Goal: Task Accomplishment & Management: Complete application form

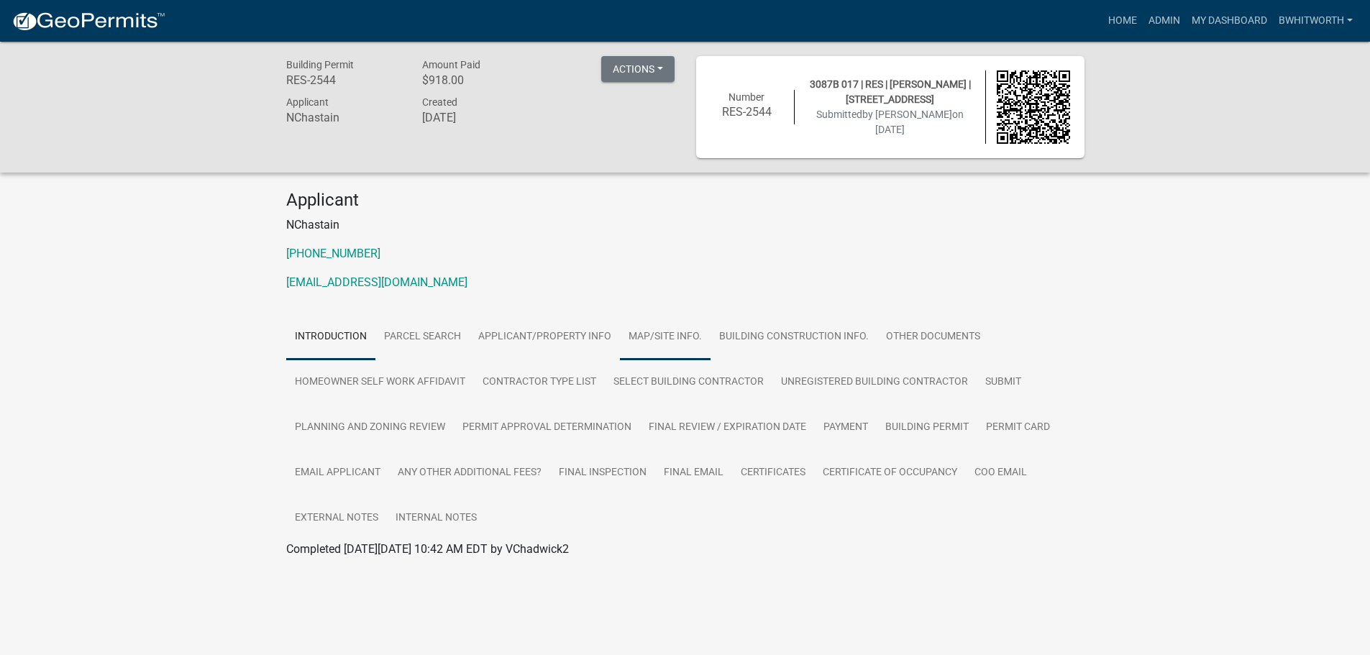
scroll to position [42, 0]
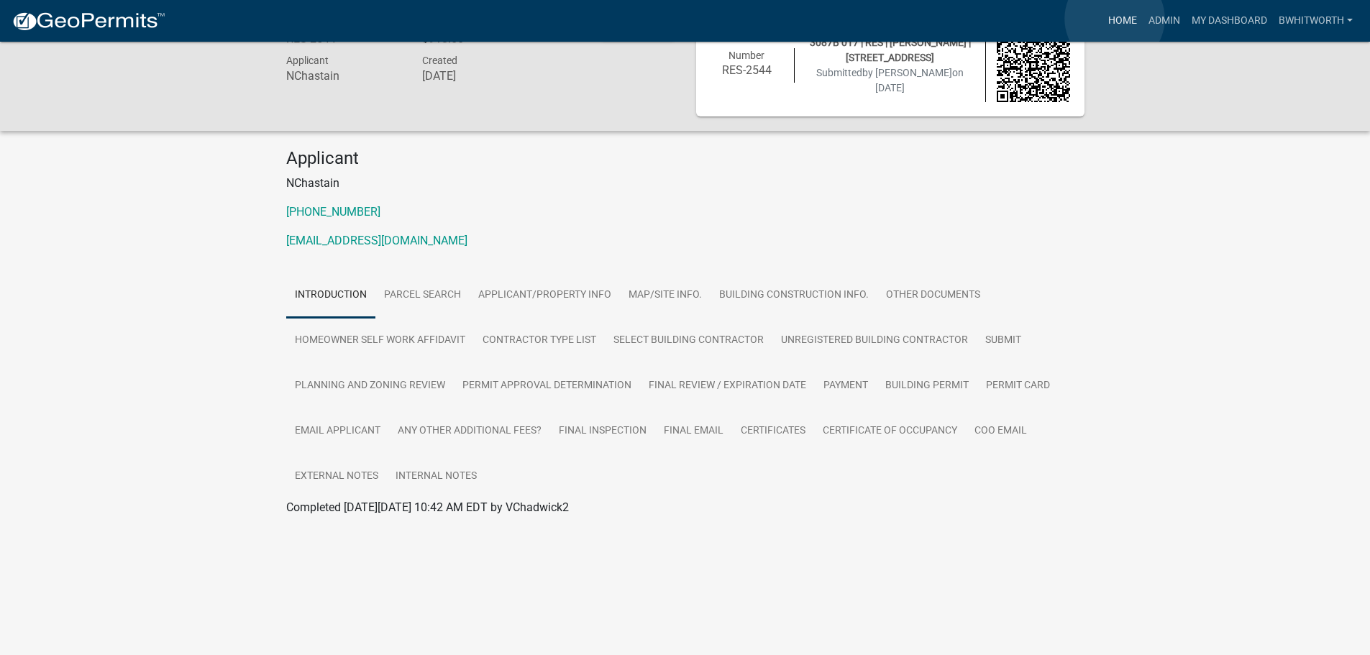
click at [1115, 19] on link "Home" at bounding box center [1123, 20] width 40 height 27
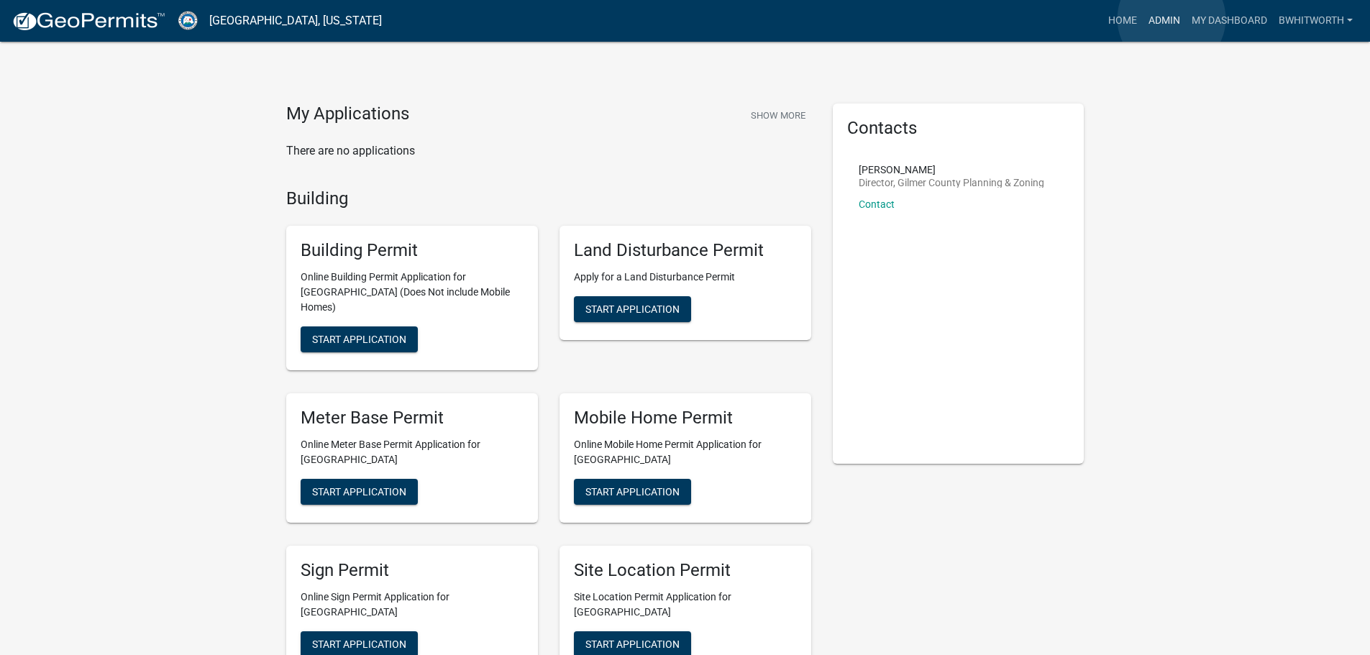
click at [1172, 19] on link "Admin" at bounding box center [1164, 20] width 43 height 27
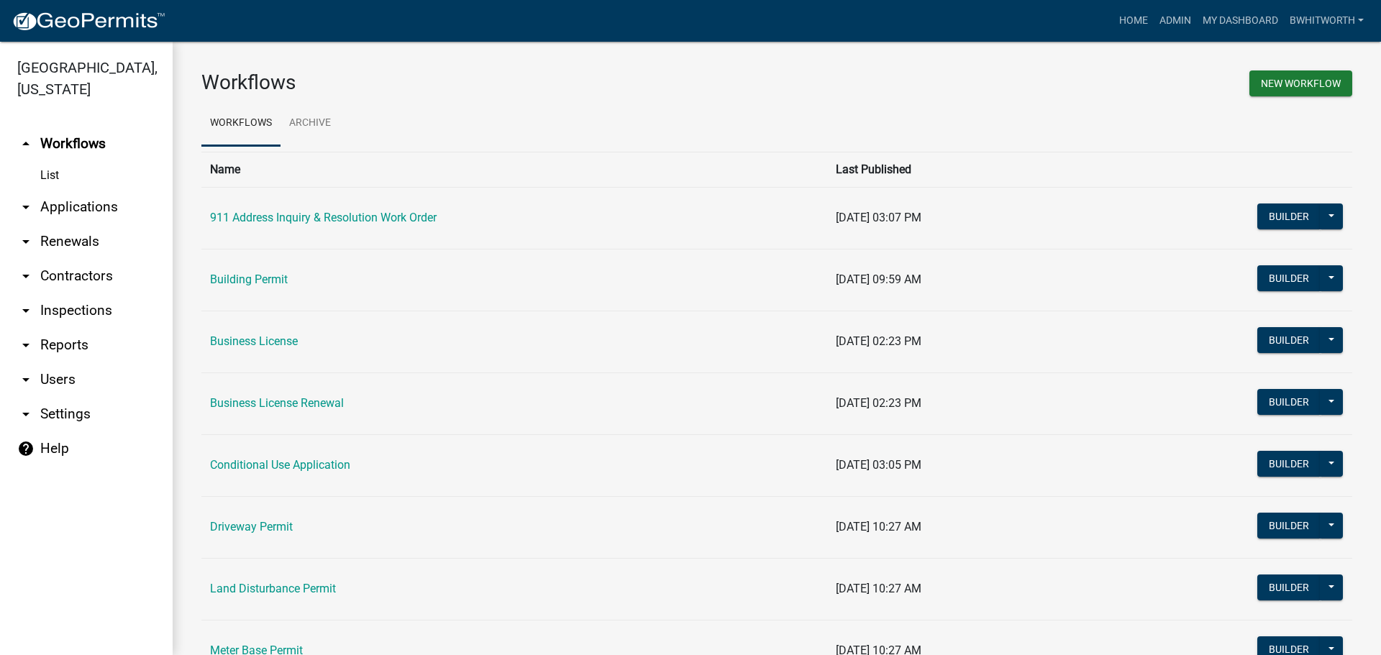
click at [83, 206] on link "arrow_drop_down Applications" at bounding box center [86, 207] width 173 height 35
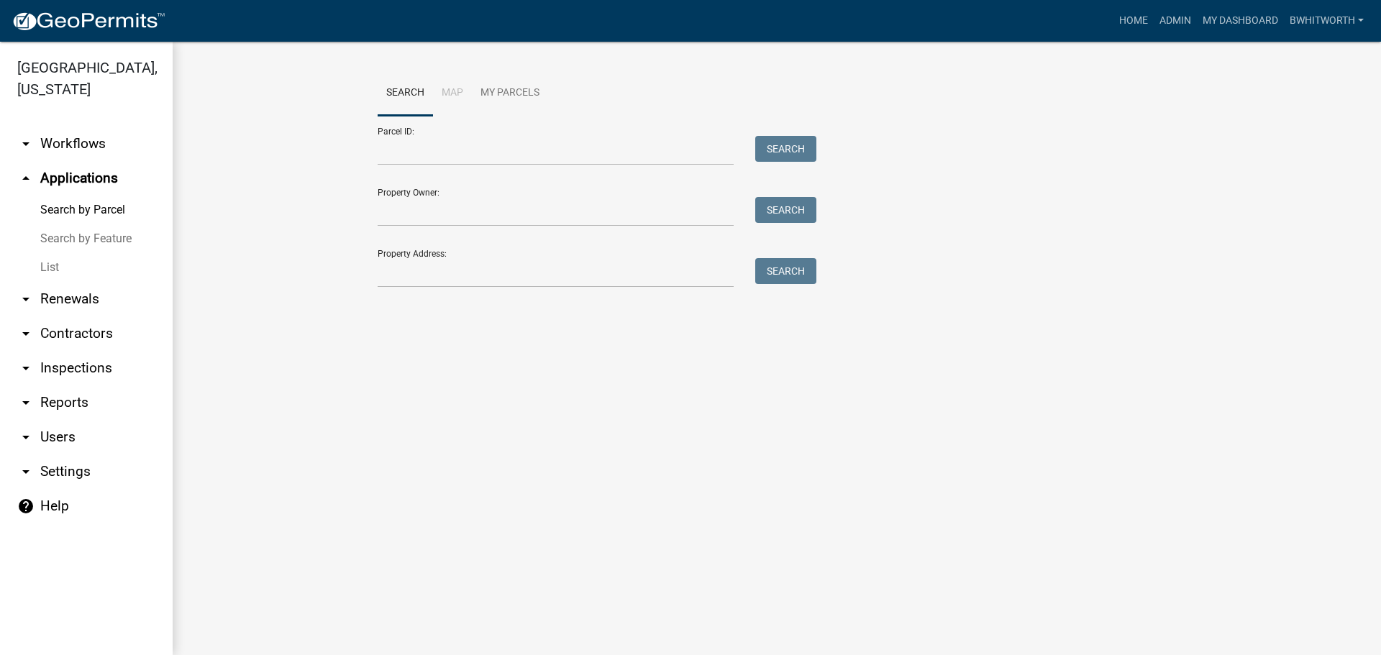
click at [45, 265] on link "List" at bounding box center [86, 267] width 173 height 29
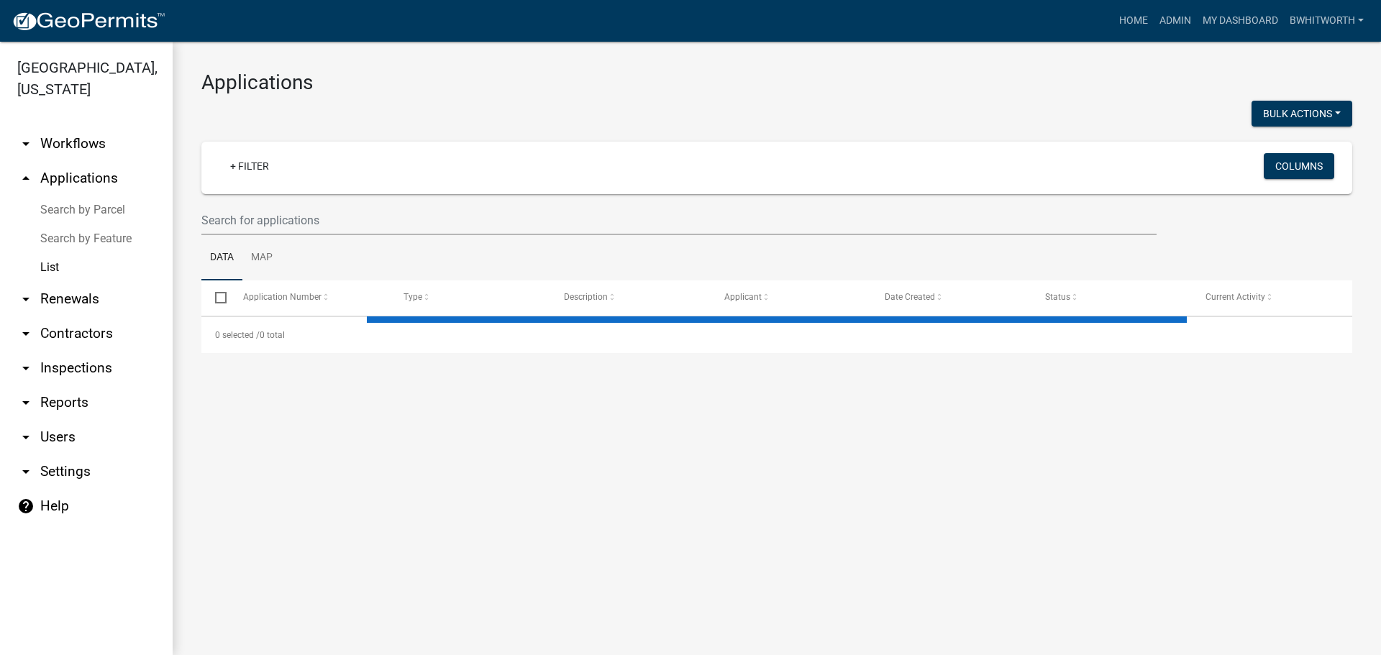
select select "3: 100"
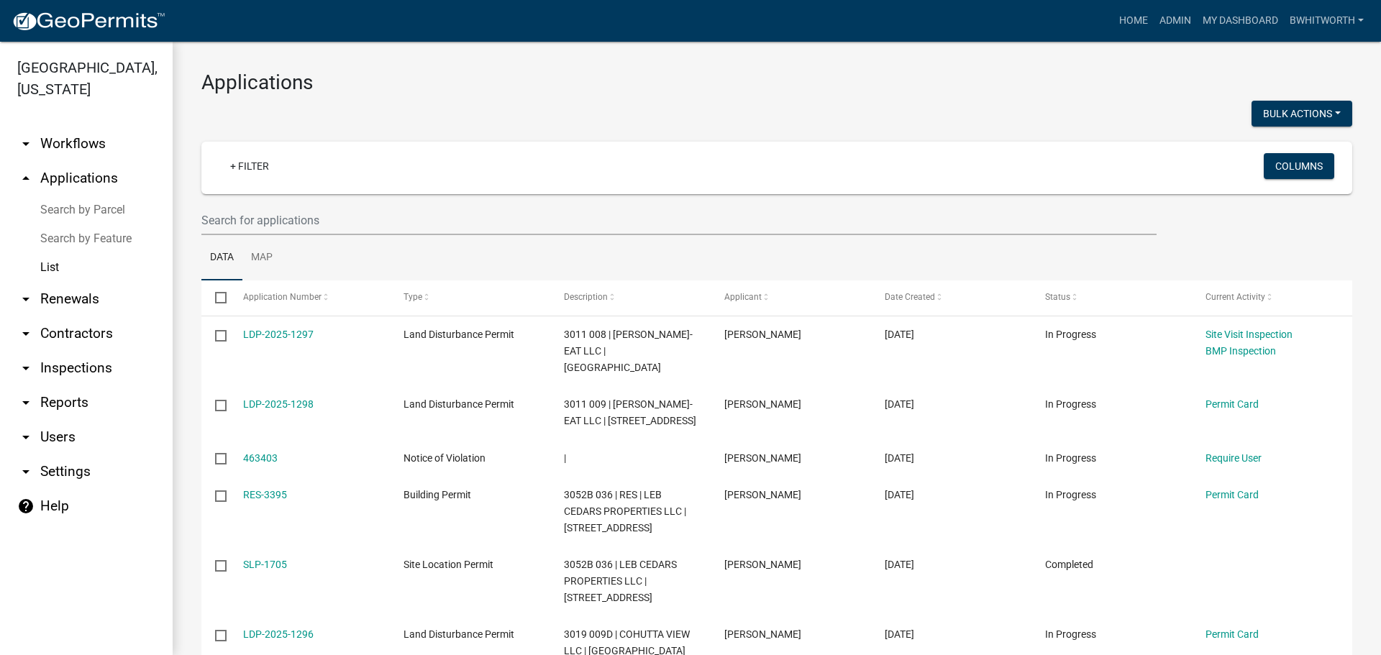
click at [73, 300] on link "arrow_drop_down Renewals" at bounding box center [86, 299] width 173 height 35
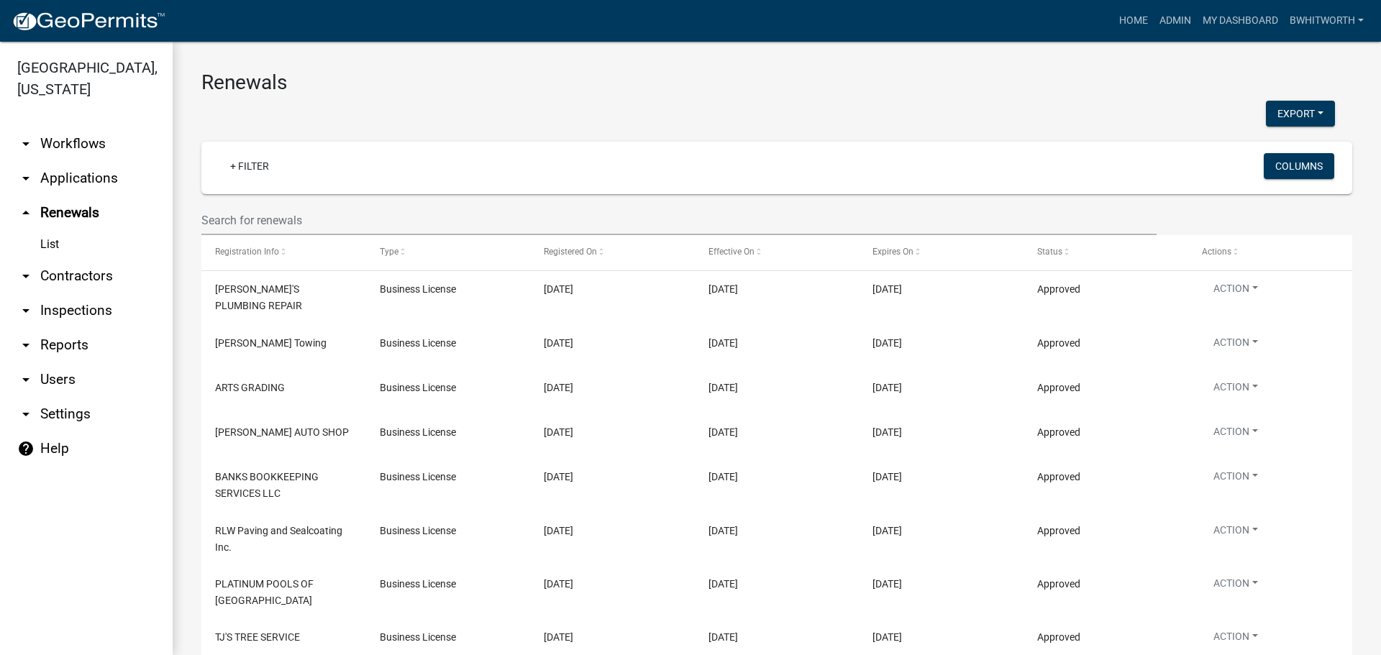
click at [42, 245] on link "List" at bounding box center [86, 244] width 173 height 29
click at [279, 222] on input "text" at bounding box center [678, 220] width 955 height 29
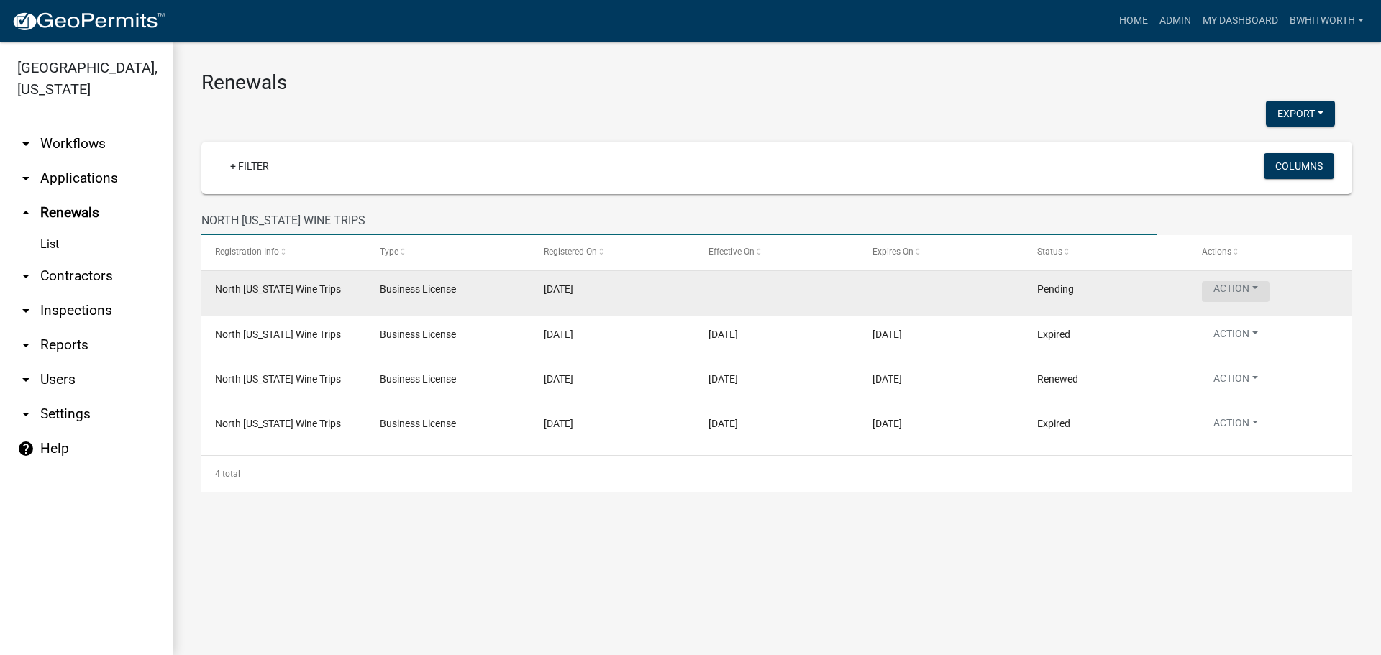
type input "NORTH [US_STATE] WINE TRIPS"
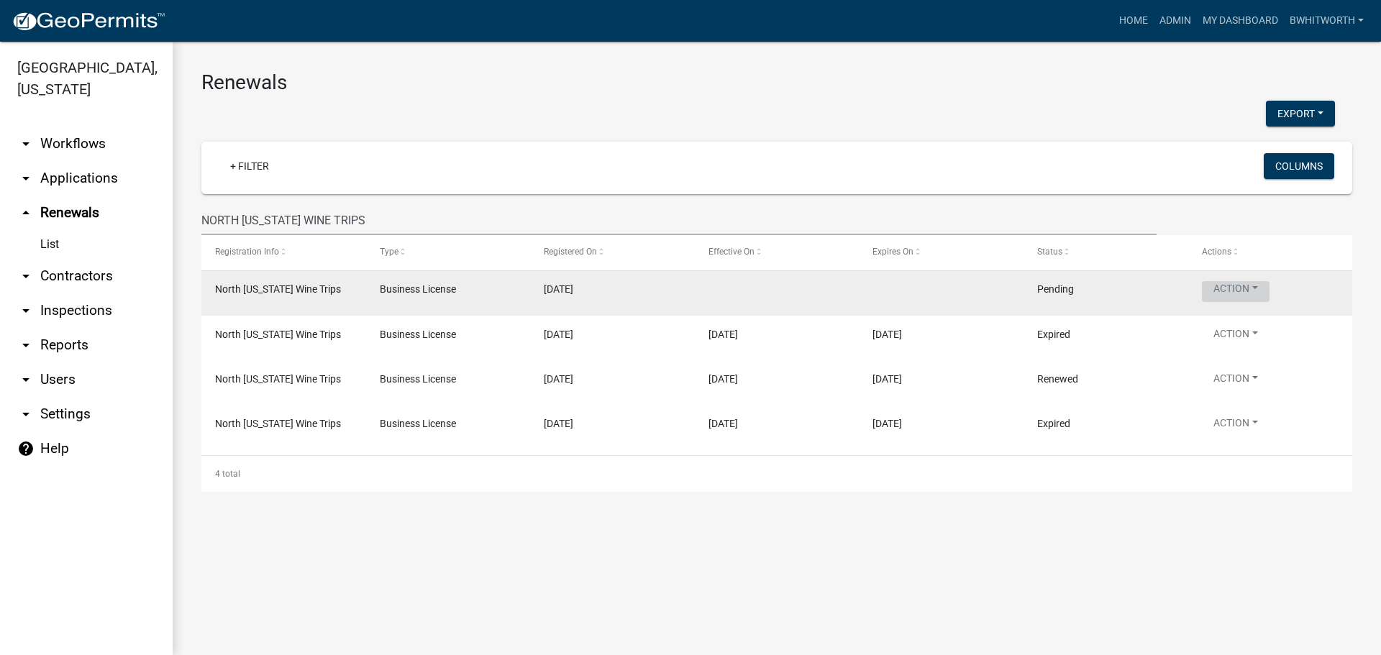
click at [1224, 283] on button "Action" at bounding box center [1236, 291] width 68 height 21
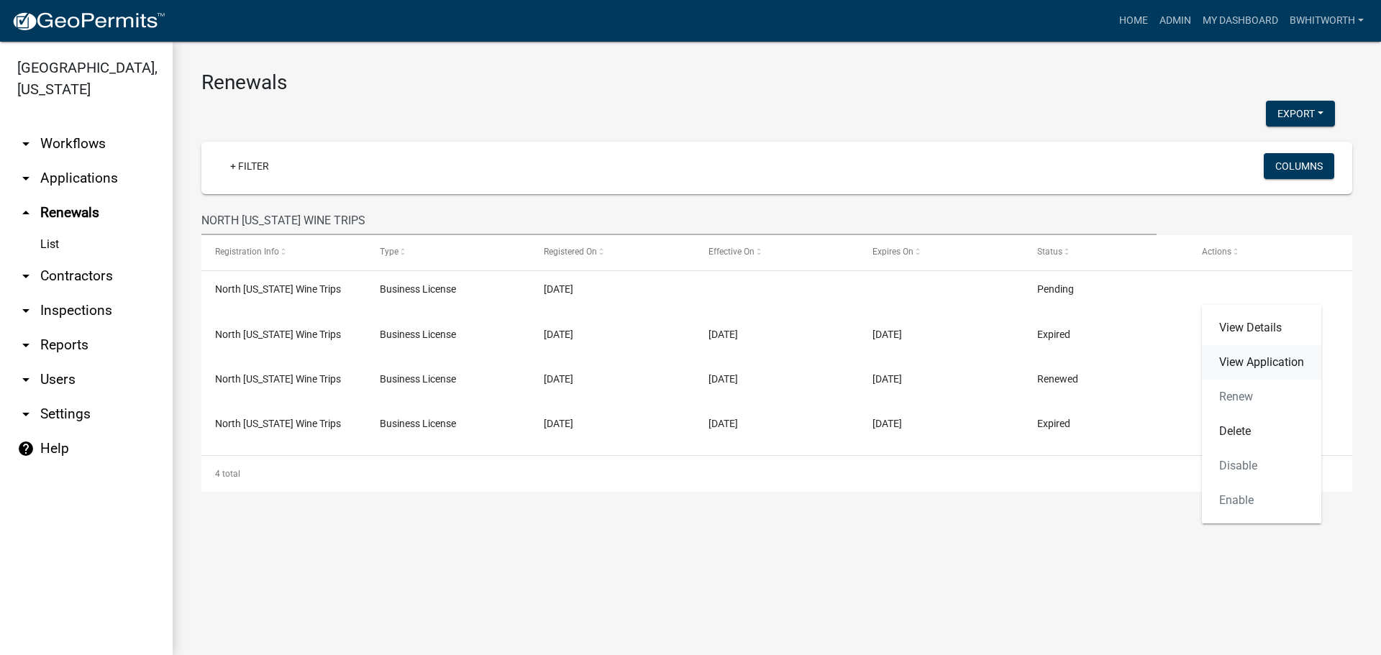
click at [1232, 359] on link "View Application" at bounding box center [1261, 362] width 119 height 35
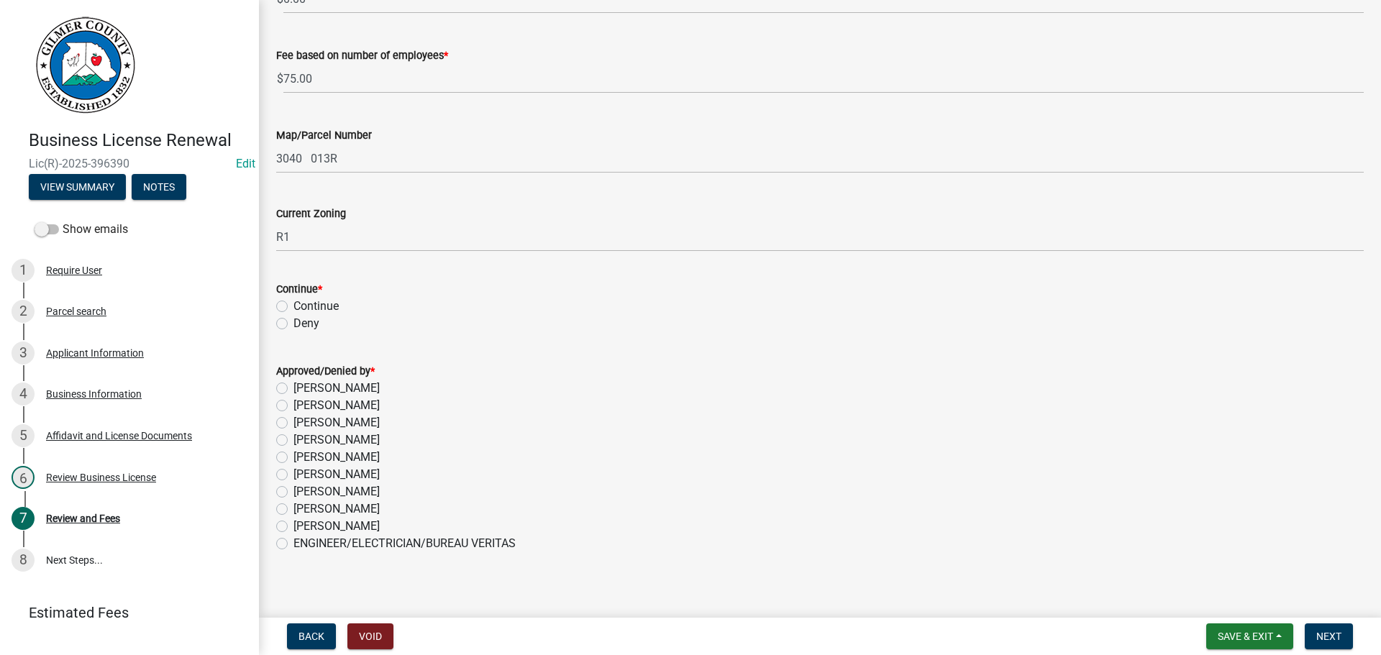
scroll to position [222, 0]
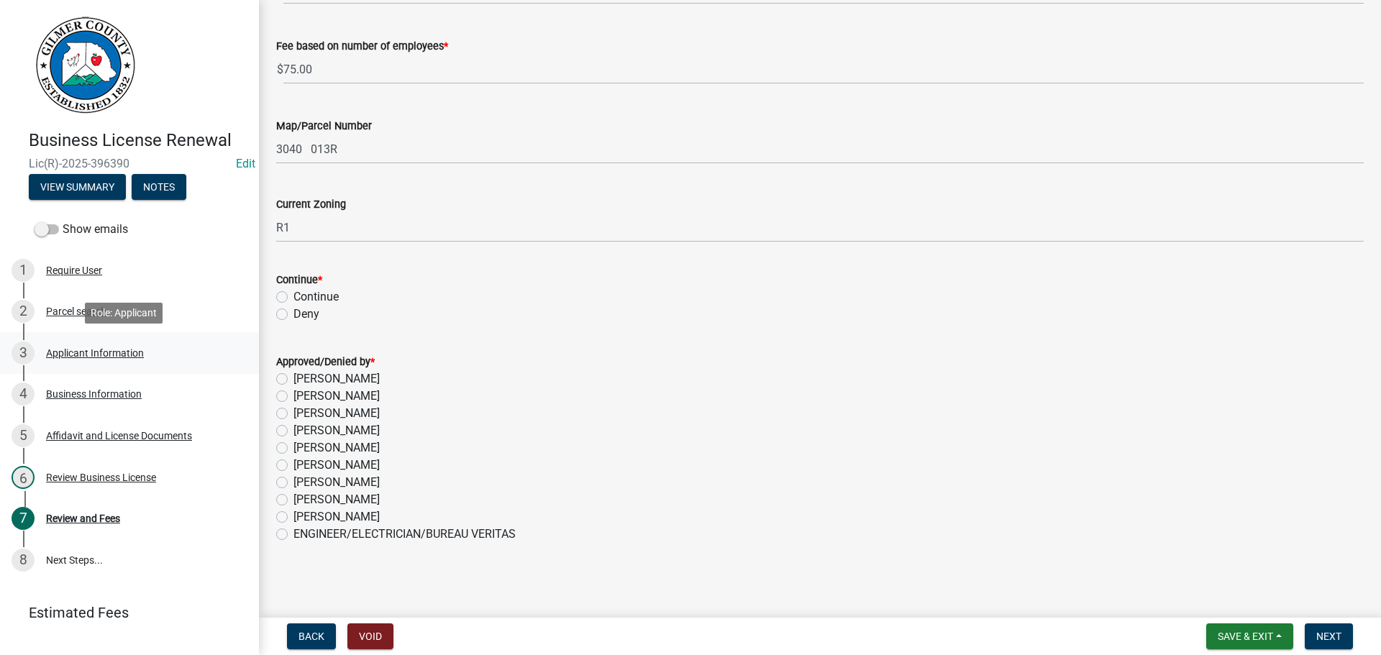
click at [73, 346] on div "3 Applicant Information" at bounding box center [124, 353] width 224 height 23
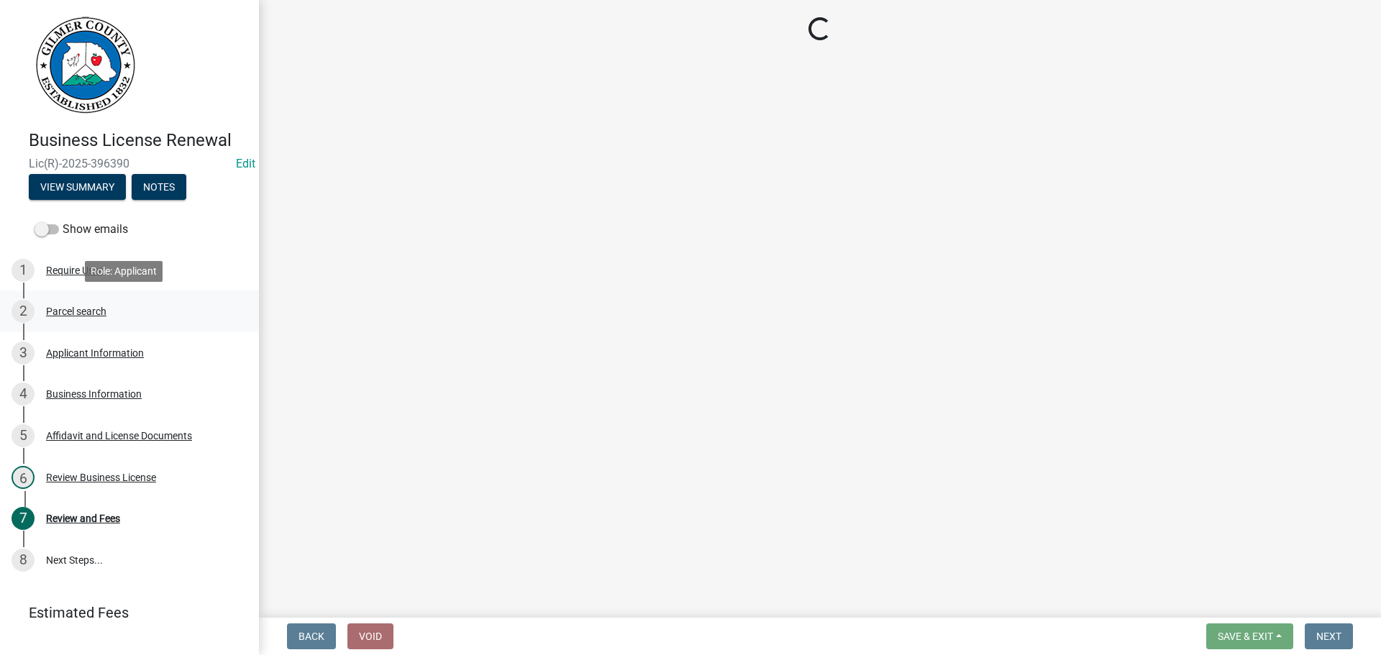
select select "GA"
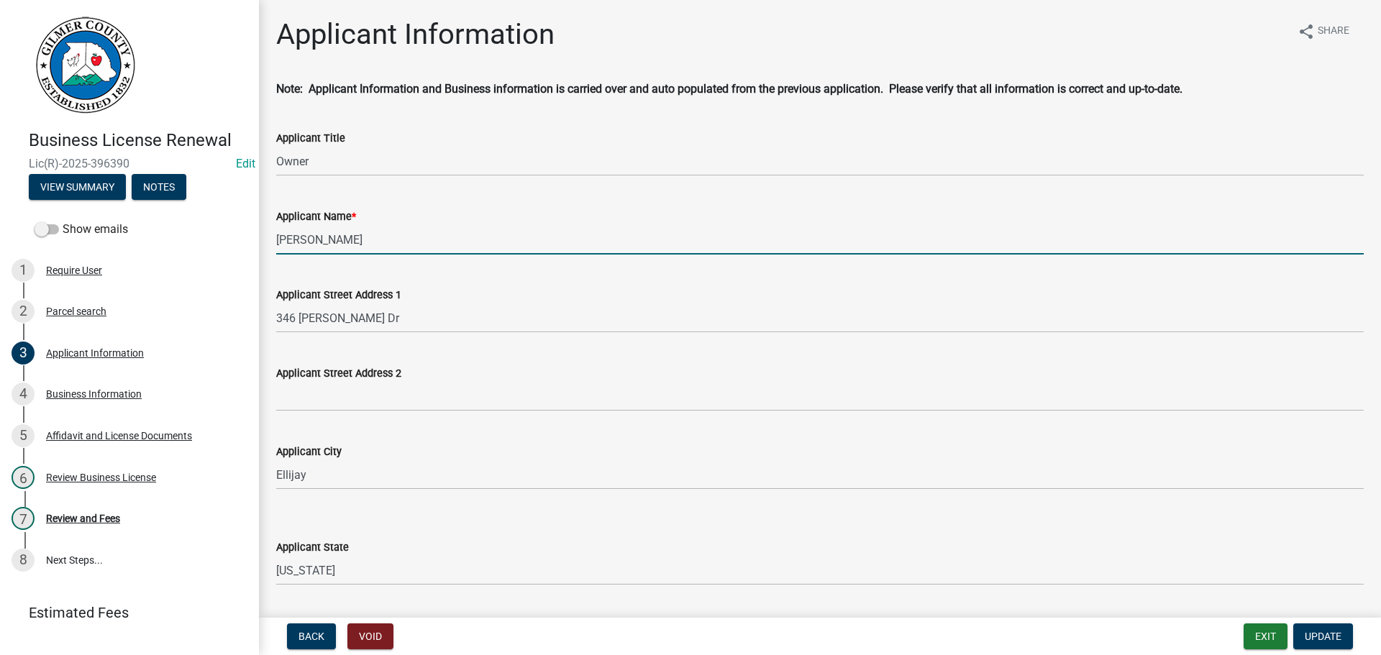
click at [377, 240] on input "[PERSON_NAME]" at bounding box center [820, 239] width 1088 height 29
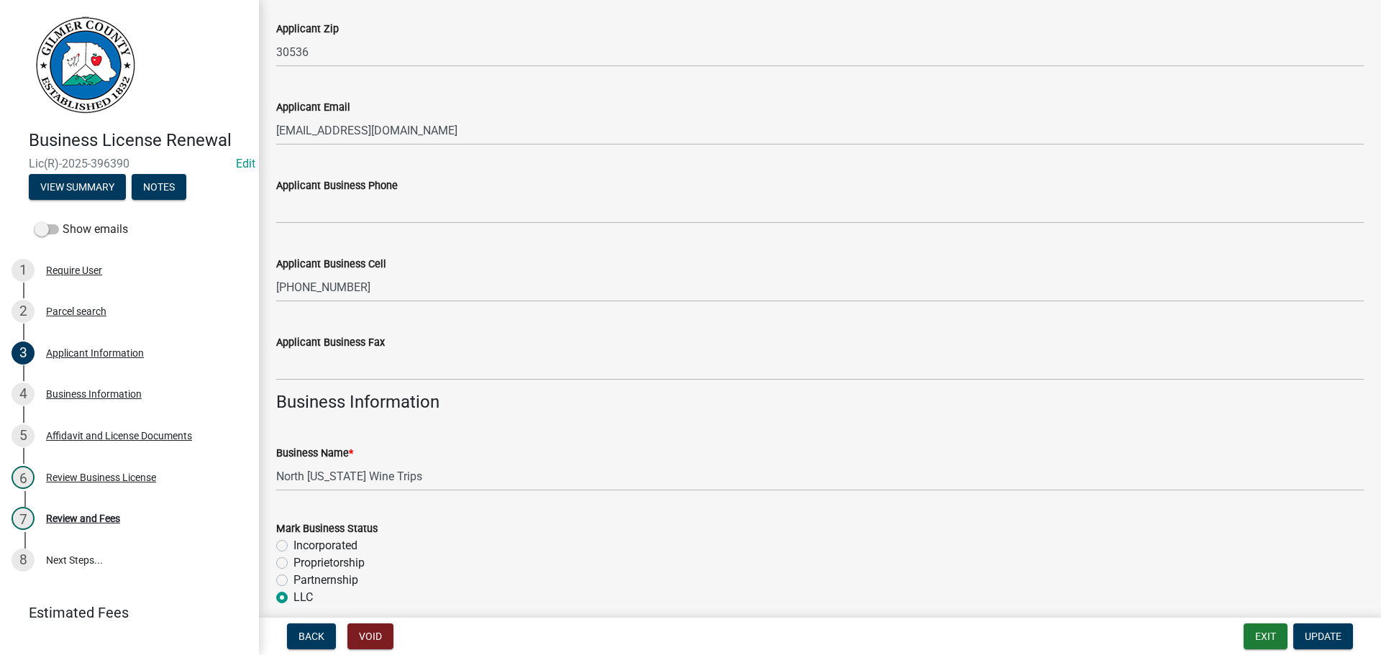
scroll to position [647, 0]
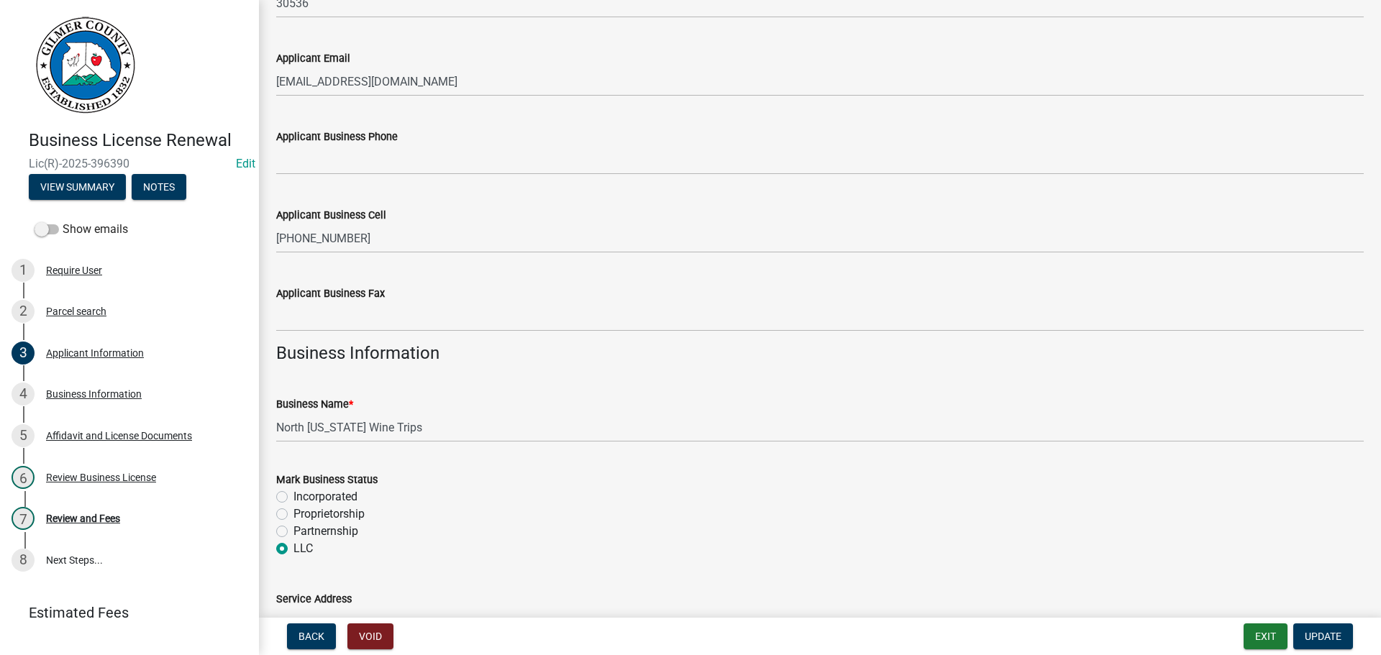
type input "[PERSON_NAME] / [PERSON_NAME]"
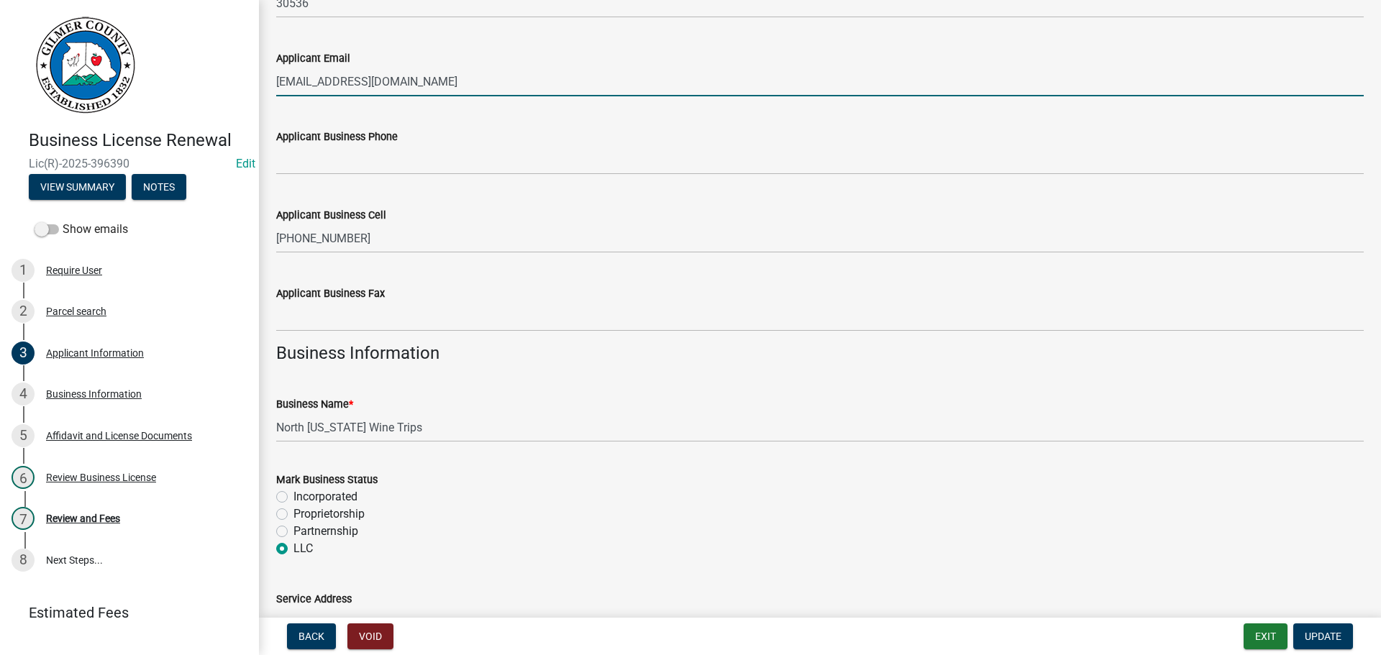
drag, startPoint x: 418, startPoint y: 88, endPoint x: 106, endPoint y: 82, distance: 312.3
click at [155, 89] on div "Business License [PERSON_NAME](R)-2025-396390 Edit View Summary Notes Show emai…" at bounding box center [690, 327] width 1381 height 655
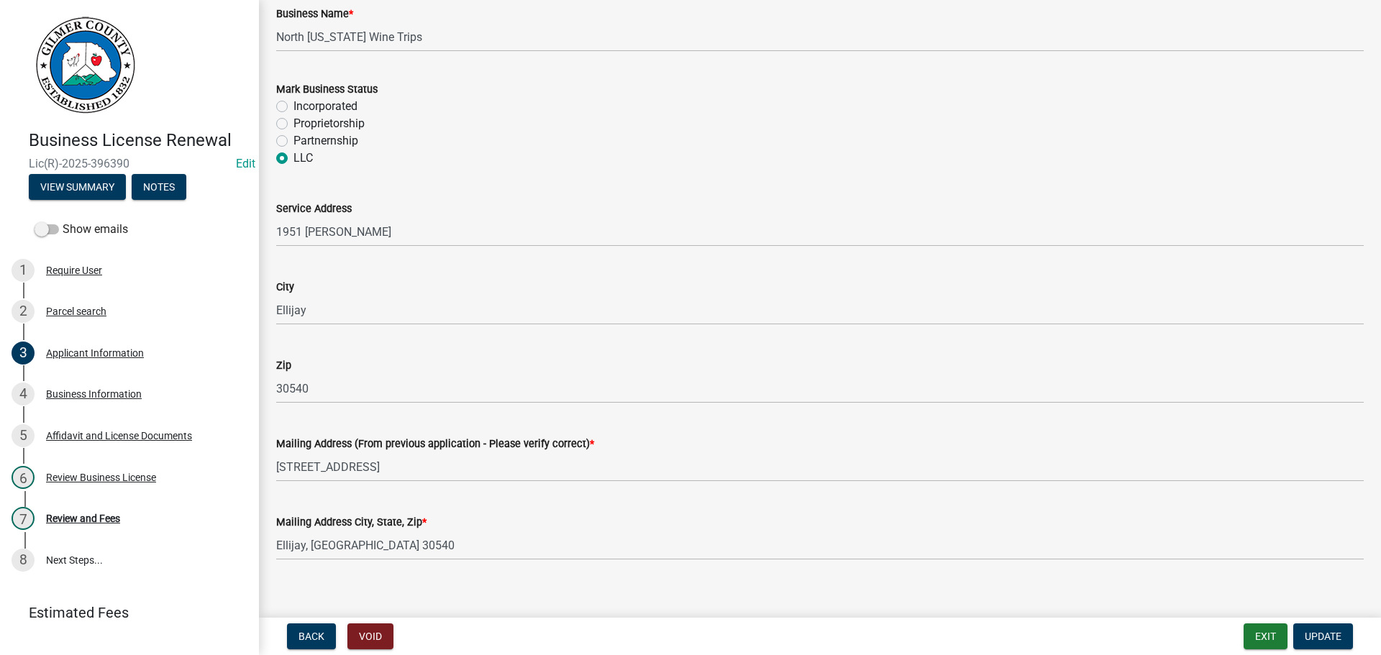
scroll to position [1054, 0]
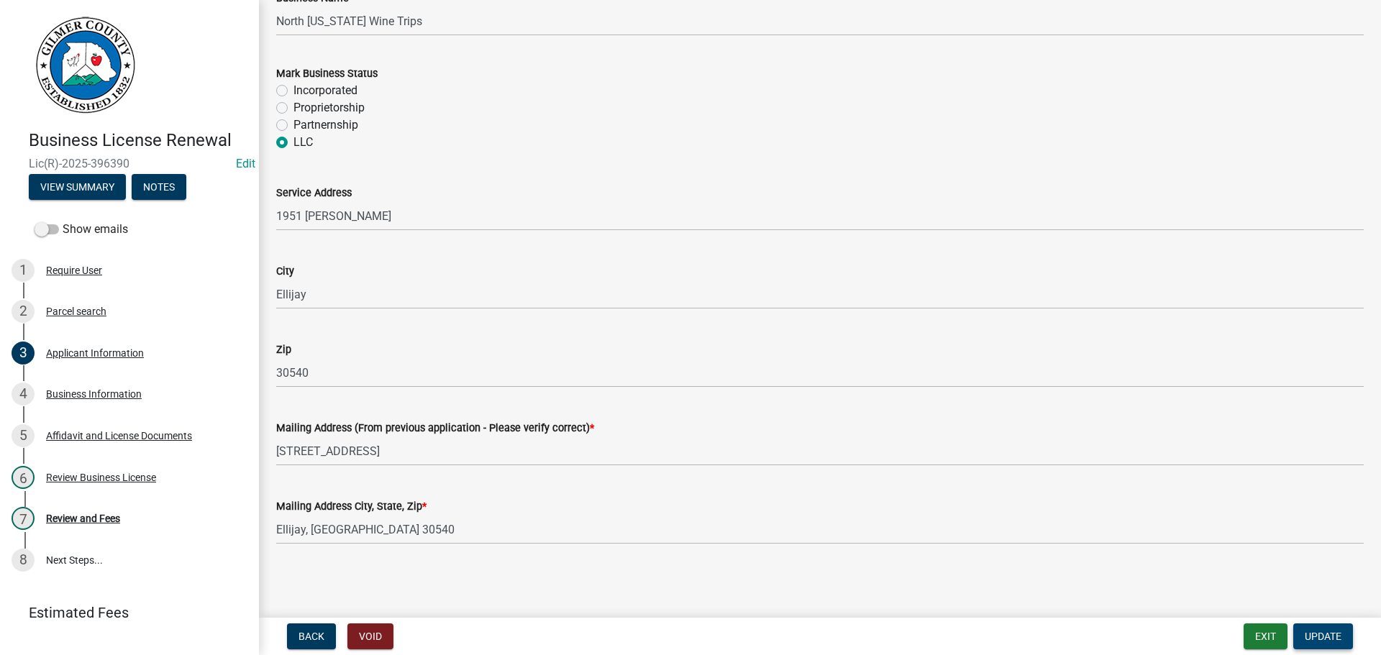
click at [1319, 637] on span "Update" at bounding box center [1323, 637] width 37 height 12
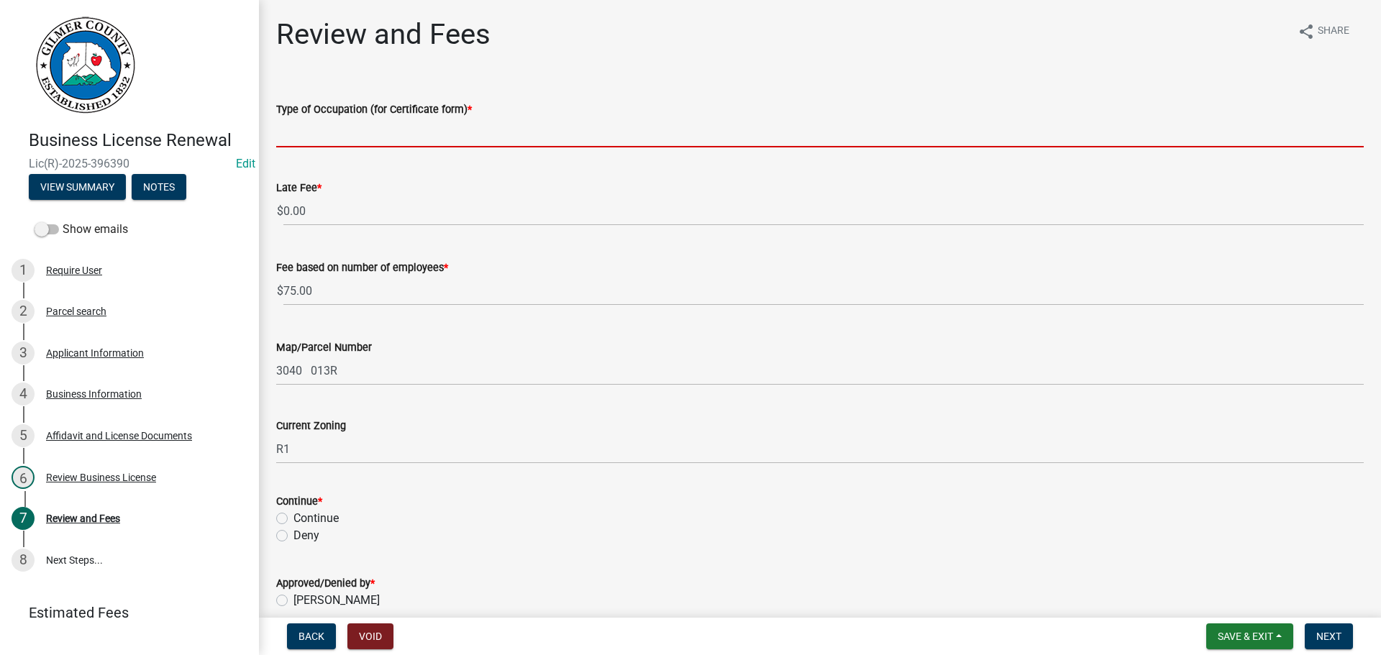
click at [346, 129] on input "Type of Occupation (for Certificate form) *" at bounding box center [820, 132] width 1088 height 29
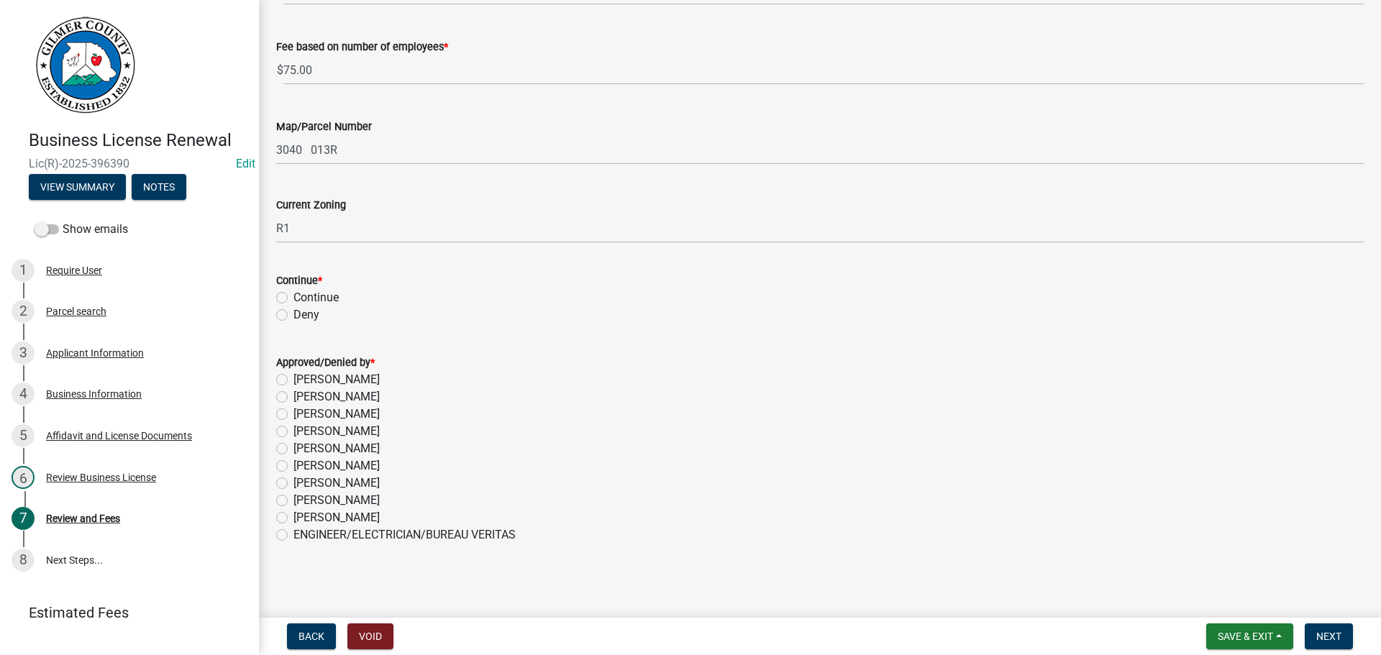
scroll to position [222, 0]
type input "Wine Tours"
click at [294, 297] on label "Continue" at bounding box center [316, 296] width 45 height 17
click at [294, 297] on input "Continue" at bounding box center [298, 292] width 9 height 9
radio input "true"
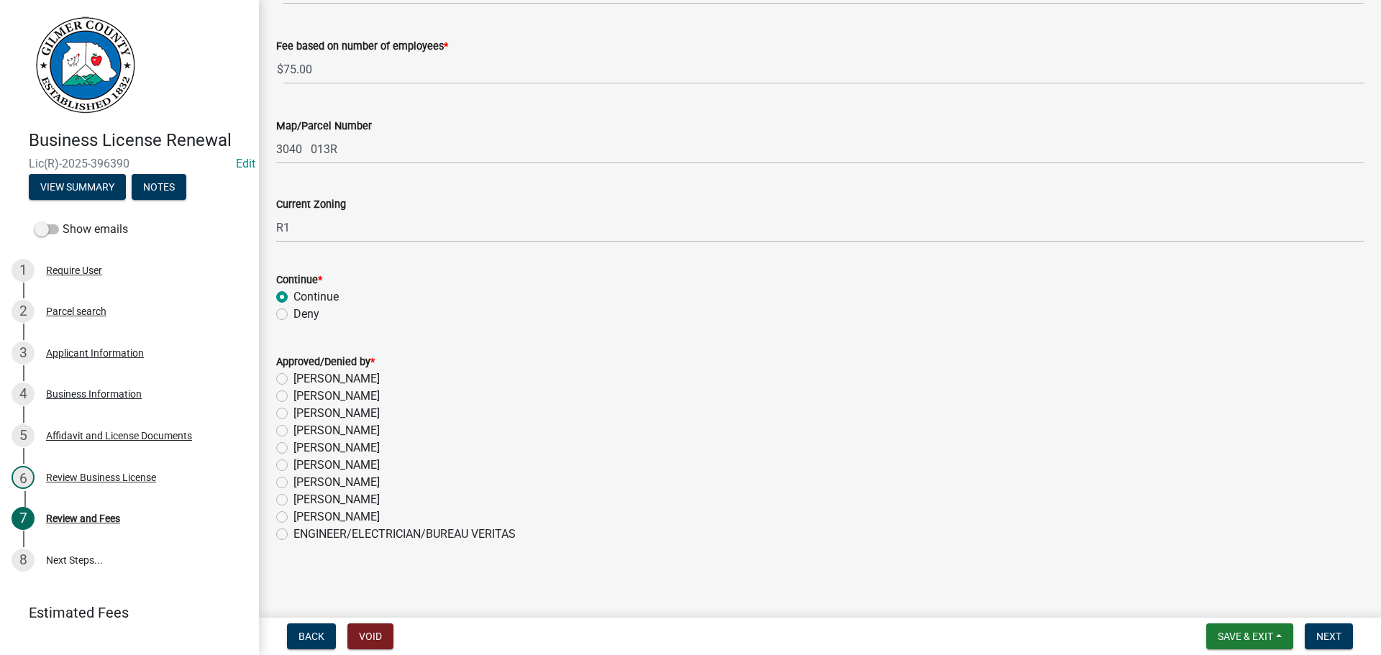
click at [294, 413] on label "[PERSON_NAME]" at bounding box center [337, 413] width 86 height 17
click at [294, 413] on input "[PERSON_NAME]" at bounding box center [298, 409] width 9 height 9
radio input "true"
click at [1323, 629] on button "Next" at bounding box center [1329, 637] width 48 height 26
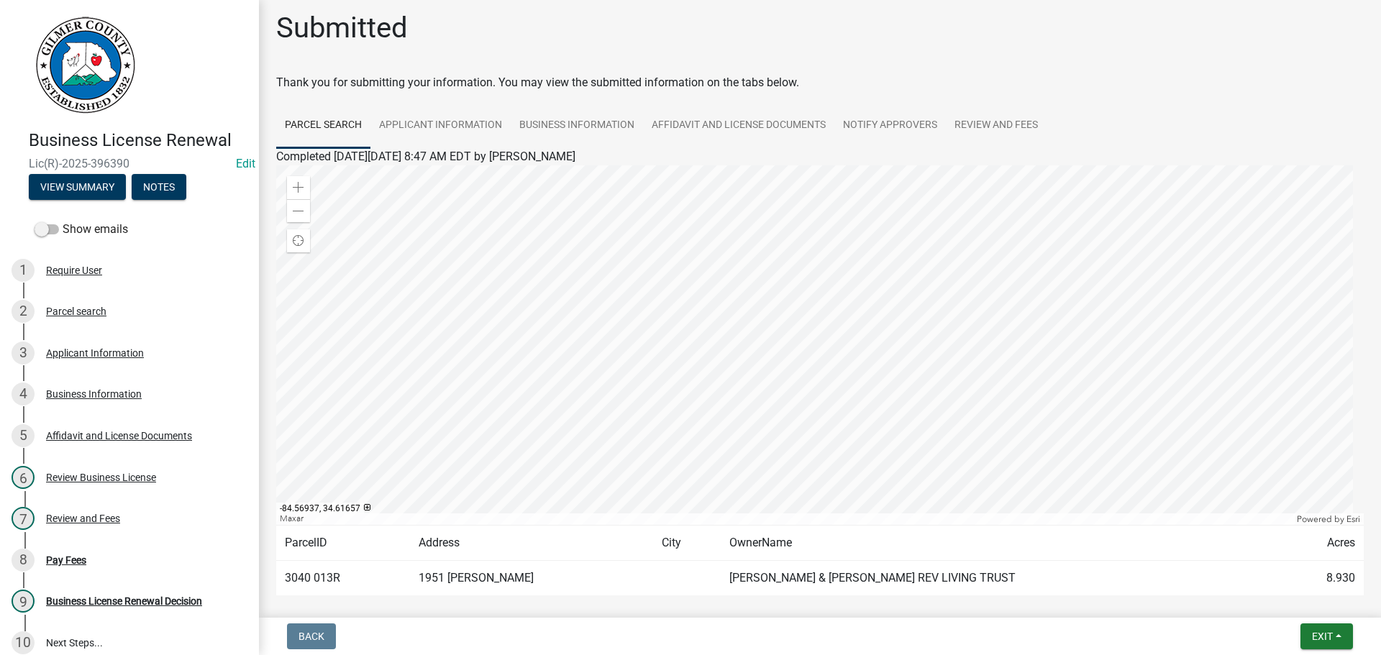
scroll to position [0, 0]
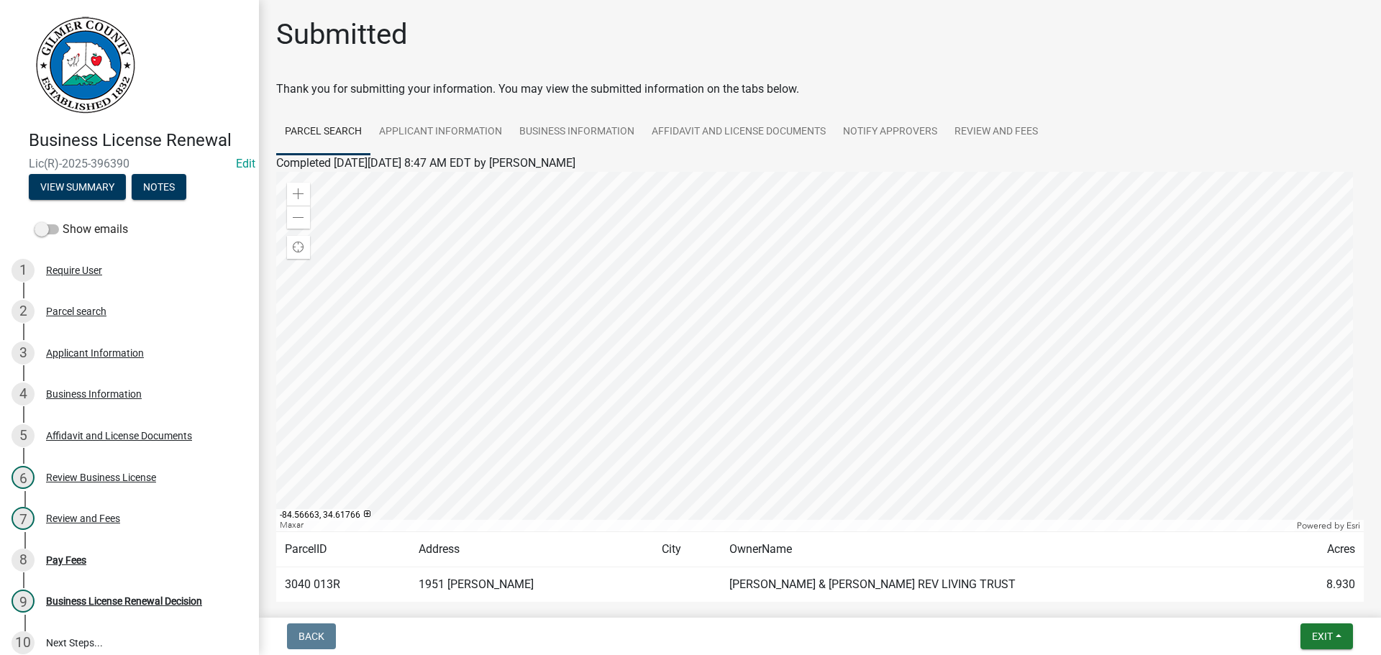
click at [857, 303] on div at bounding box center [820, 352] width 1088 height 360
click at [64, 555] on div "Pay Fees" at bounding box center [66, 560] width 40 height 10
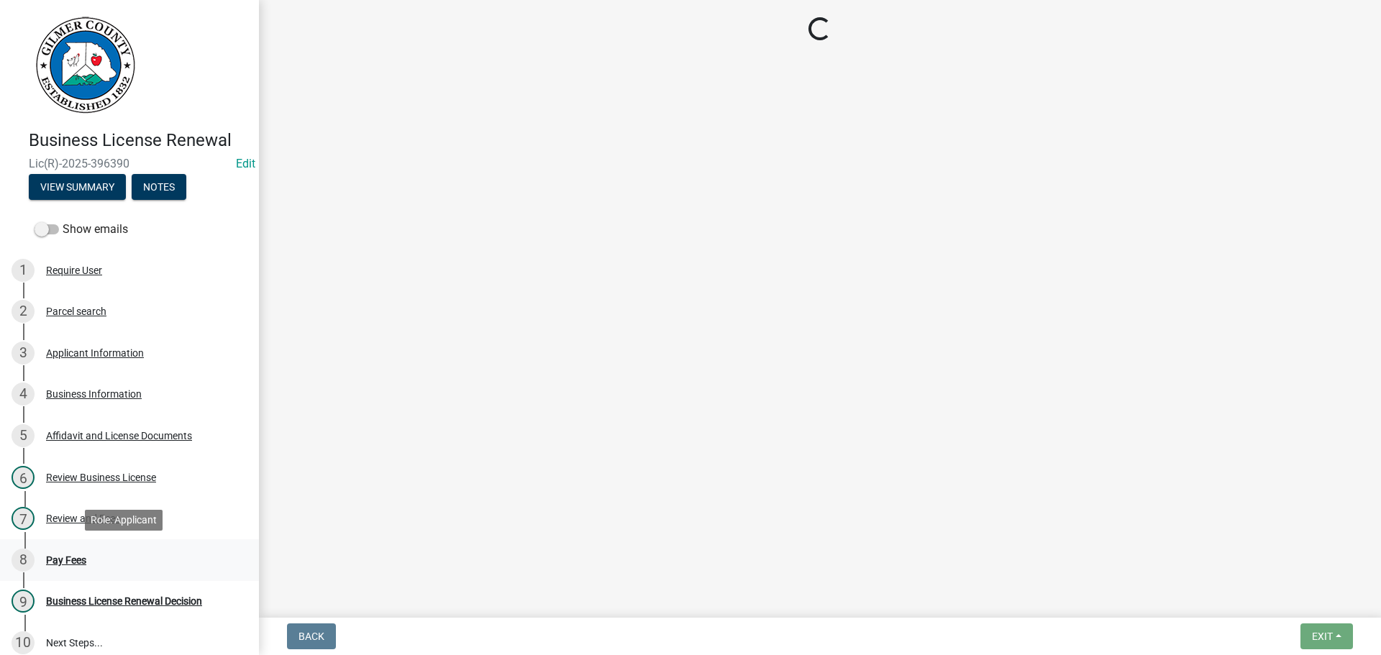
select select "2: 1"
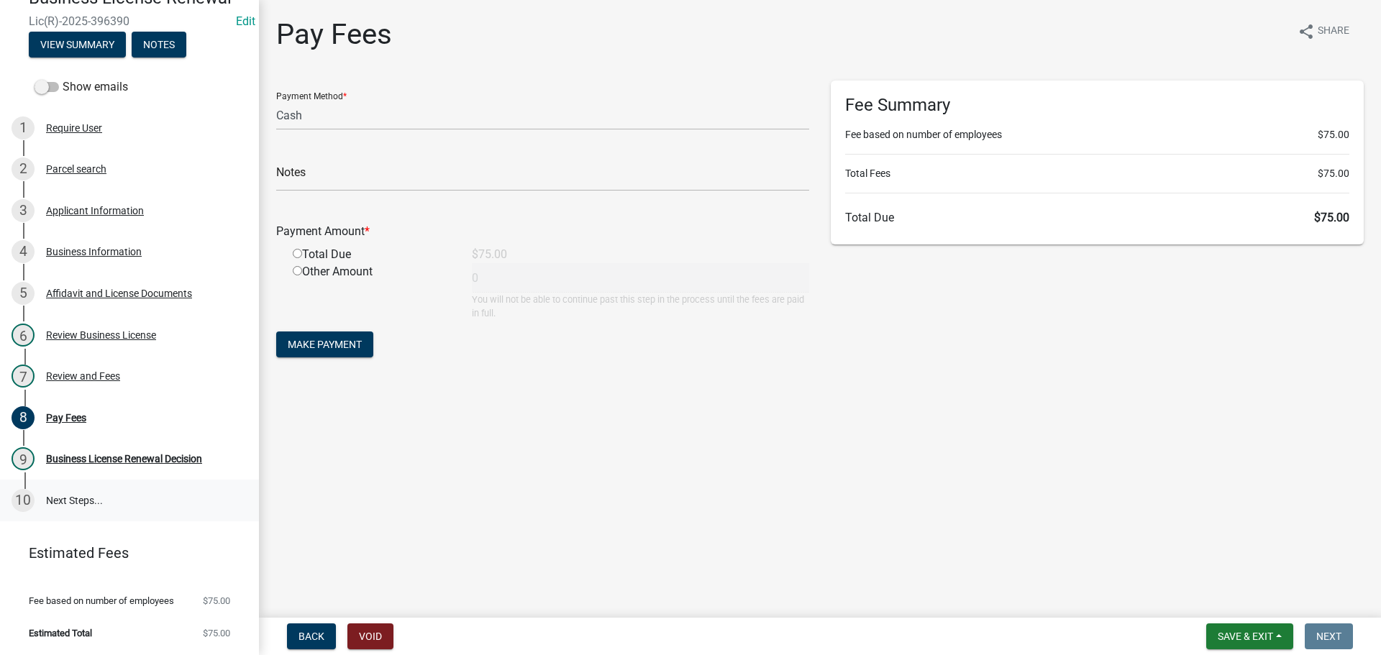
scroll to position [144, 0]
click at [297, 255] on input "radio" at bounding box center [297, 253] width 9 height 9
radio input "true"
type input "75"
click at [315, 343] on span "Make Payment" at bounding box center [325, 345] width 74 height 12
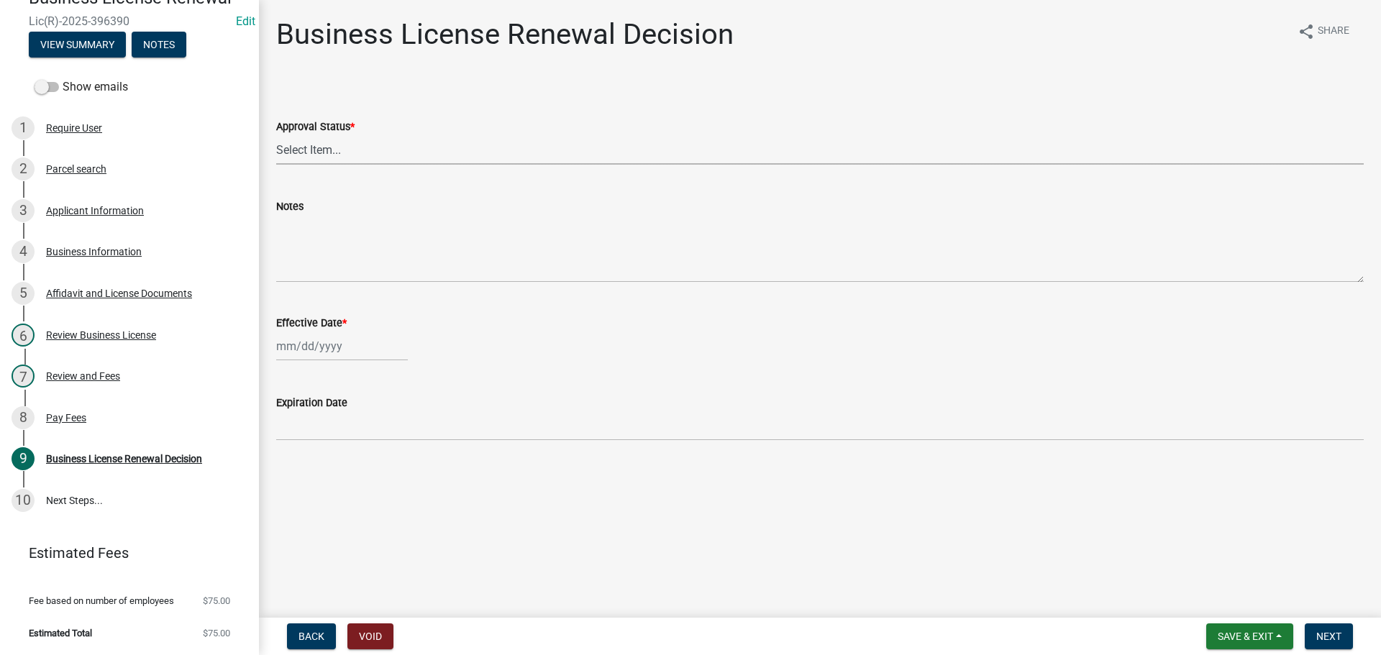
click at [331, 151] on select "Select Item... Approved Denied" at bounding box center [820, 149] width 1088 height 29
click at [276, 135] on select "Select Item... Approved Denied" at bounding box center [820, 149] width 1088 height 29
select select "f9ee03a4-b254-45c7-885b-1d55ed52fc46"
click at [307, 352] on div at bounding box center [342, 346] width 132 height 29
select select "8"
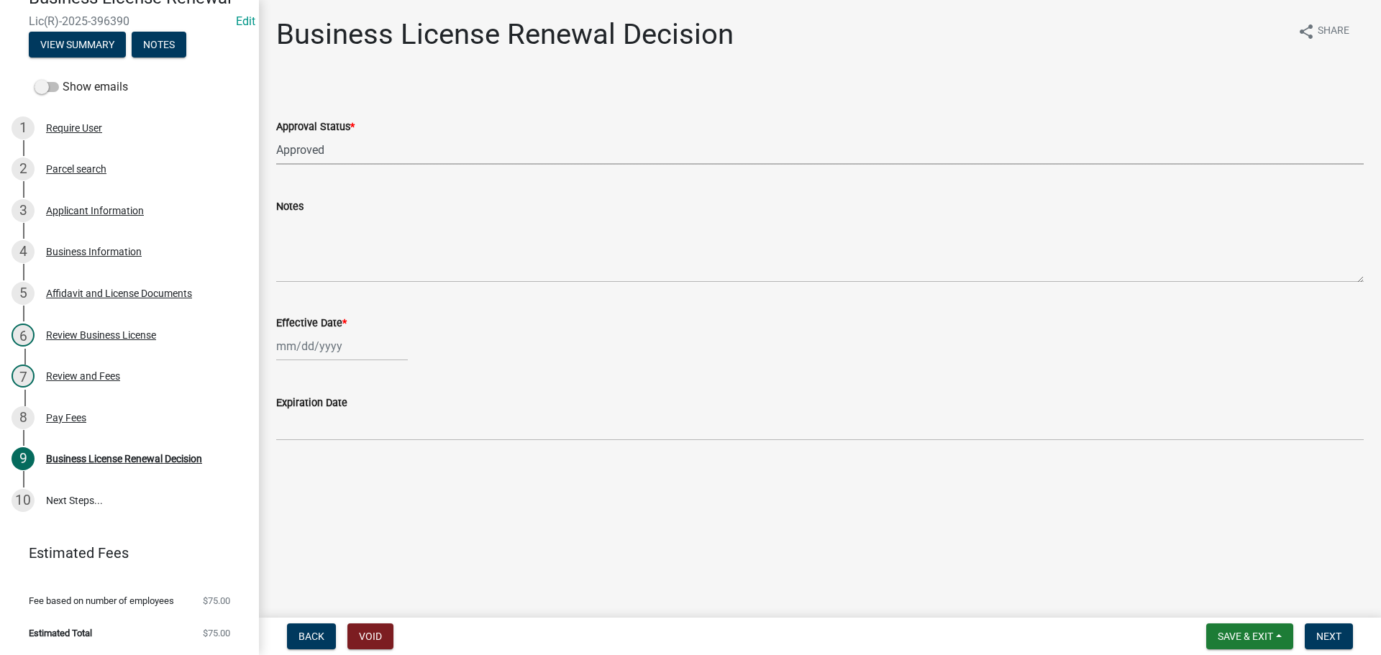
select select "2025"
click at [332, 471] on div "13" at bounding box center [336, 469] width 23 height 23
type input "[DATE]"
click at [1329, 629] on button "Next" at bounding box center [1329, 637] width 48 height 26
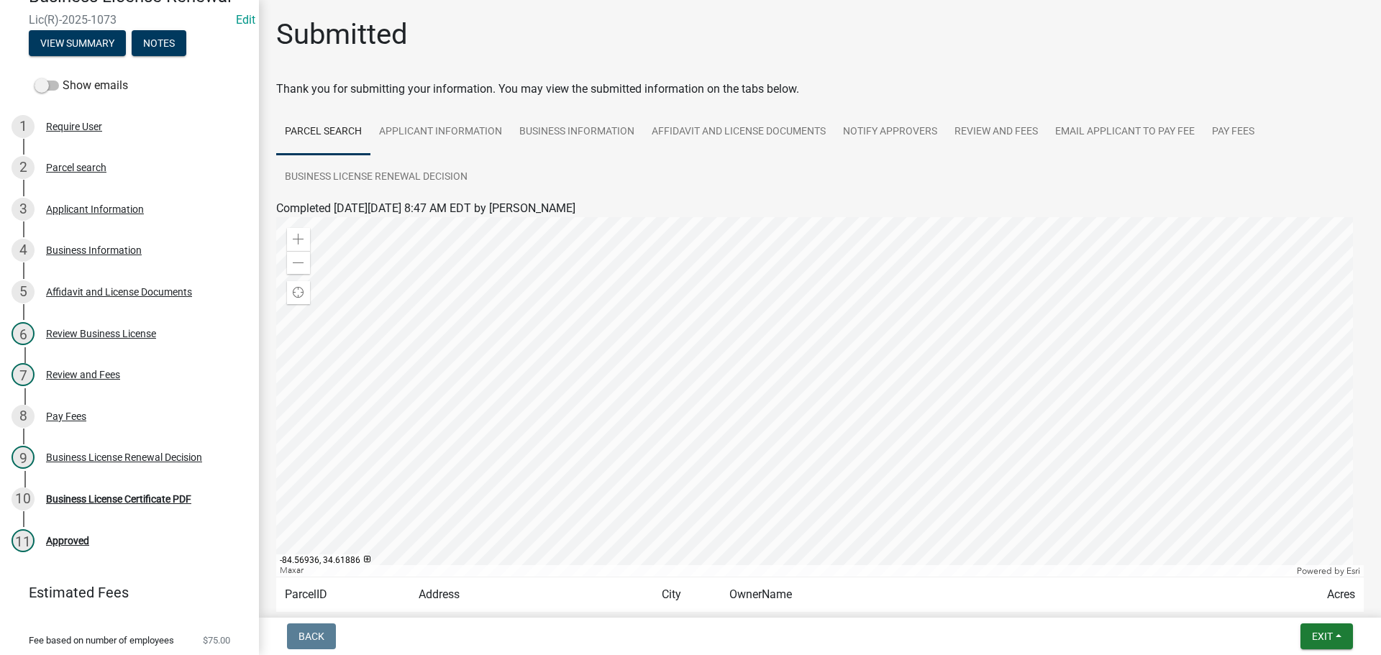
scroll to position [120, 0]
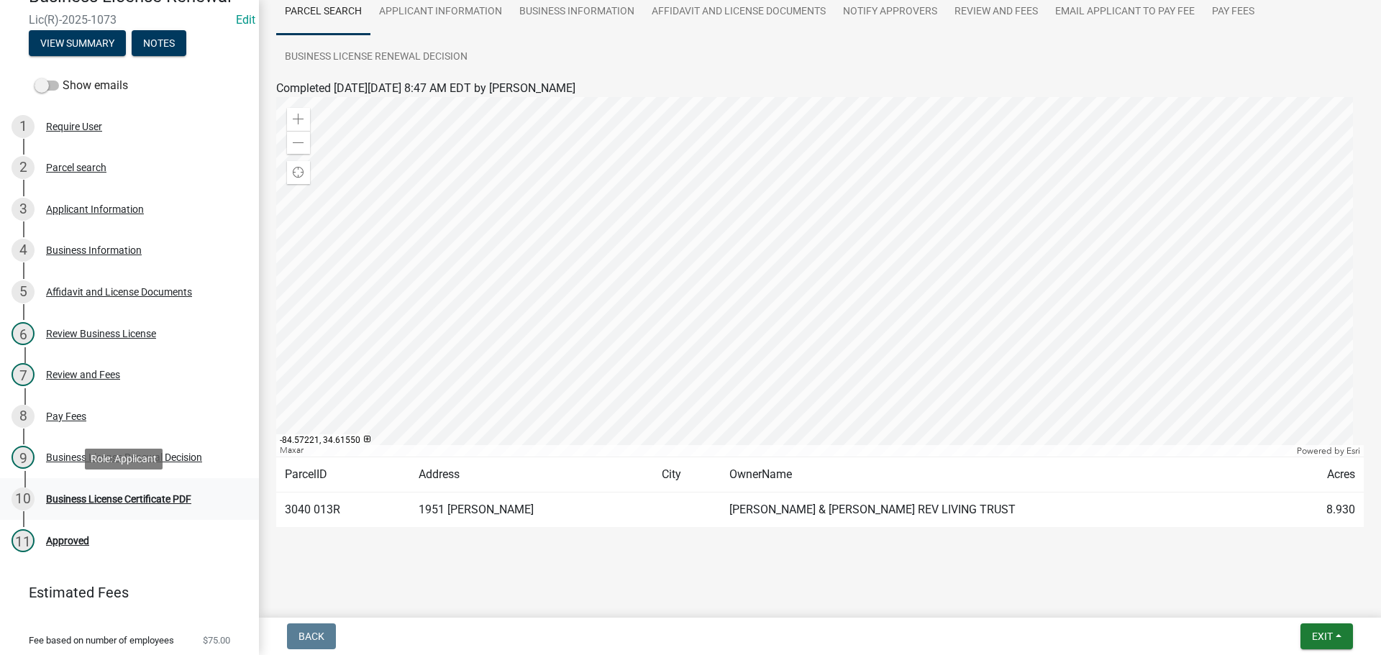
click at [141, 500] on div "Business License Certificate PDF" at bounding box center [118, 499] width 145 height 10
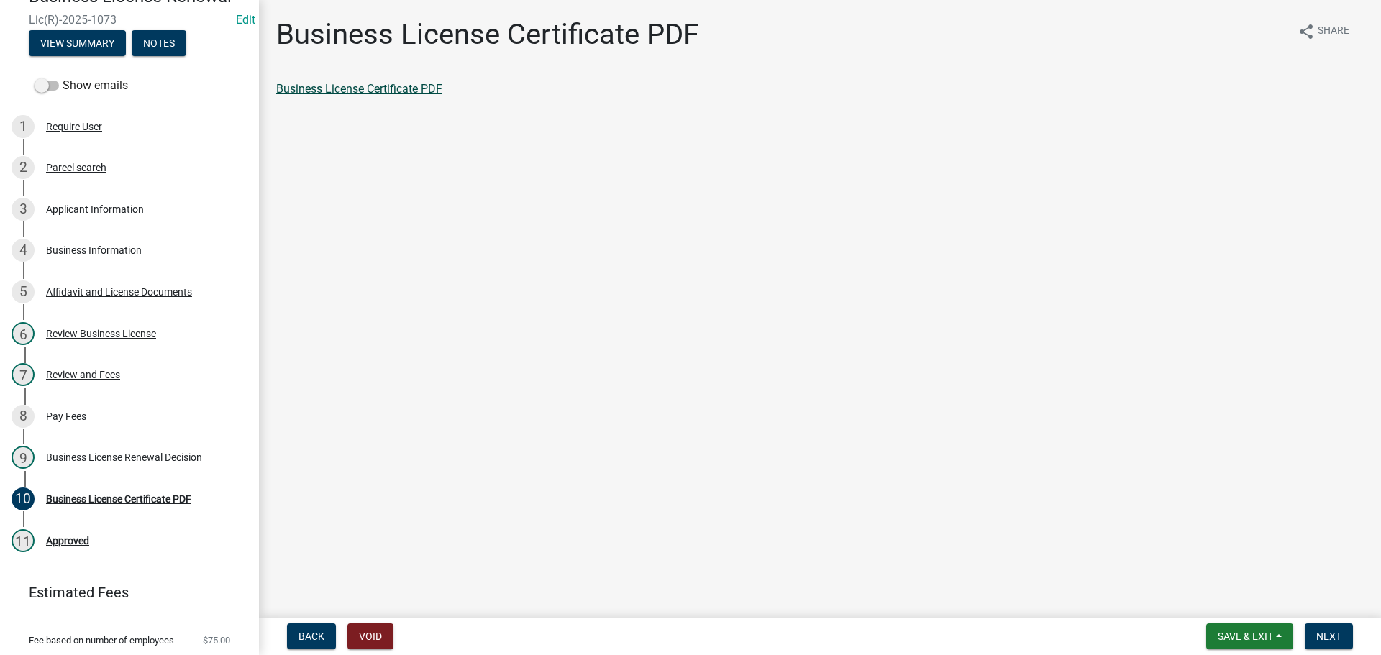
click at [354, 90] on link "Business License Certificate PDF" at bounding box center [359, 89] width 166 height 14
click at [1343, 630] on button "Next" at bounding box center [1329, 637] width 48 height 26
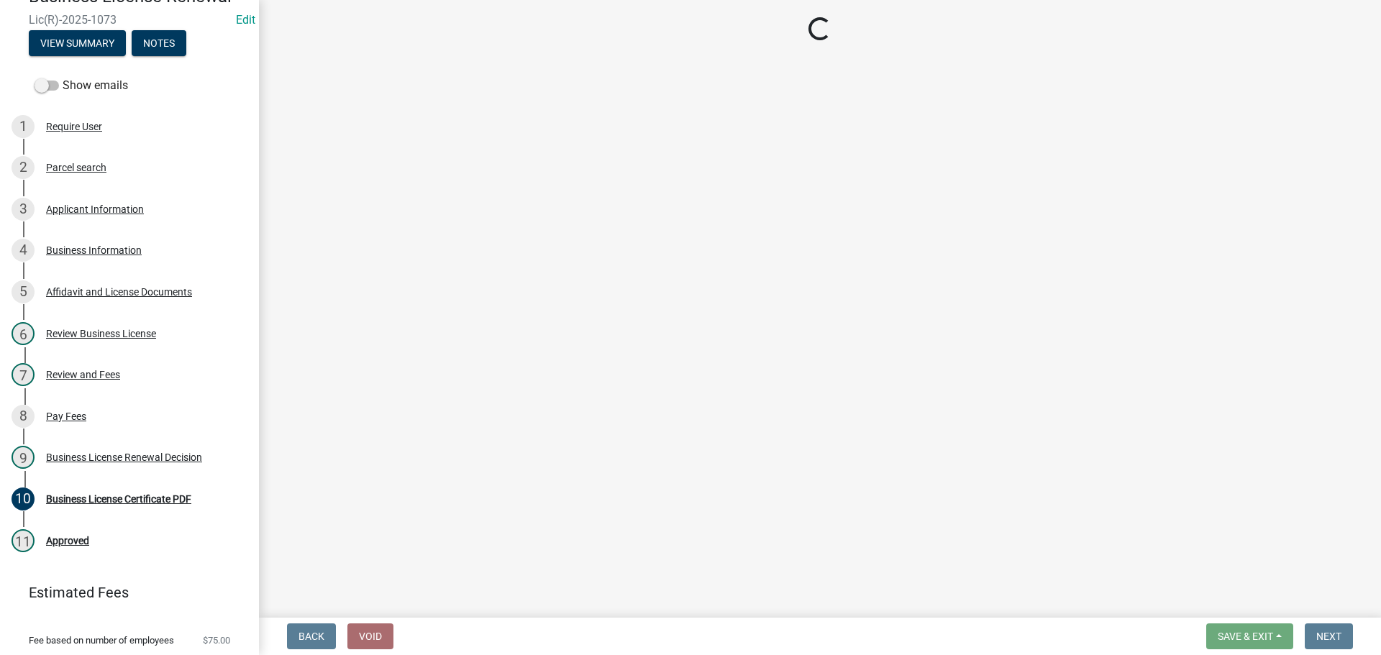
click at [1313, 634] on wm-app "Business License [PERSON_NAME](R)-2025-1073 Edit View Summary Notes Show emails…" at bounding box center [690, 327] width 1381 height 655
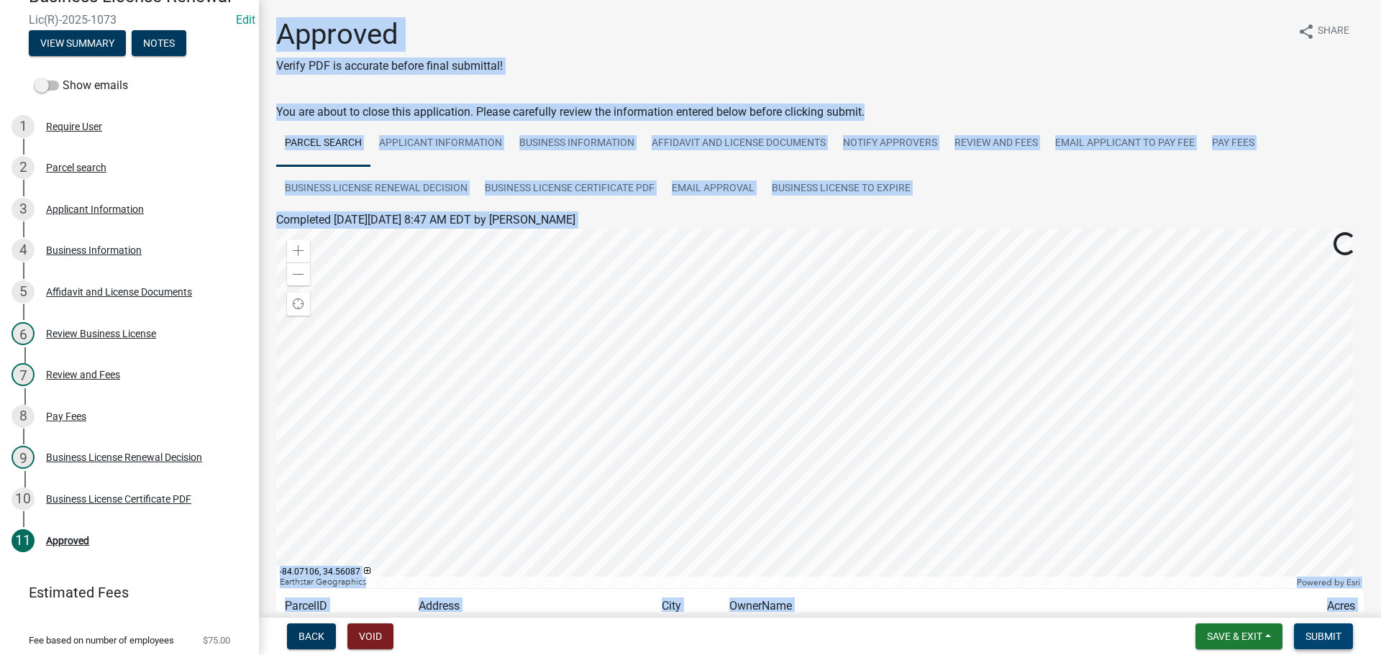
click at [1329, 635] on span "Submit" at bounding box center [1324, 637] width 36 height 12
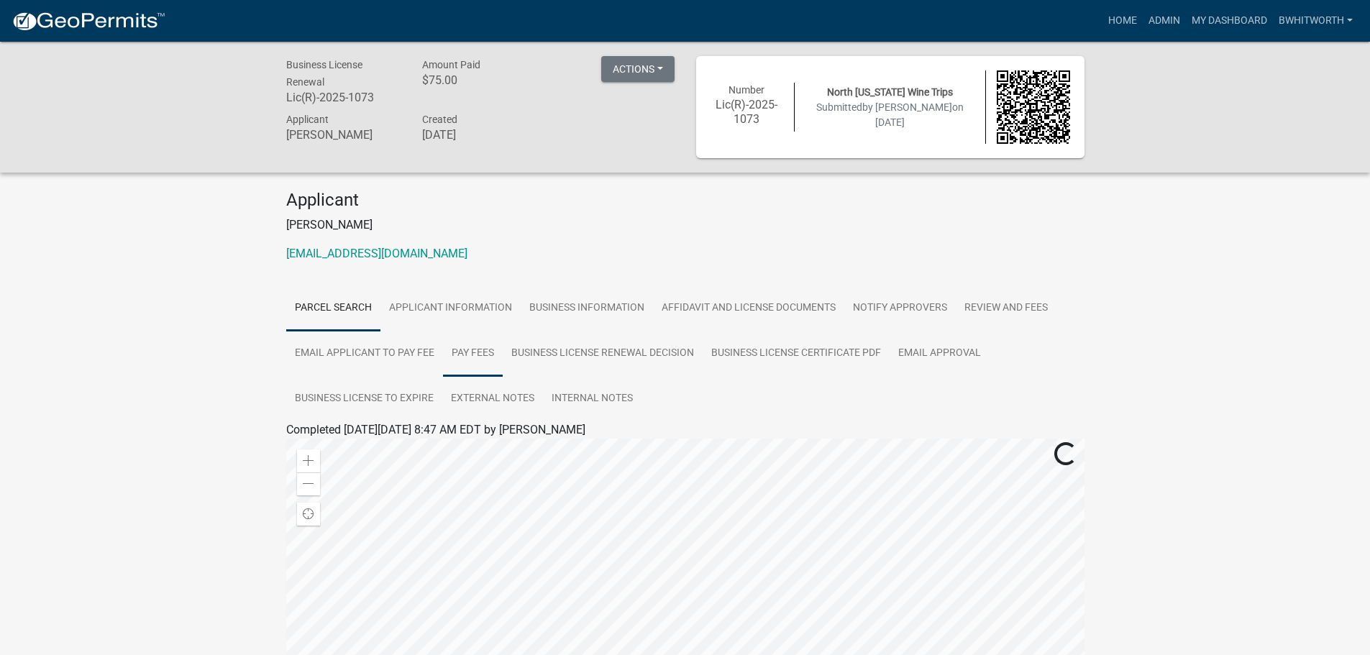
click at [472, 350] on link "Pay Fees" at bounding box center [473, 354] width 60 height 46
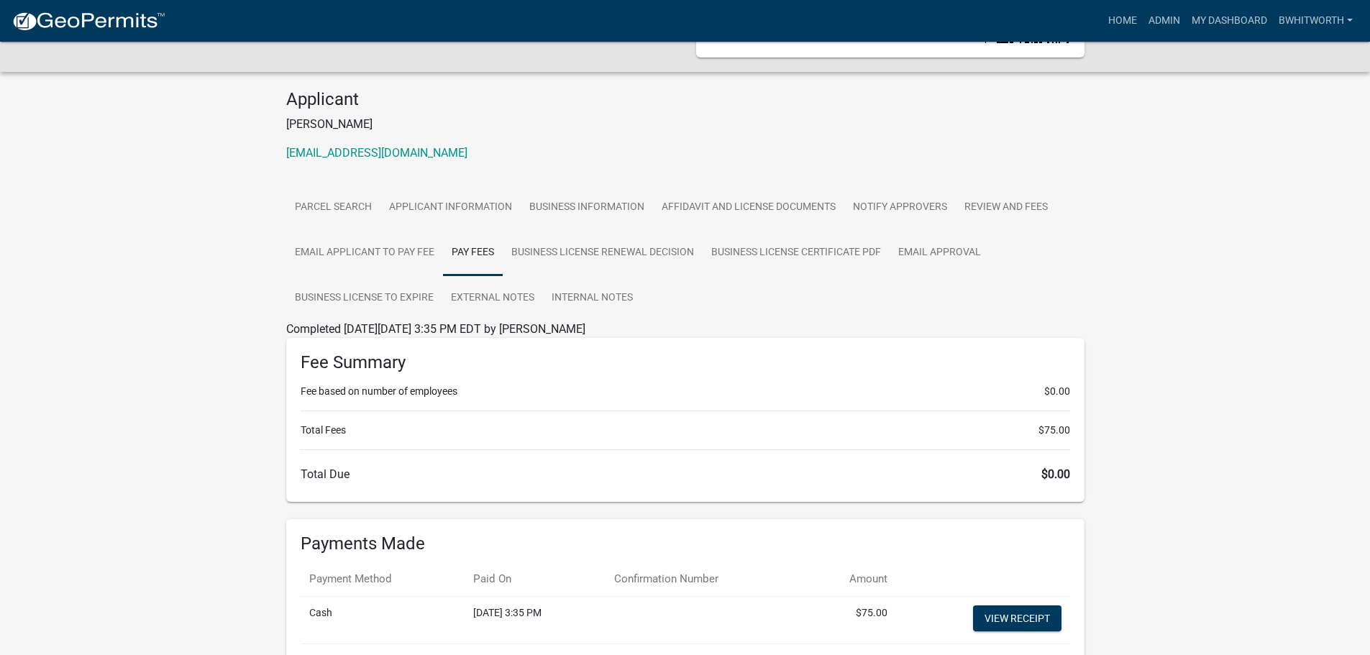
scroll to position [209, 0]
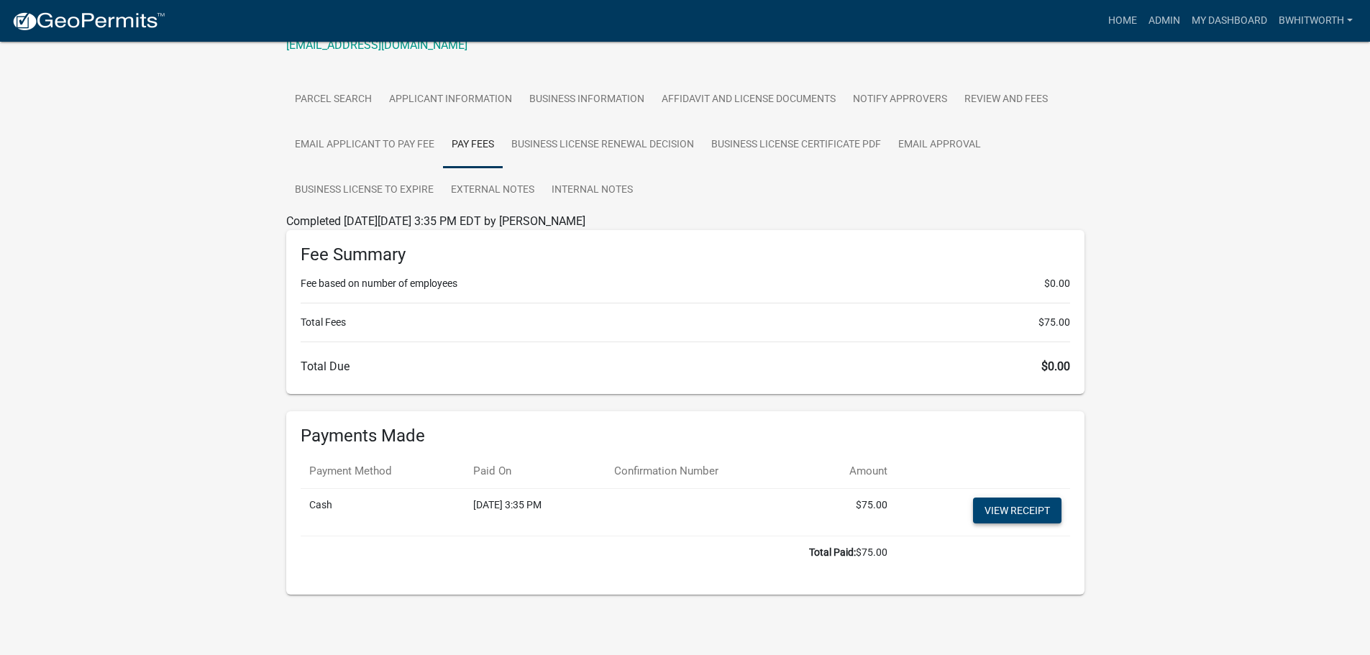
click at [1007, 504] on link "View receipt" at bounding box center [1017, 511] width 88 height 26
click at [1116, 21] on link "Home" at bounding box center [1123, 20] width 40 height 27
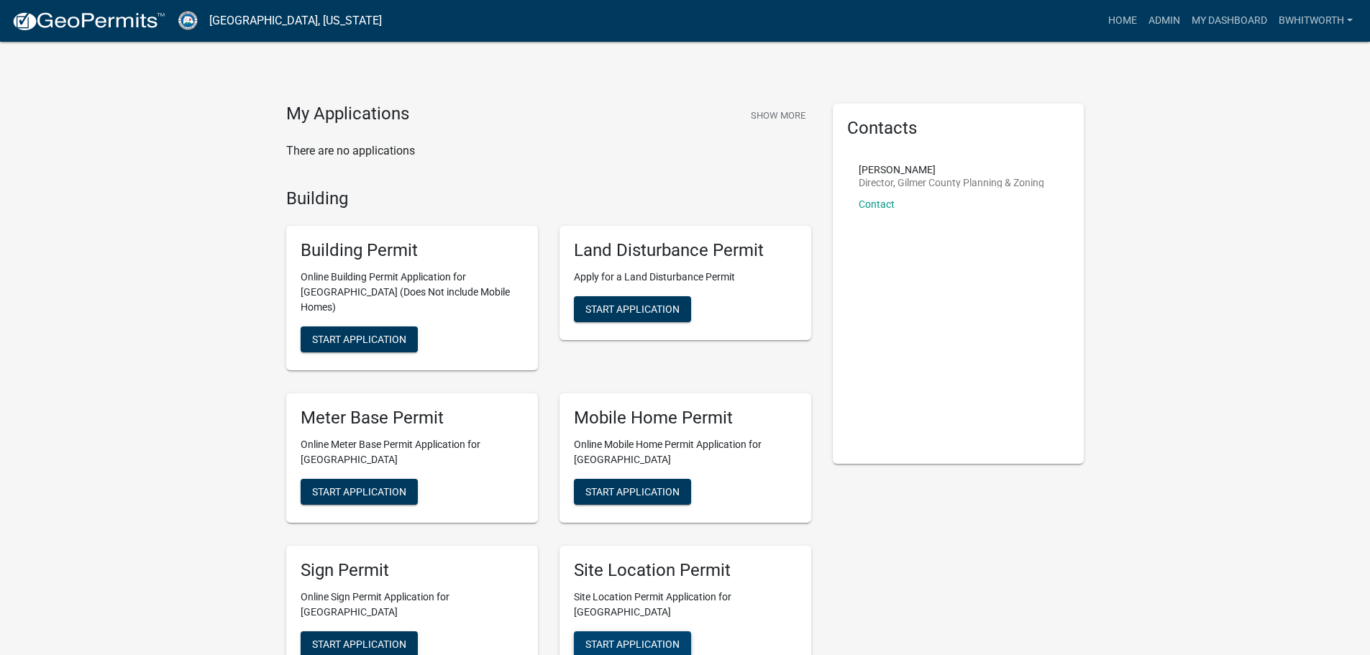
click at [622, 638] on span "Start Application" at bounding box center [633, 644] width 94 height 12
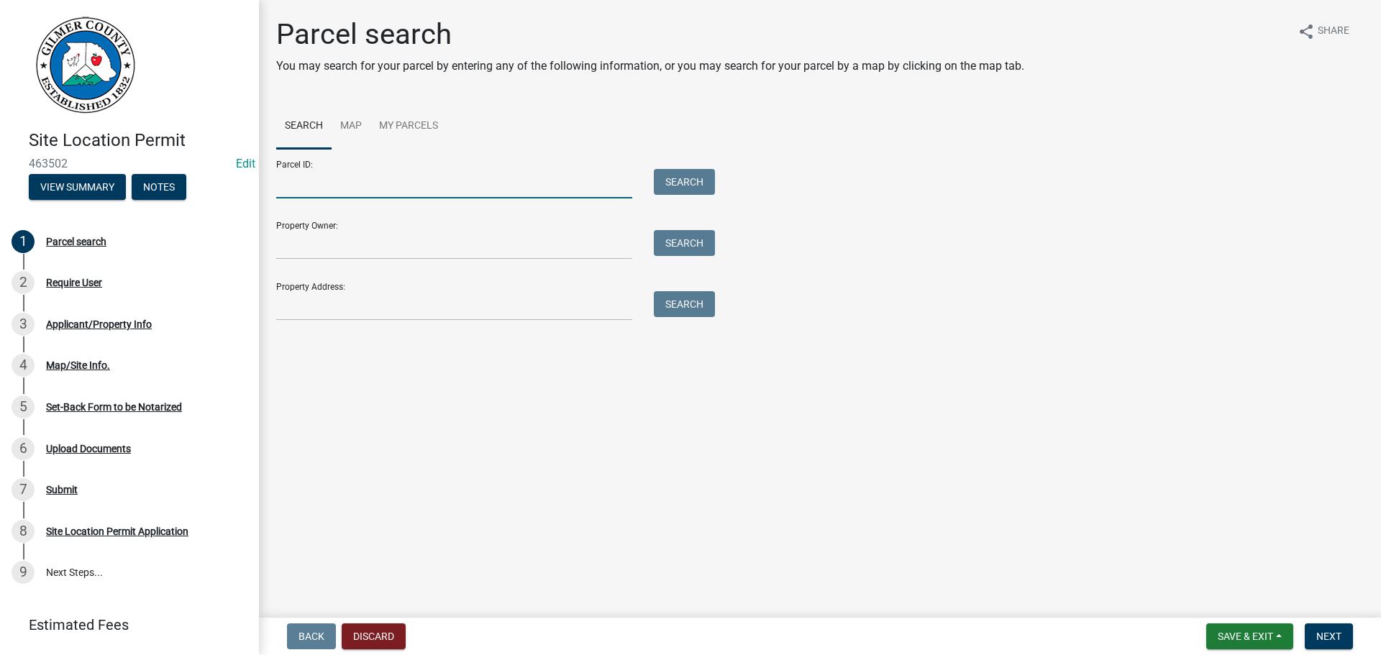
click at [383, 181] on input "Parcel ID:" at bounding box center [454, 183] width 356 height 29
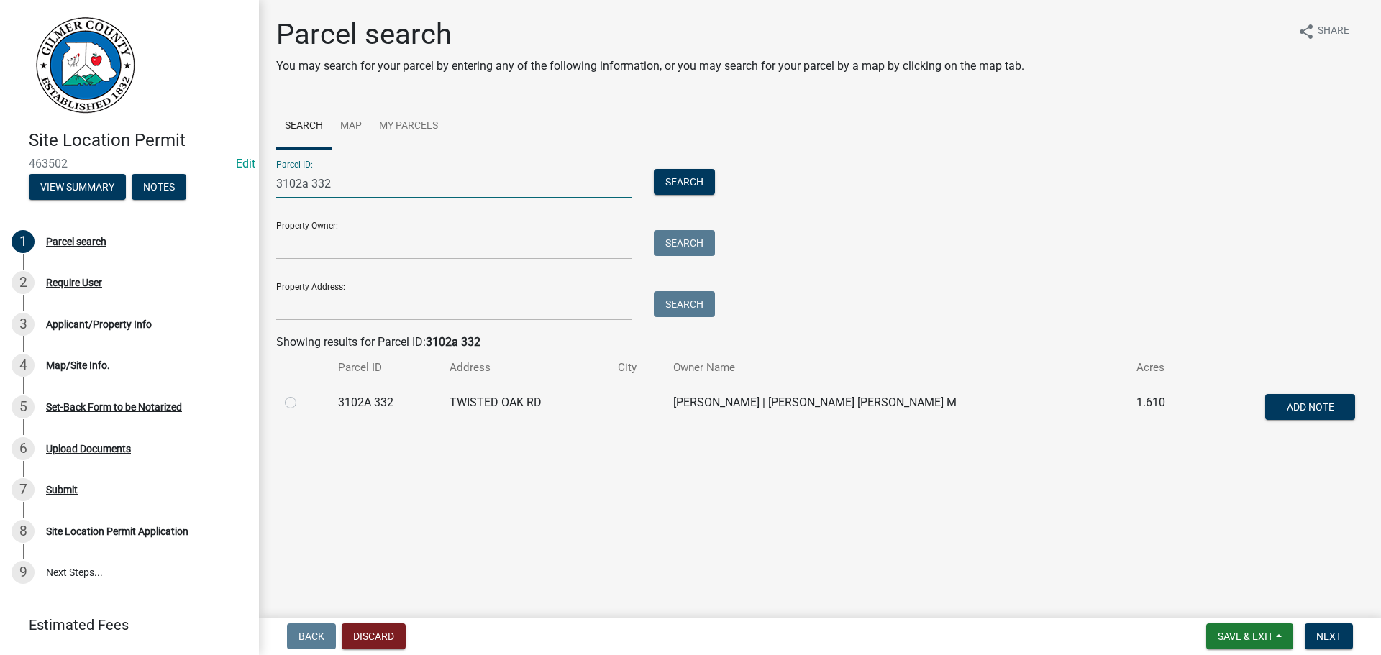
type input "3102a 332"
click at [302, 394] on label at bounding box center [302, 394] width 0 height 0
click at [302, 401] on 332 "radio" at bounding box center [306, 398] width 9 height 9
radio 332 "true"
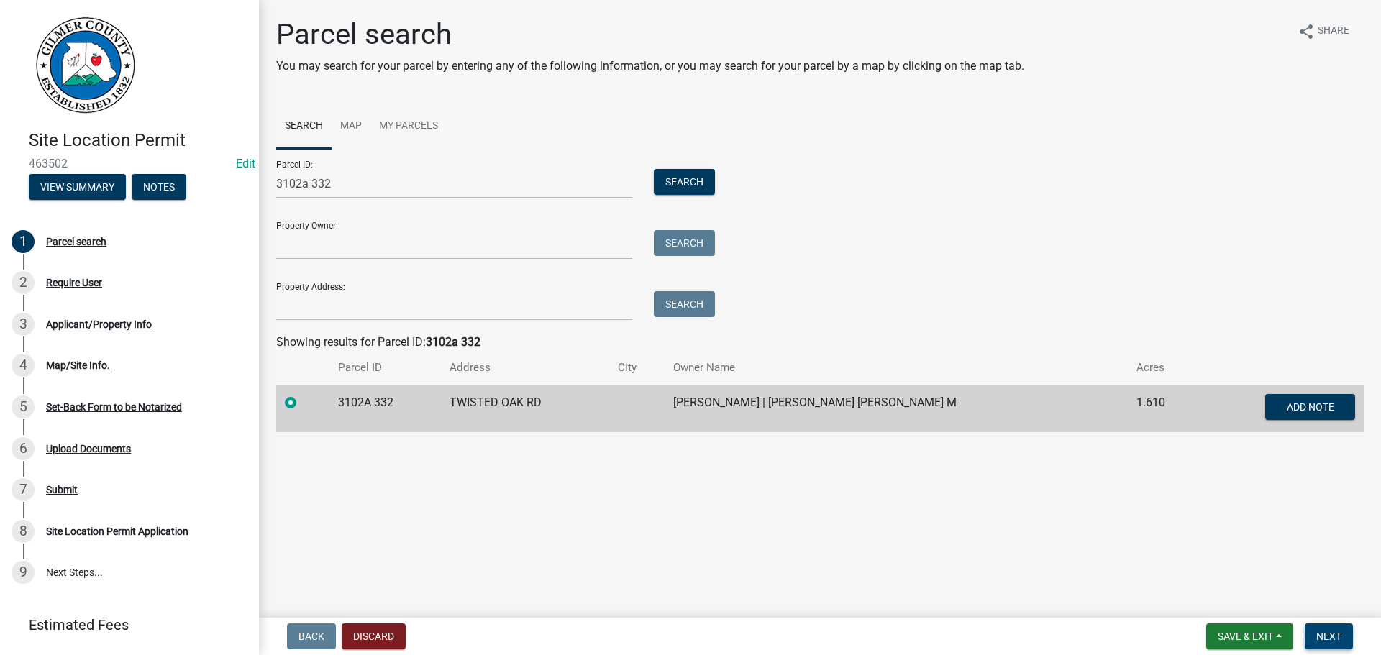
click at [1337, 640] on span "Next" at bounding box center [1328, 637] width 25 height 12
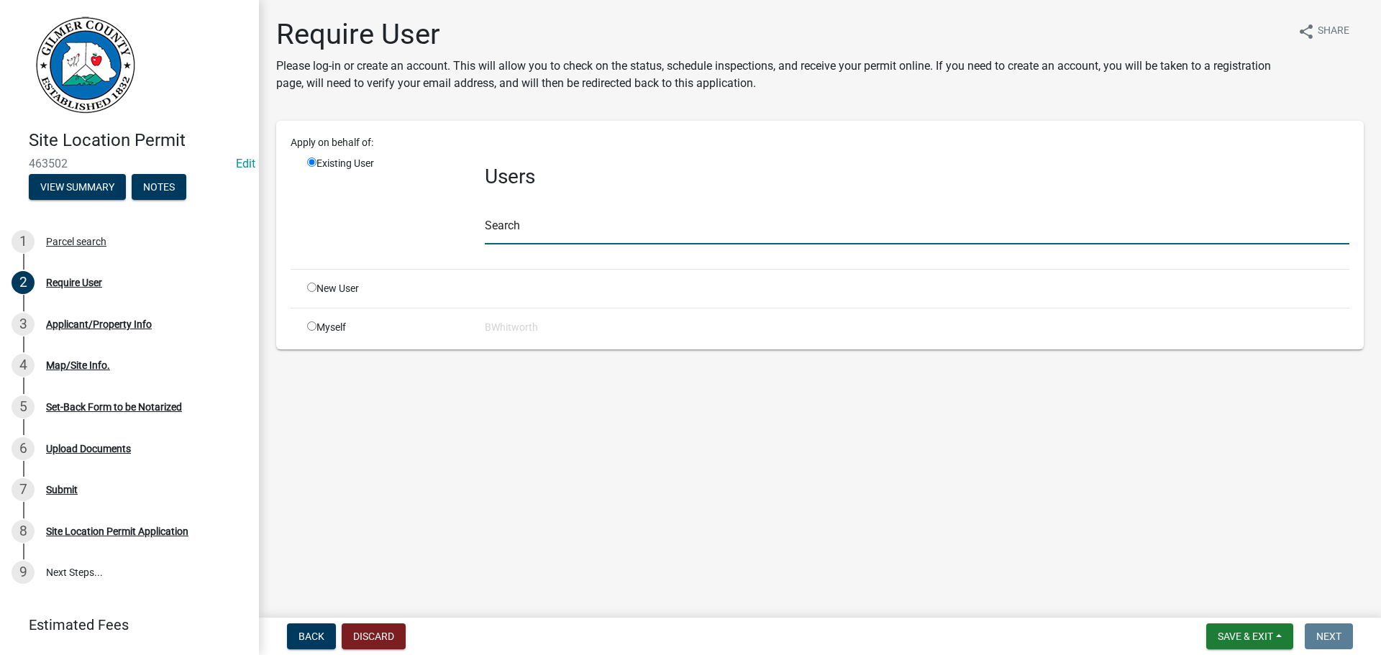
click at [600, 224] on input "text" at bounding box center [917, 229] width 865 height 29
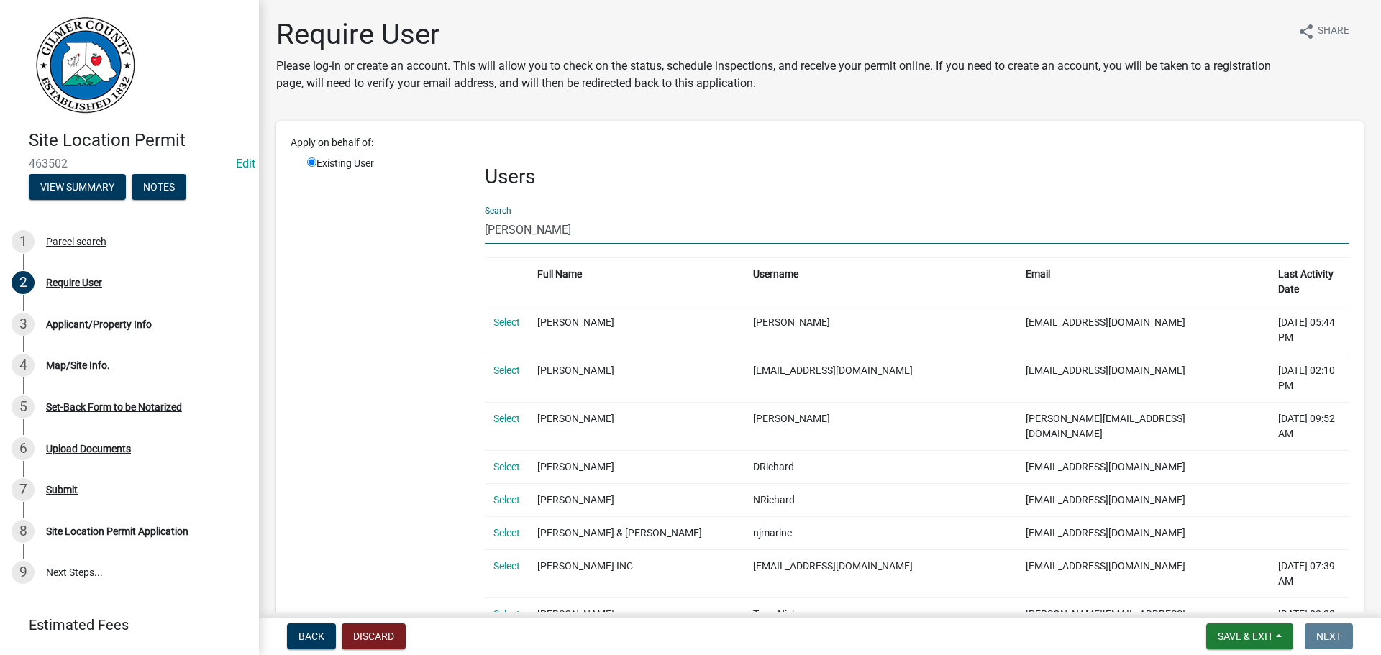
type input "[PERSON_NAME]"
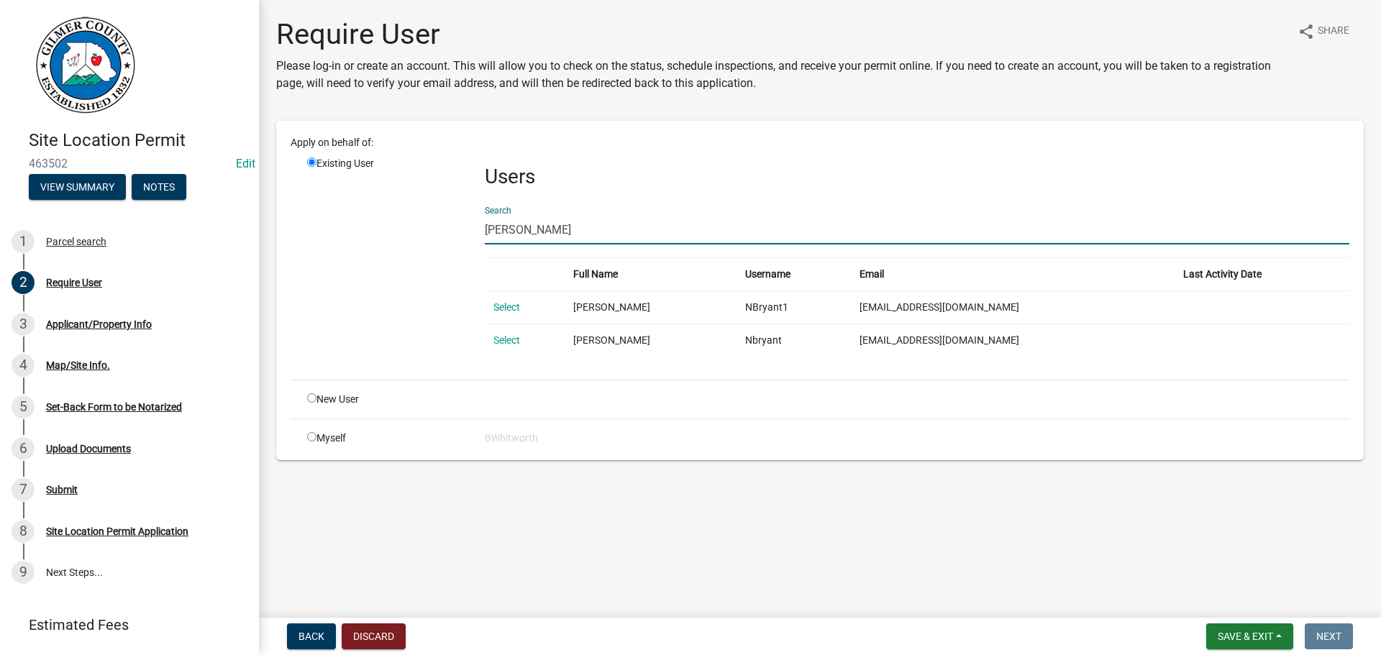
click at [511, 301] on link "Select" at bounding box center [506, 307] width 27 height 12
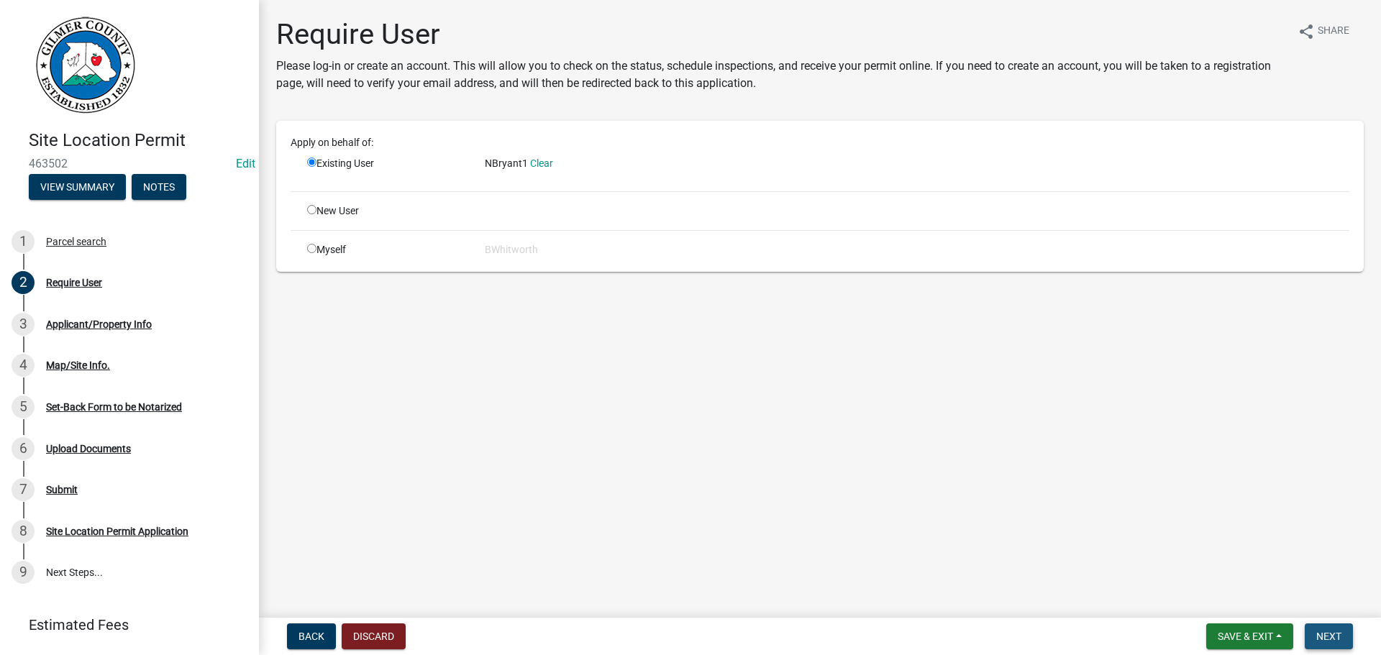
click at [1327, 631] on span "Next" at bounding box center [1328, 637] width 25 height 12
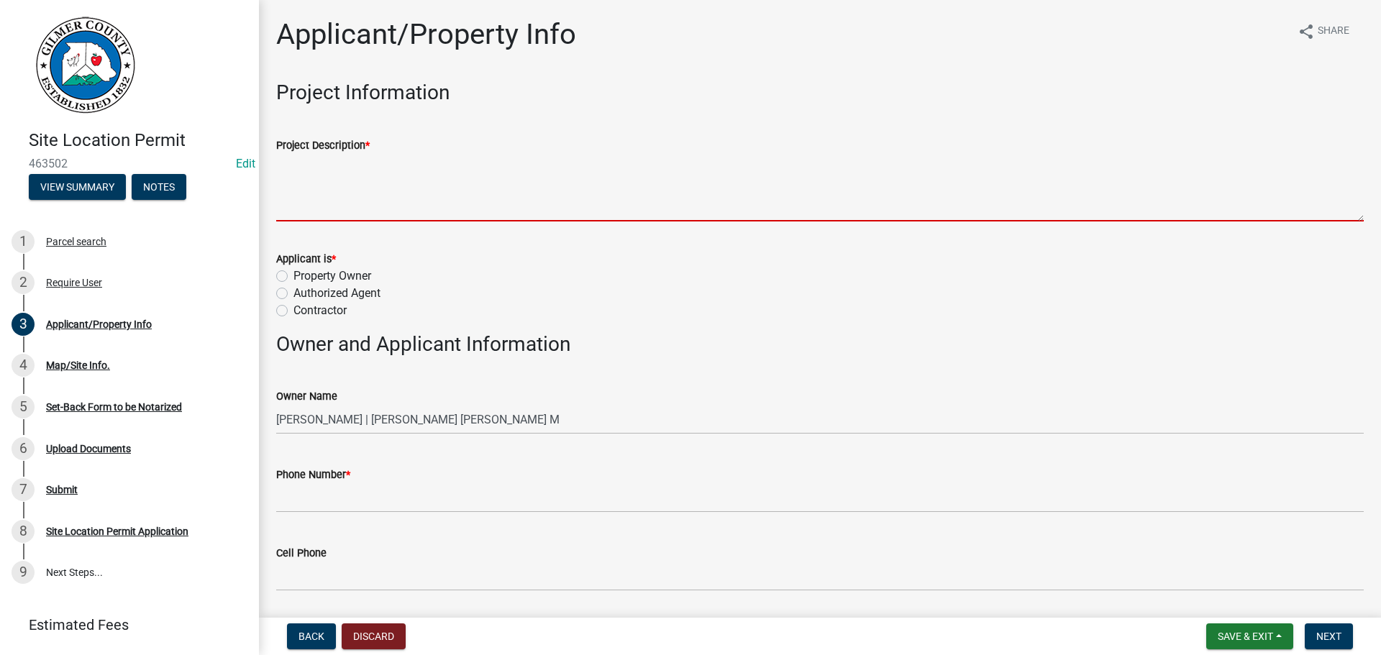
click at [355, 182] on textarea "Project Description *" at bounding box center [820, 188] width 1088 height 68
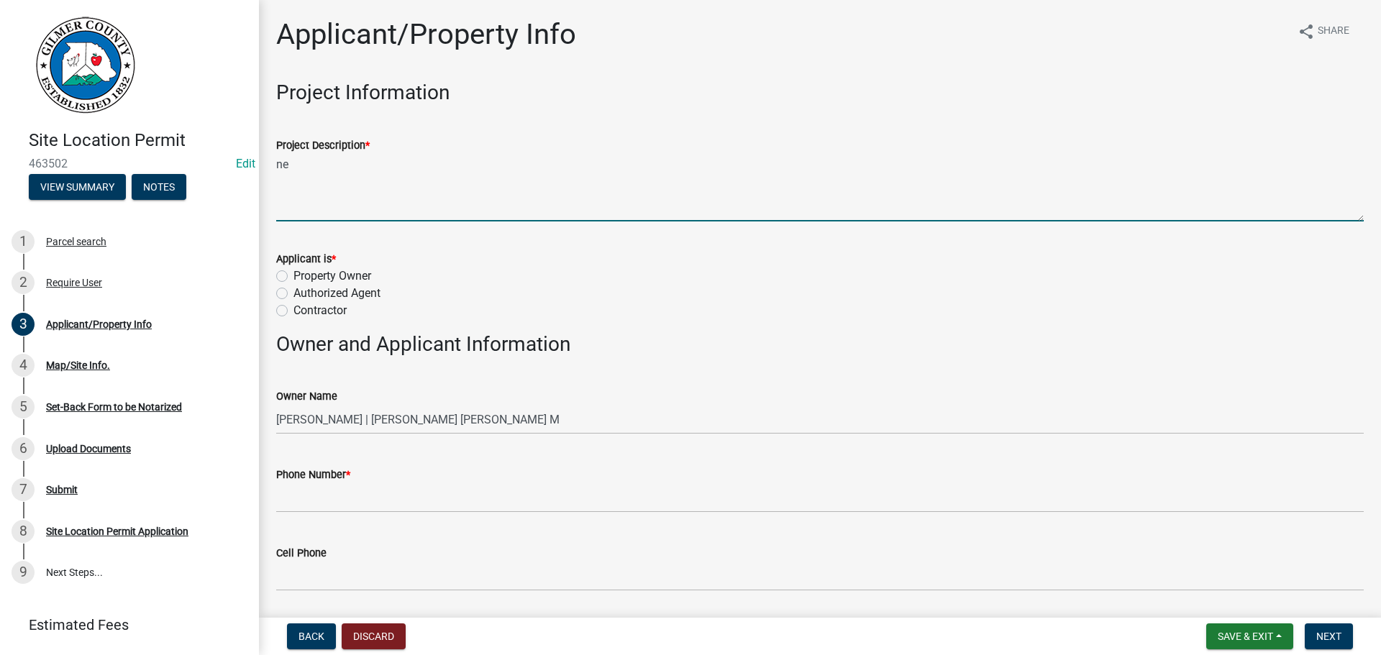
type textarea "n"
type textarea "NEW HOME"
click at [294, 313] on label "Contractor" at bounding box center [320, 310] width 53 height 17
click at [294, 311] on input "Contractor" at bounding box center [298, 306] width 9 height 9
radio input "true"
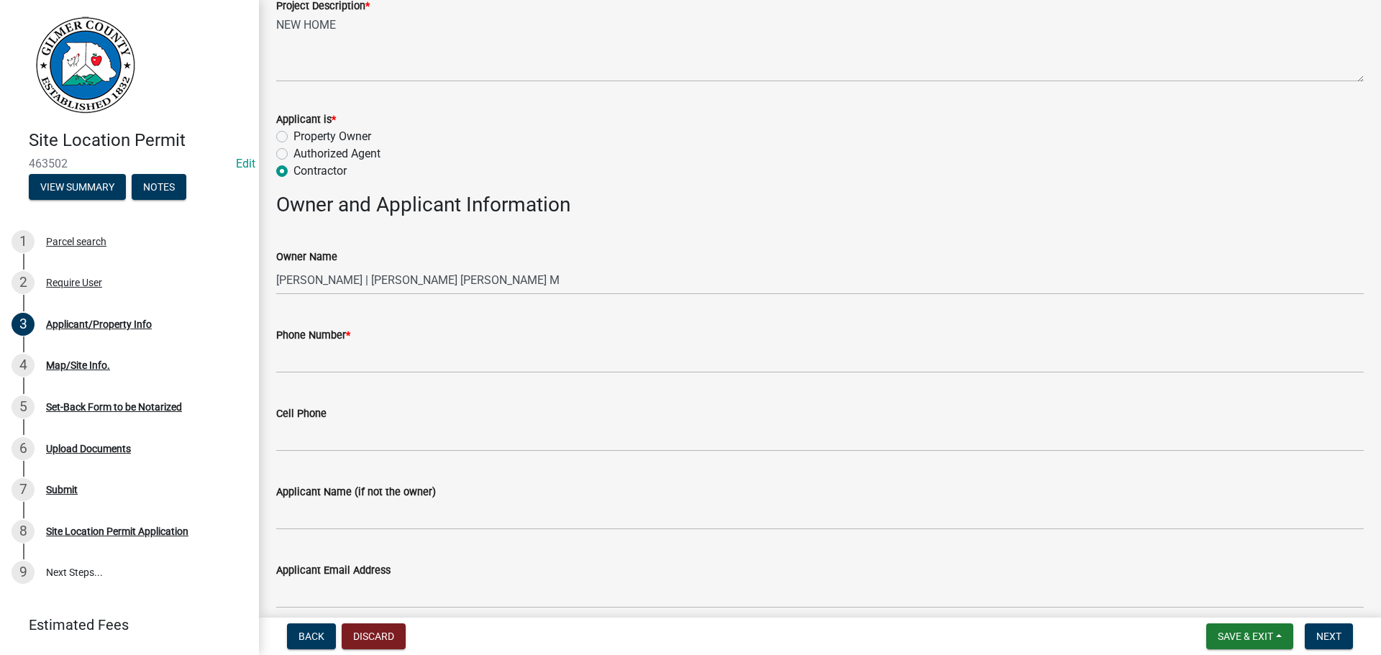
scroll to position [144, 0]
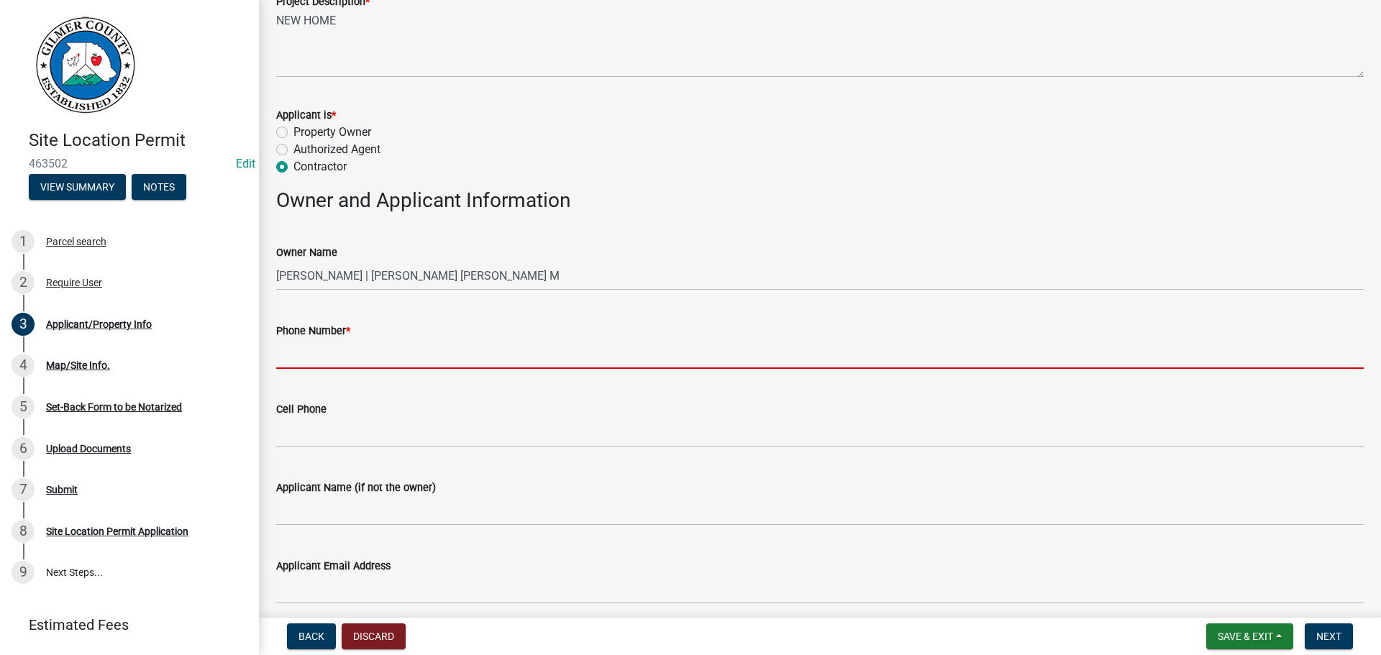
click at [308, 358] on input "Phone Number *" at bounding box center [820, 354] width 1088 height 29
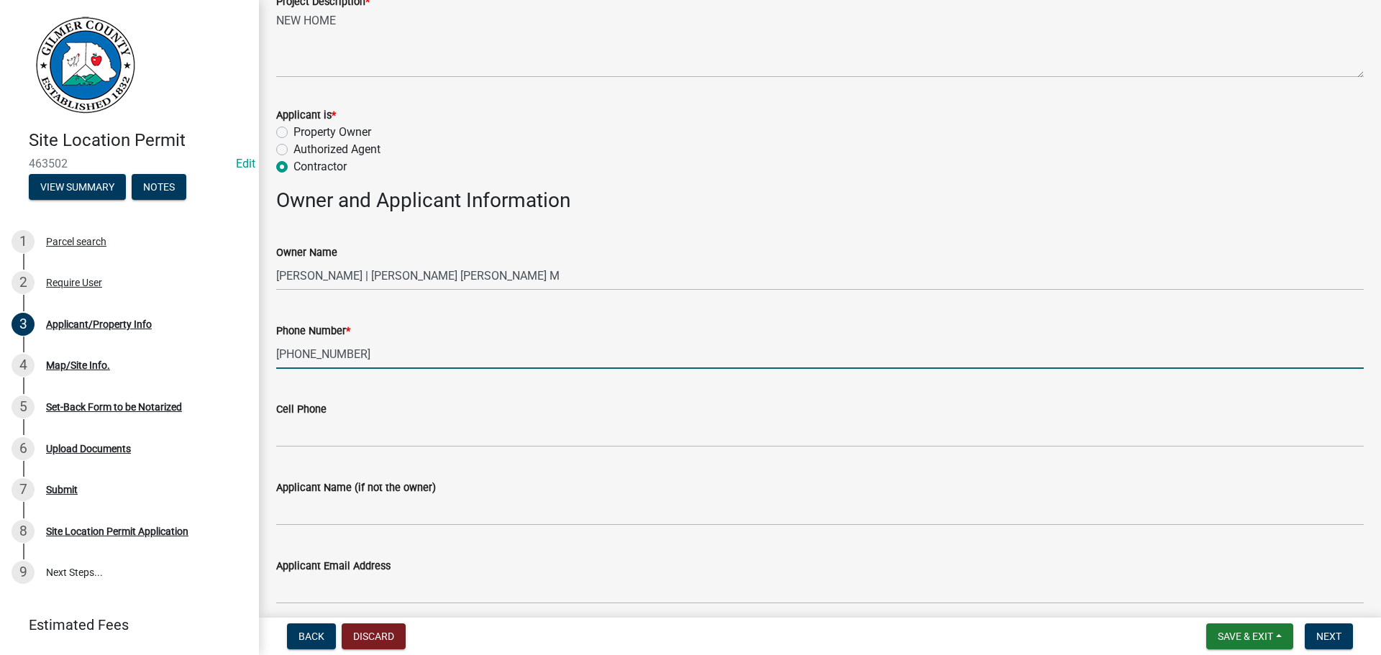
type input "[PHONE_NUMBER]"
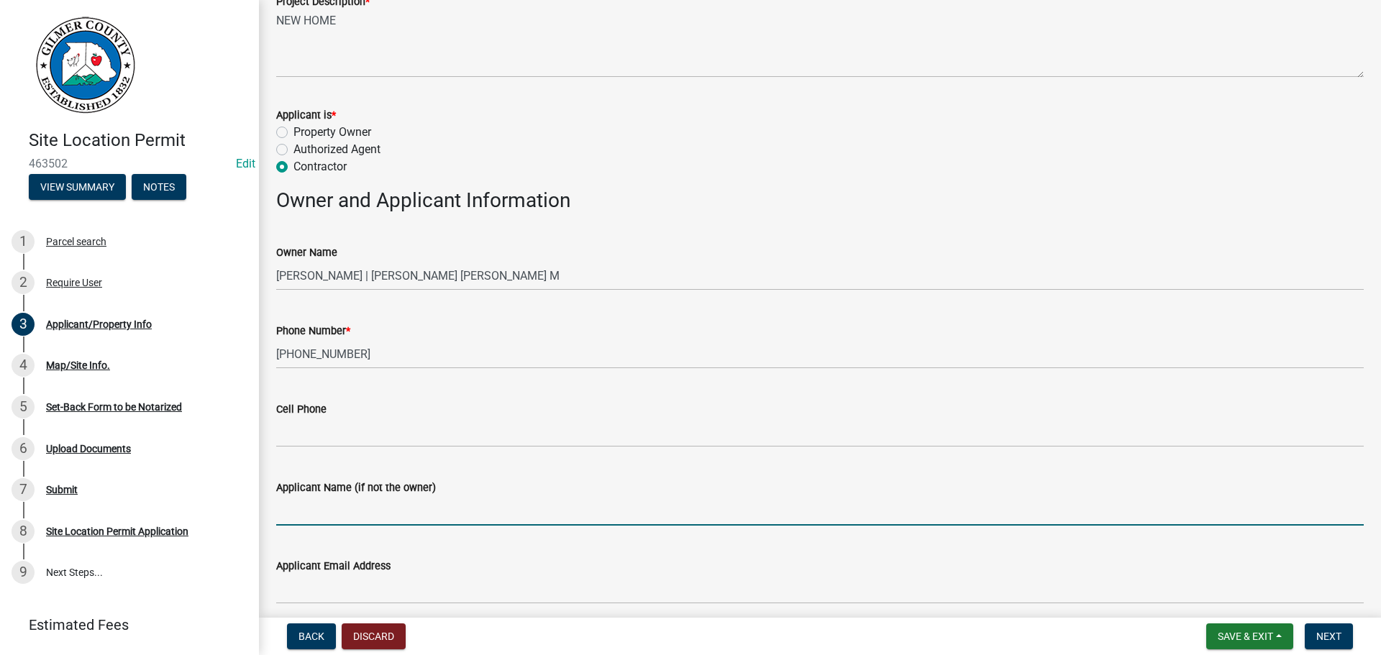
click at [446, 502] on input "Applicant Name (if not the owner)" at bounding box center [820, 510] width 1088 height 29
click at [770, 104] on form "Applicant is * Property Owner Authorized Agent Contractor" at bounding box center [820, 132] width 1088 height 86
click at [358, 499] on input "Applicant Name (if not the owner)" at bounding box center [820, 510] width 1088 height 29
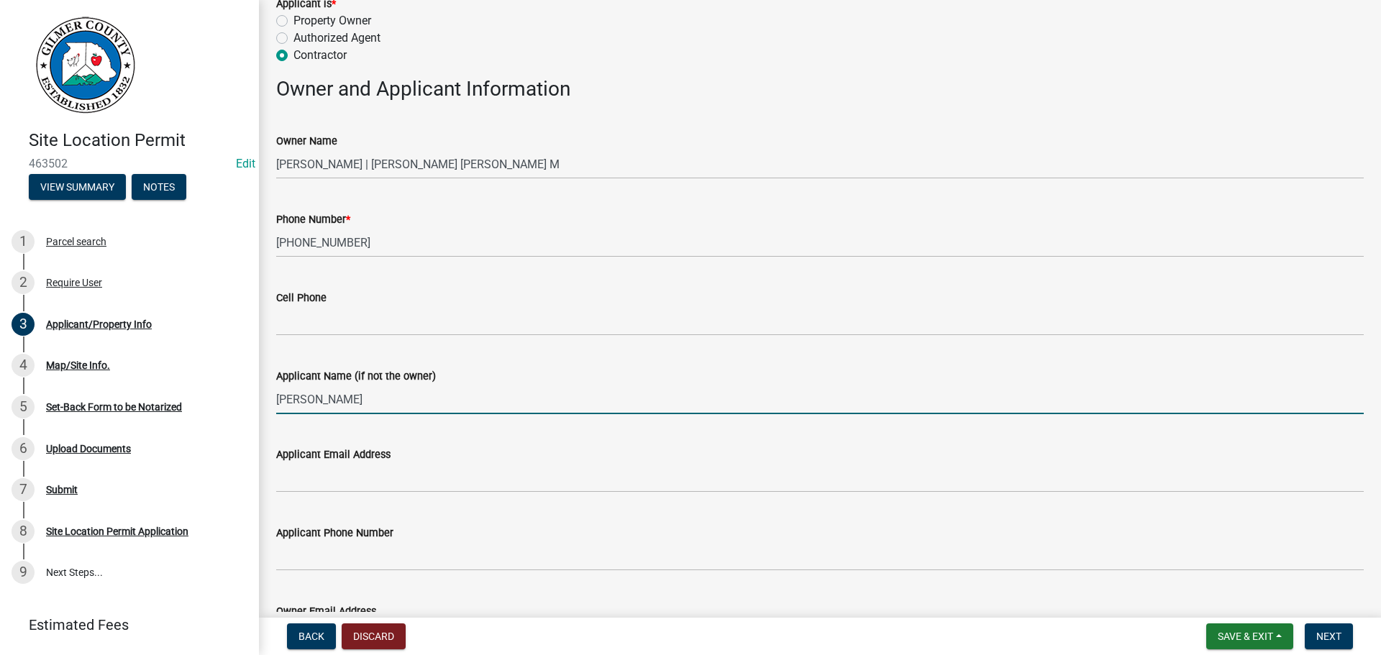
scroll to position [216, 0]
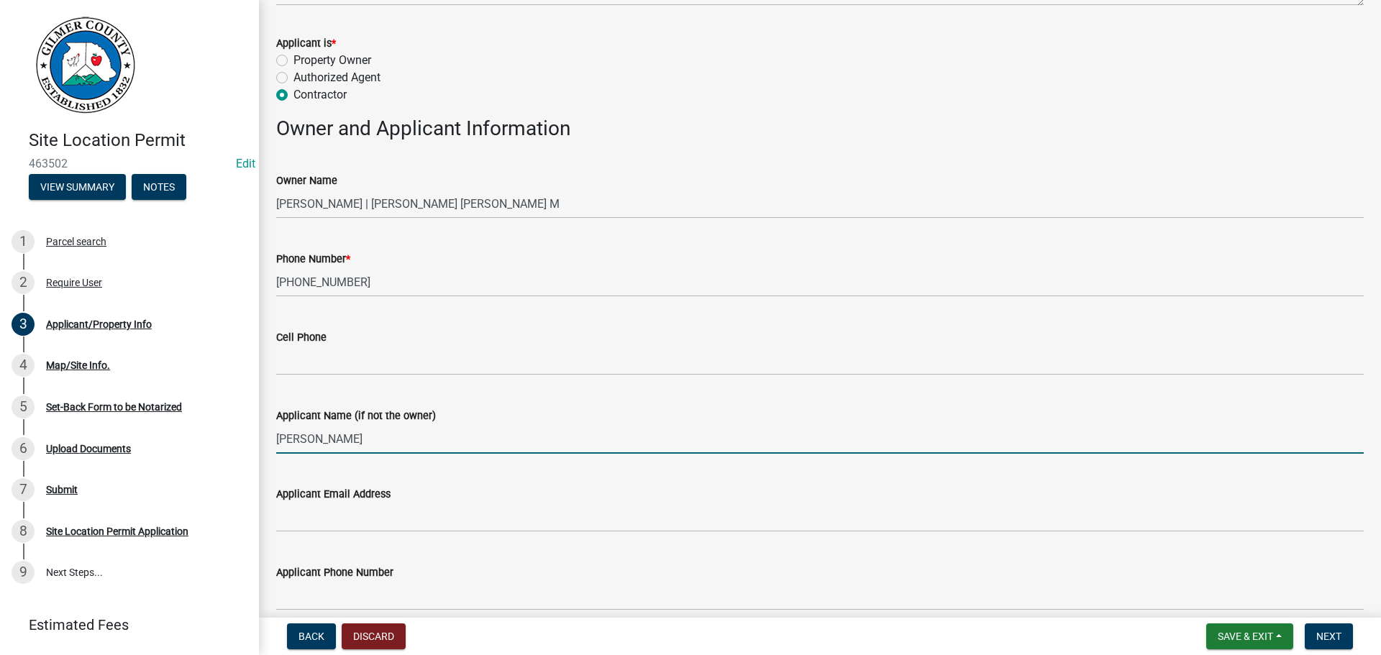
type input "[PERSON_NAME]"
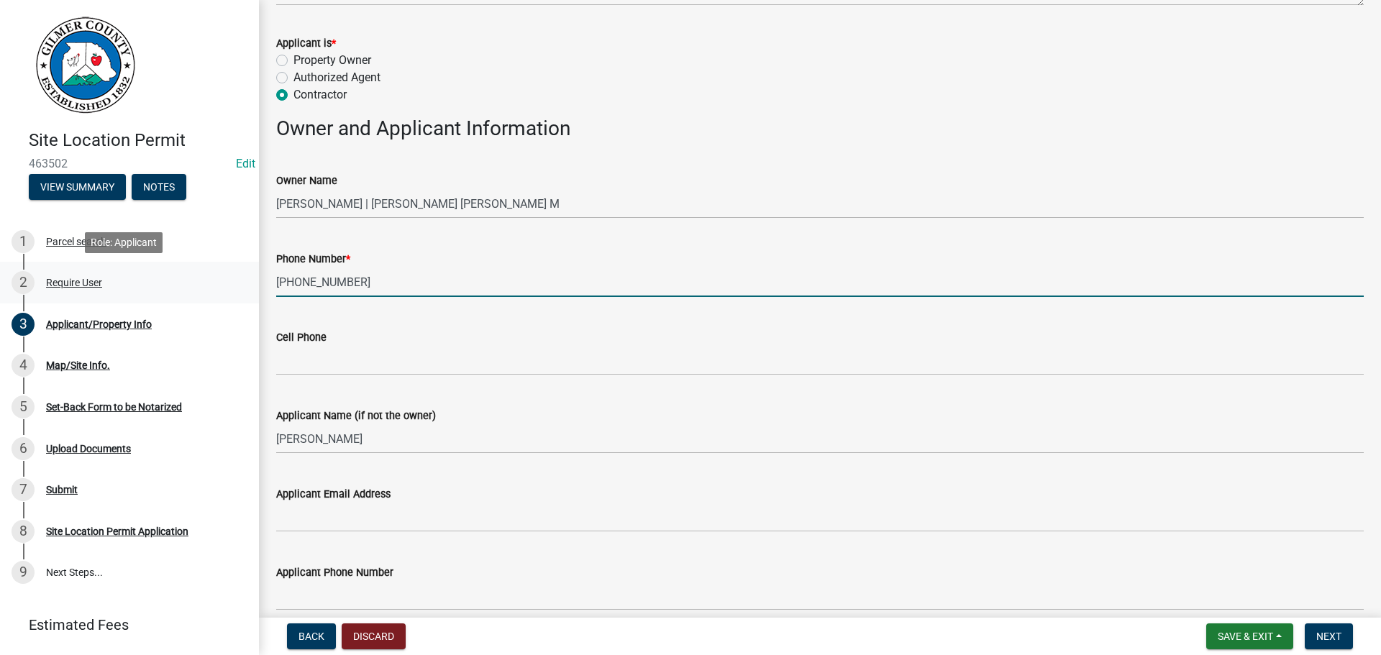
drag, startPoint x: 363, startPoint y: 281, endPoint x: 135, endPoint y: 289, distance: 228.9
click at [135, 289] on div "Site Location Permit 463502 Edit View Summary Notes 1 Parcel search 2 Require U…" at bounding box center [690, 327] width 1381 height 655
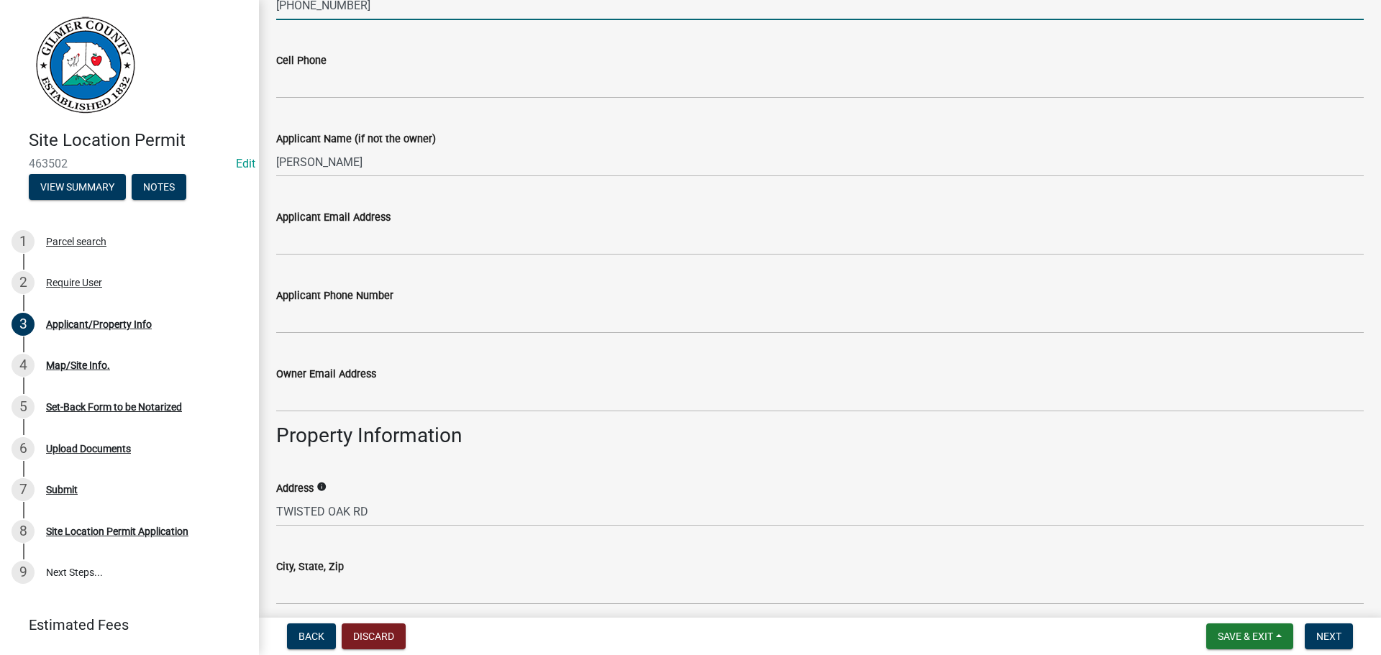
scroll to position [504, 0]
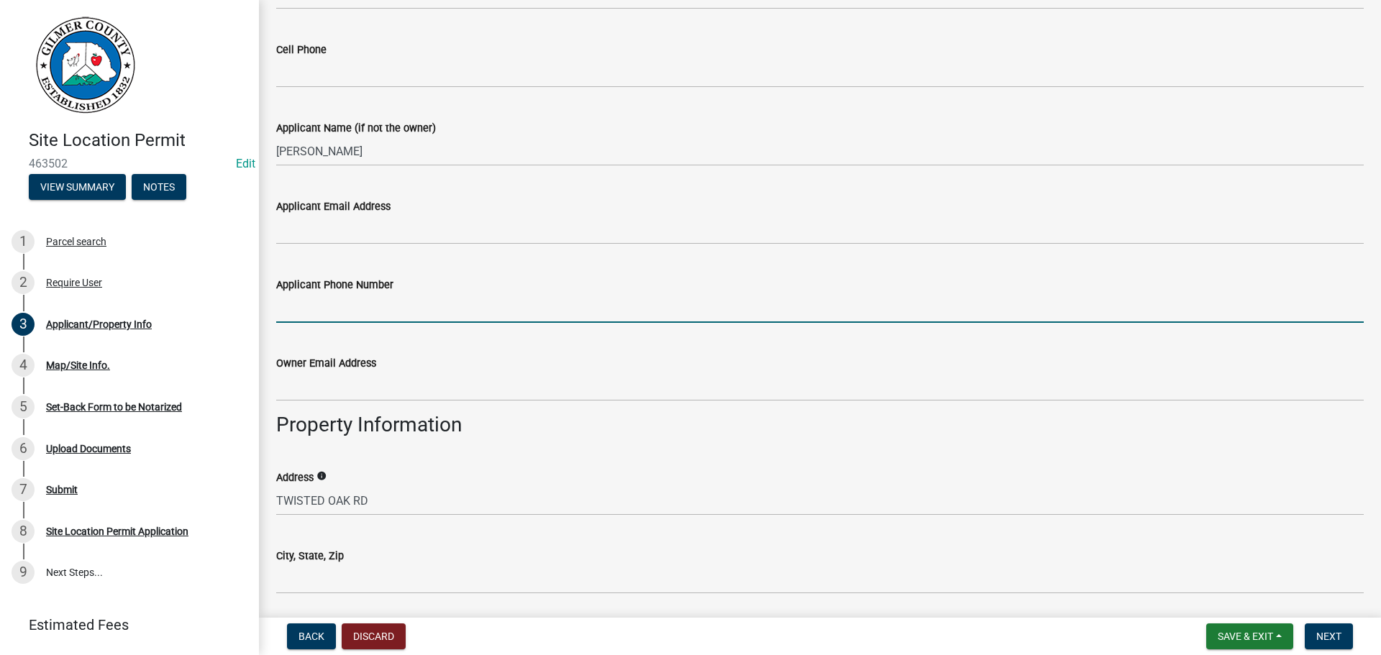
click at [324, 303] on input "Applicant Phone Number" at bounding box center [820, 308] width 1088 height 29
paste input "[PHONE_NUMBER]"
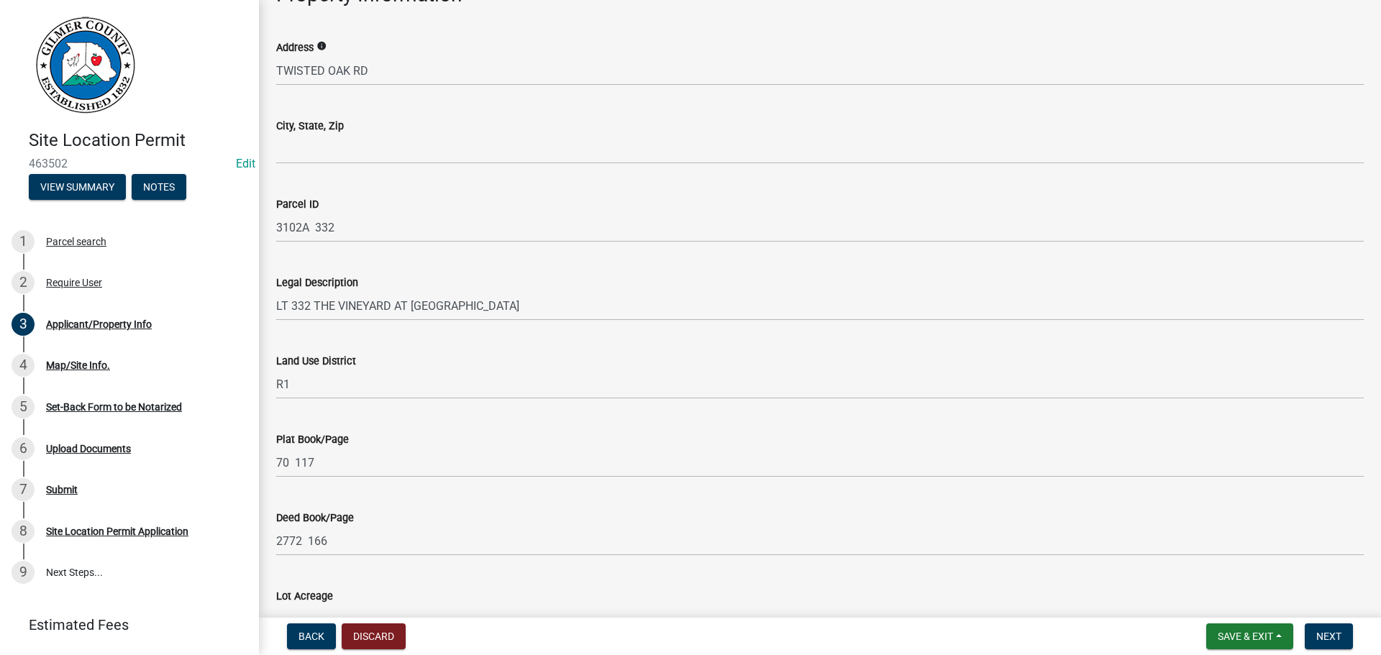
scroll to position [935, 0]
type input "[PHONE_NUMBER]"
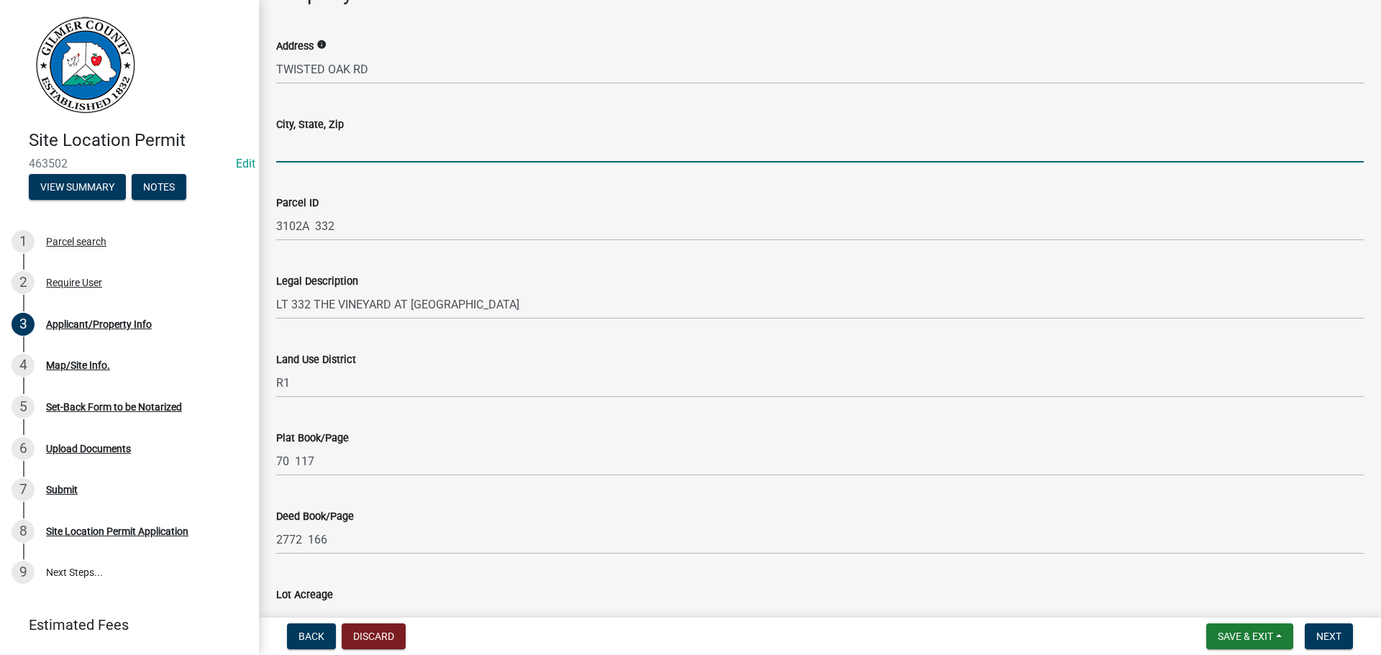
click at [384, 145] on input "City, State, Zip" at bounding box center [820, 147] width 1088 height 29
click at [276, 66] on div "Address info [GEOGRAPHIC_DATA]" at bounding box center [819, 50] width 1109 height 67
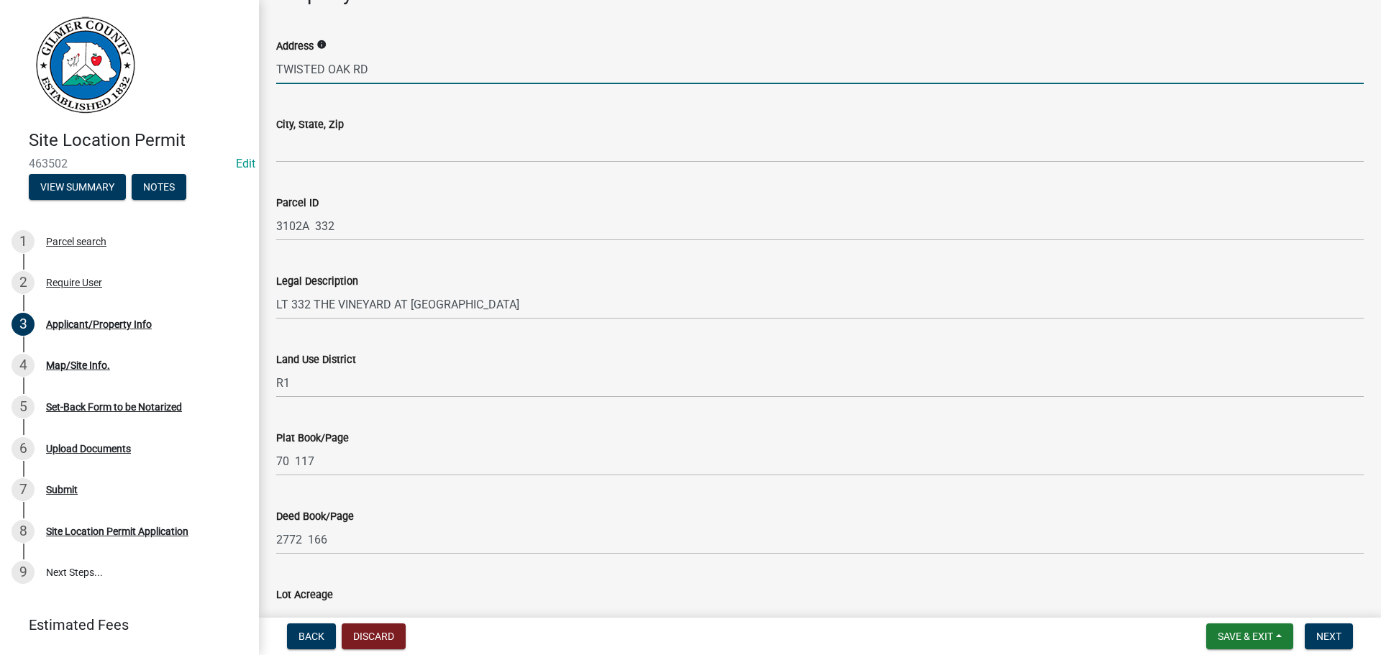
click at [278, 69] on input "TWISTED OAK RD" at bounding box center [820, 69] width 1088 height 29
type input "[STREET_ADDRESS]"
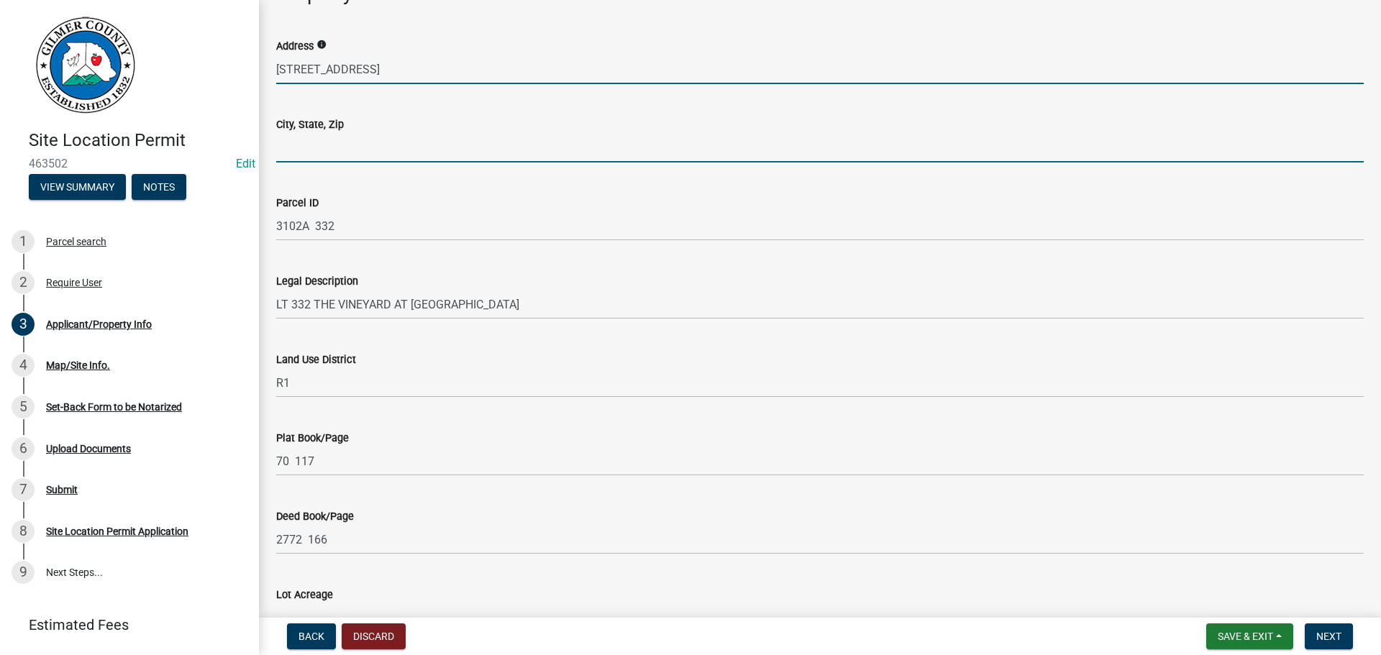
click at [447, 148] on input "City, State, Zip" at bounding box center [820, 147] width 1088 height 29
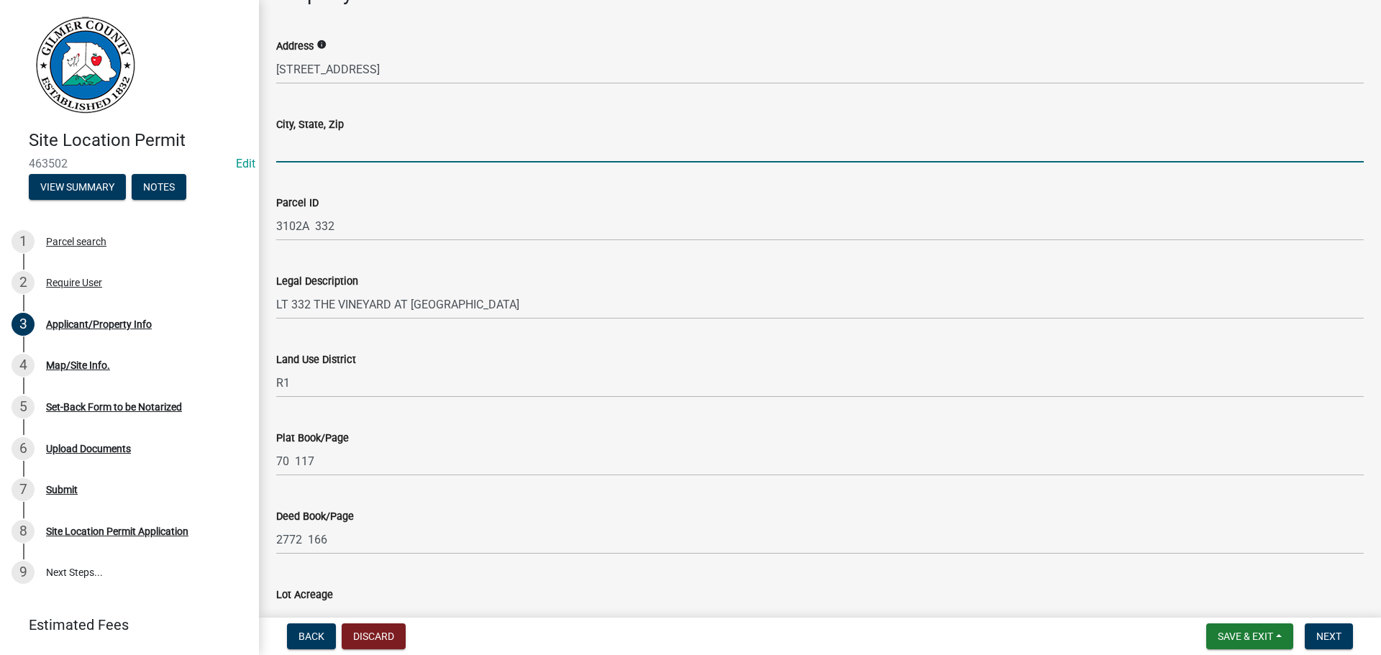
type input "TALKING ROCK 30175"
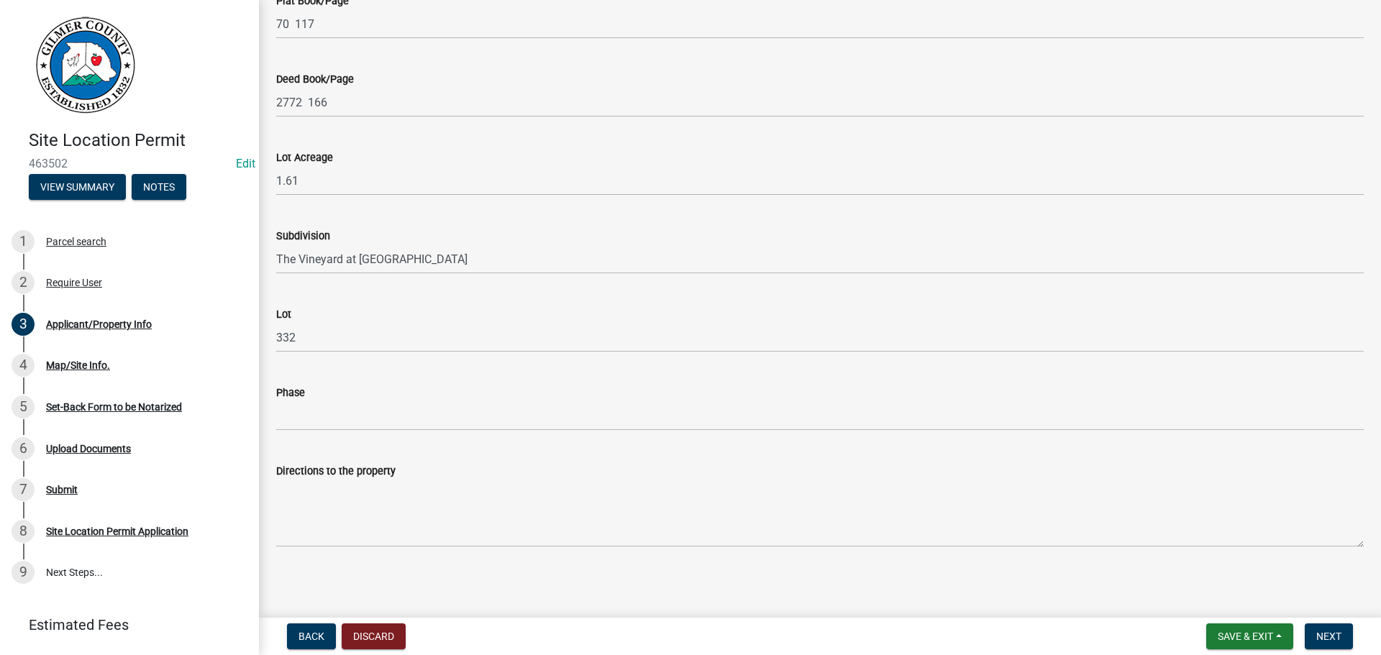
scroll to position [1375, 0]
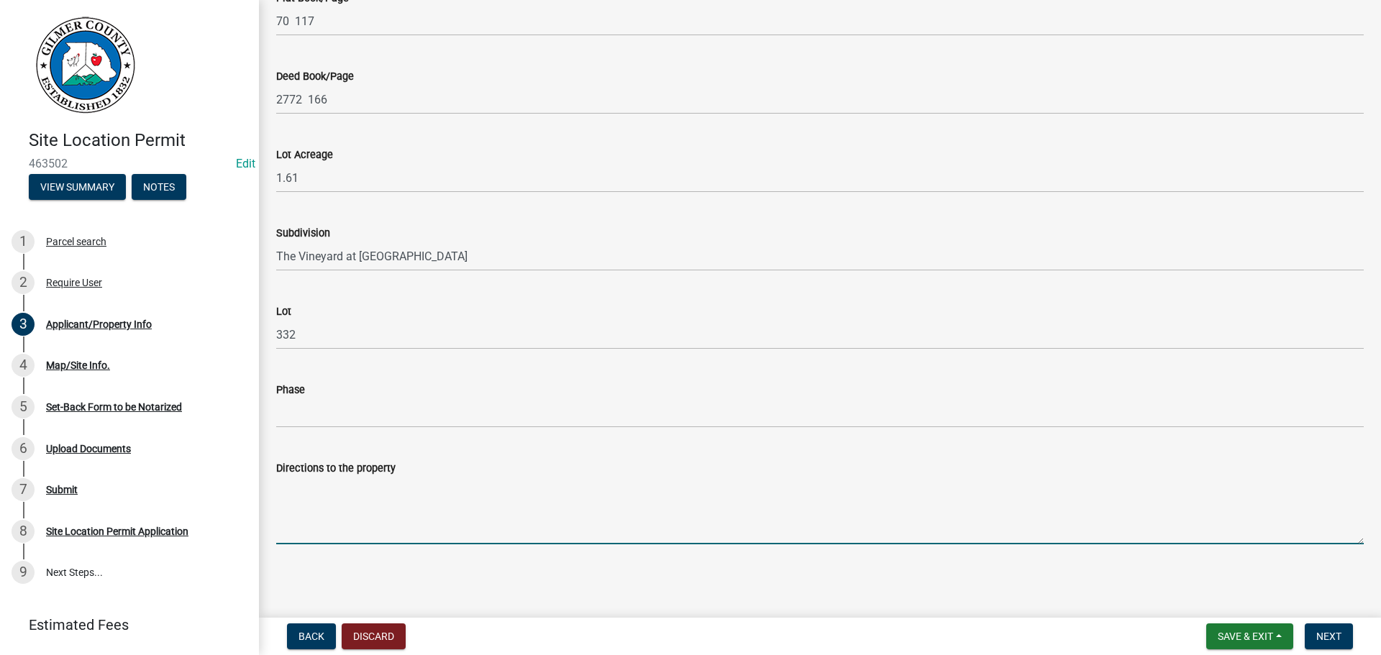
click at [337, 500] on textarea "Directions to the property" at bounding box center [820, 511] width 1088 height 68
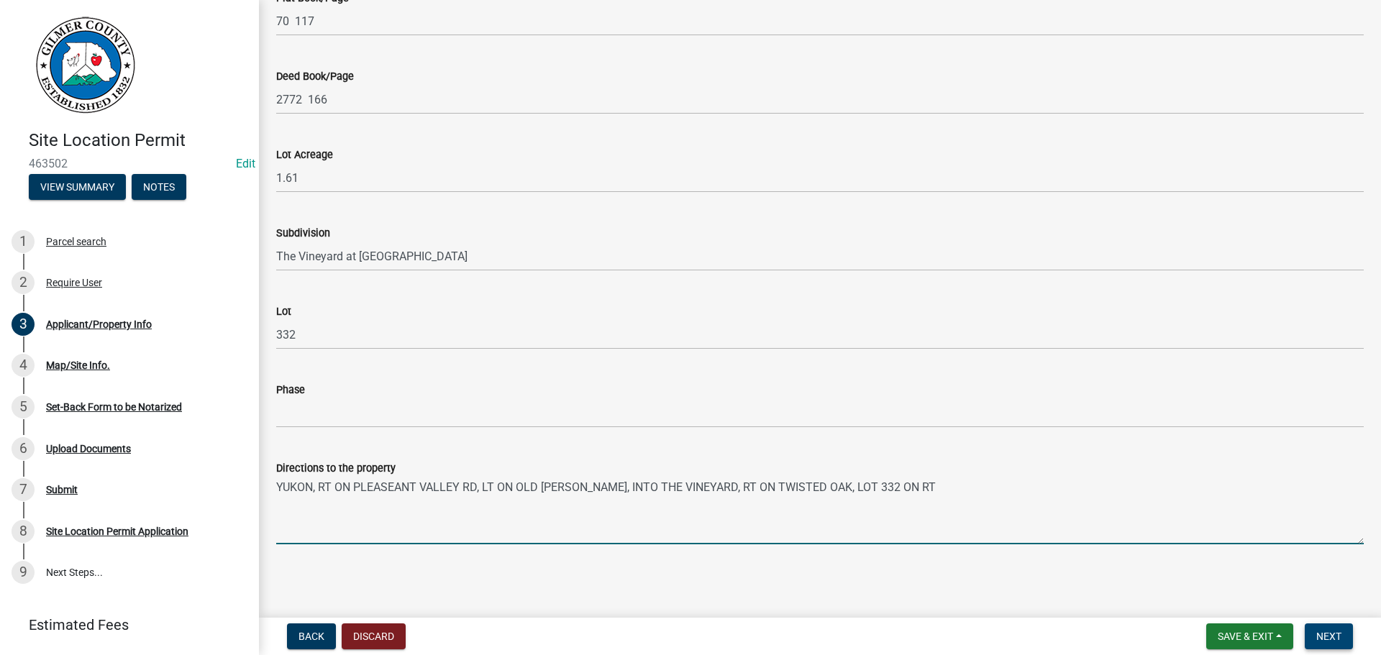
type textarea "YUKON, RT ON PLEASEANT VALLEY RD, LT ON OLD [PERSON_NAME], INTO THE VINEYARD, R…"
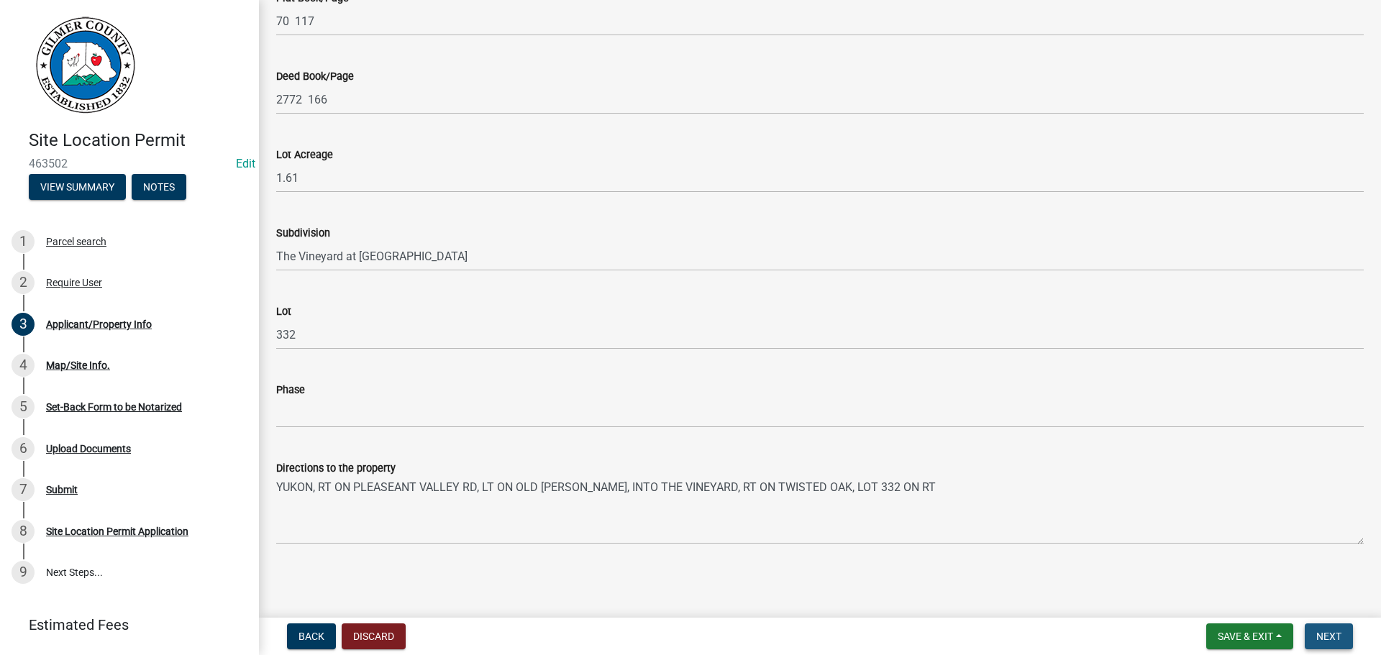
click at [1327, 634] on span "Next" at bounding box center [1328, 637] width 25 height 12
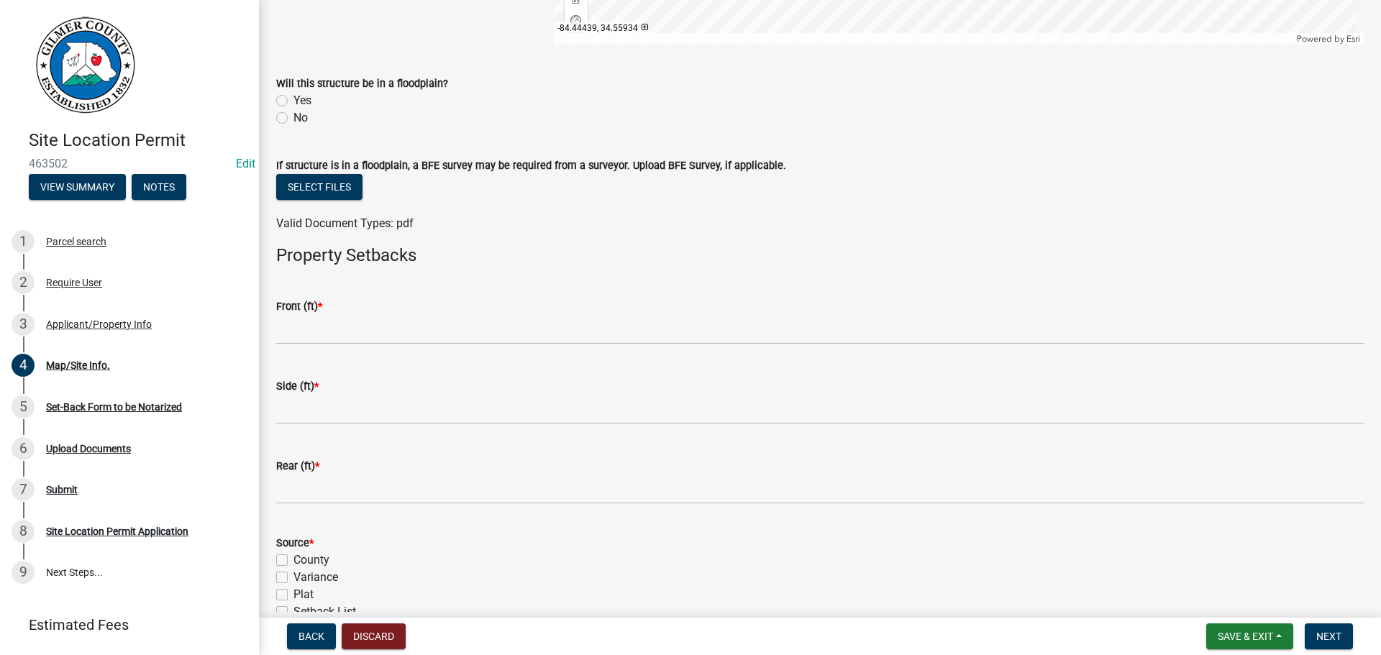
scroll to position [432, 0]
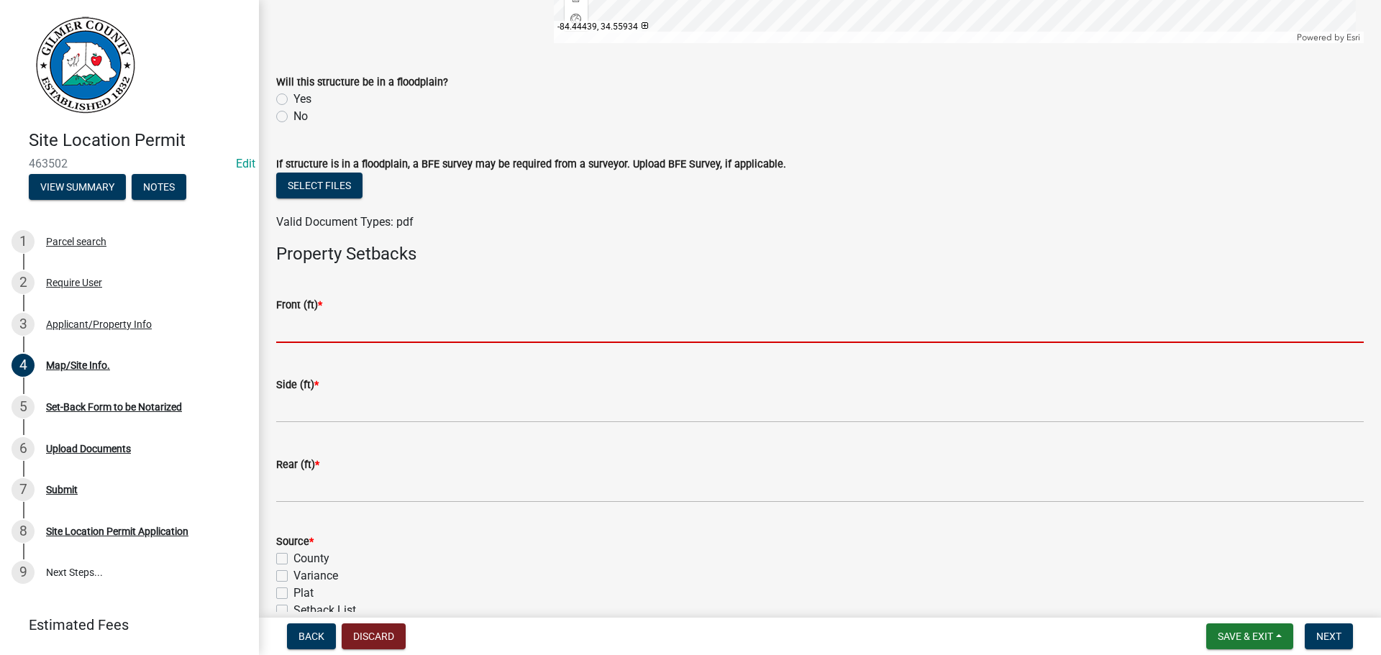
click at [380, 332] on input "text" at bounding box center [820, 328] width 1088 height 29
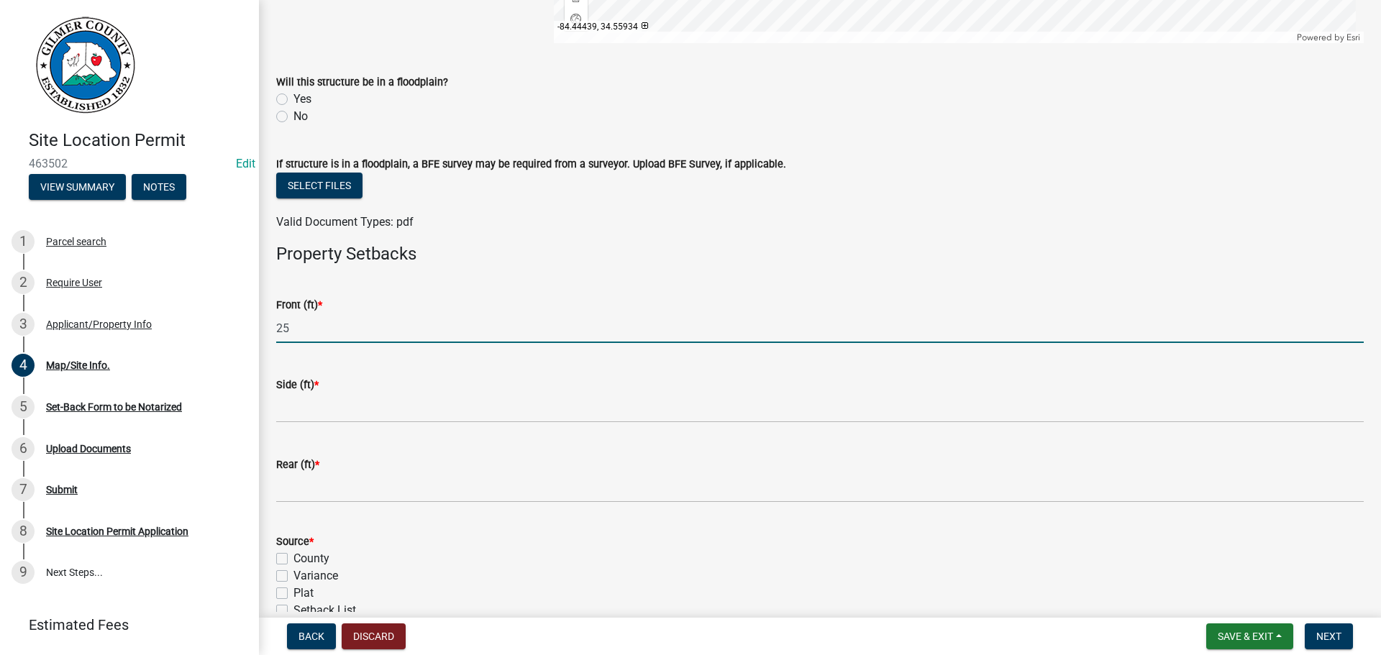
type input "25"
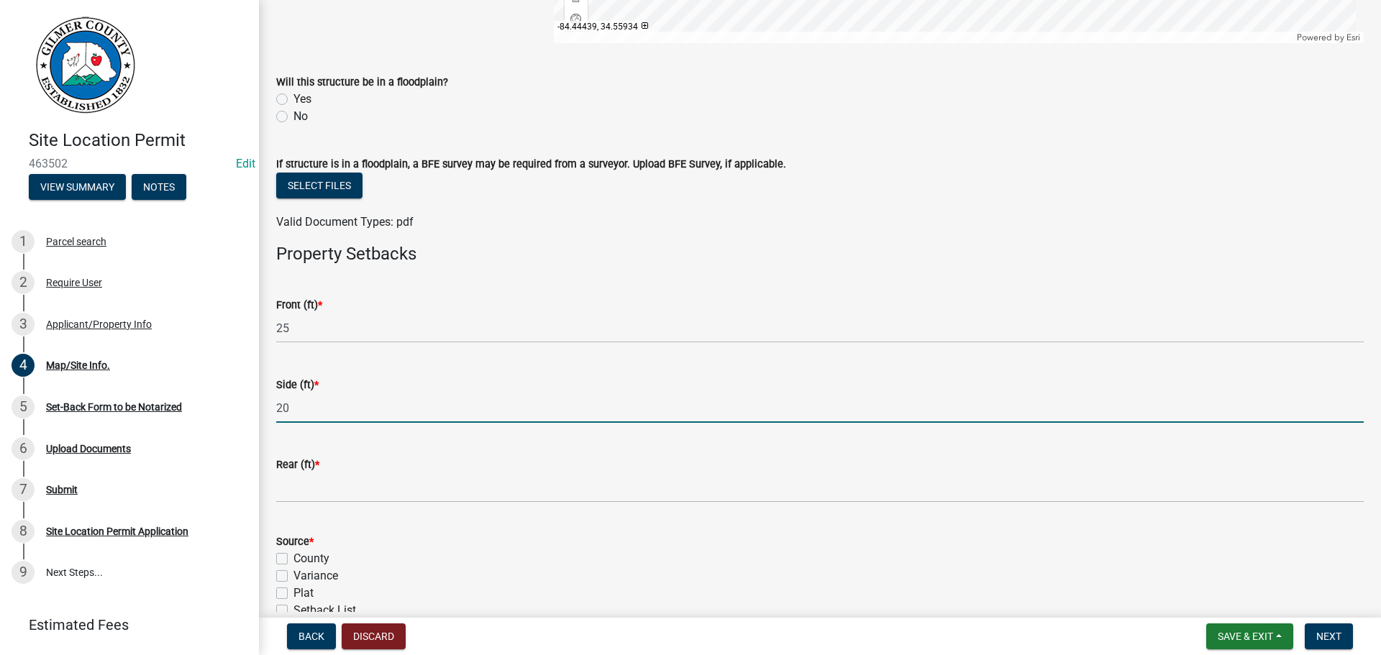
type input "20"
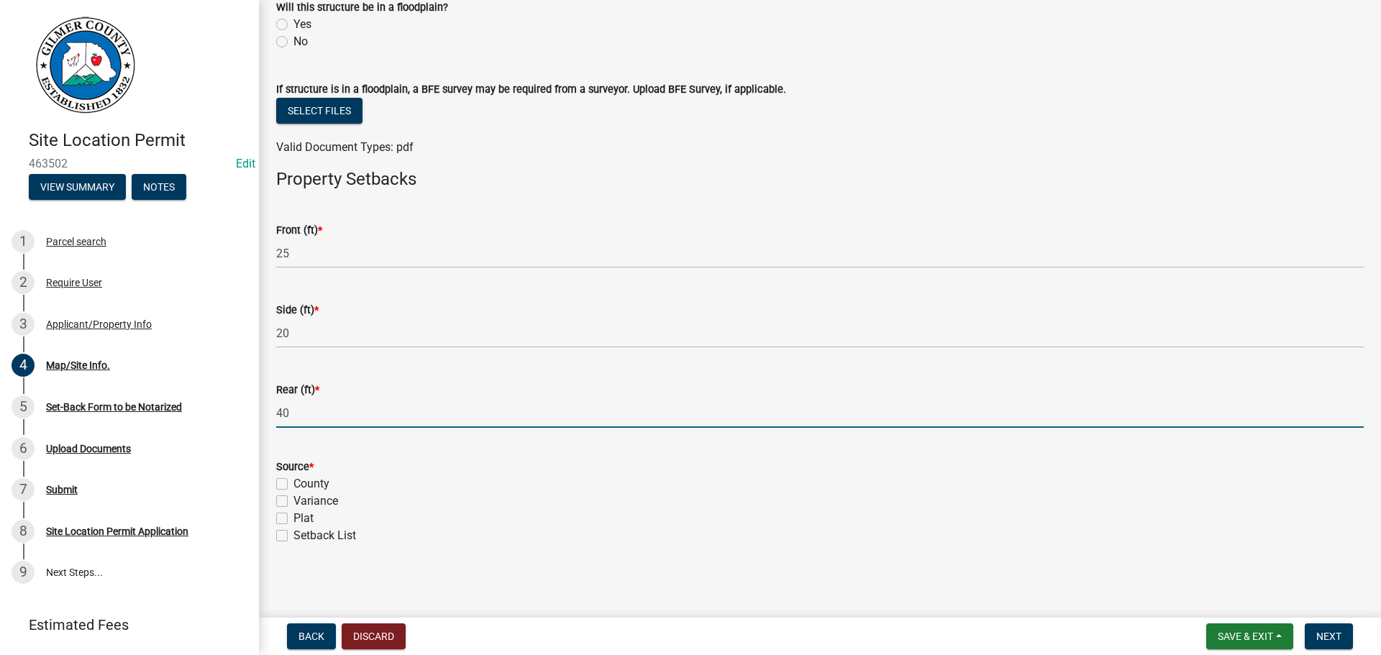
scroll to position [508, 0]
type input "40"
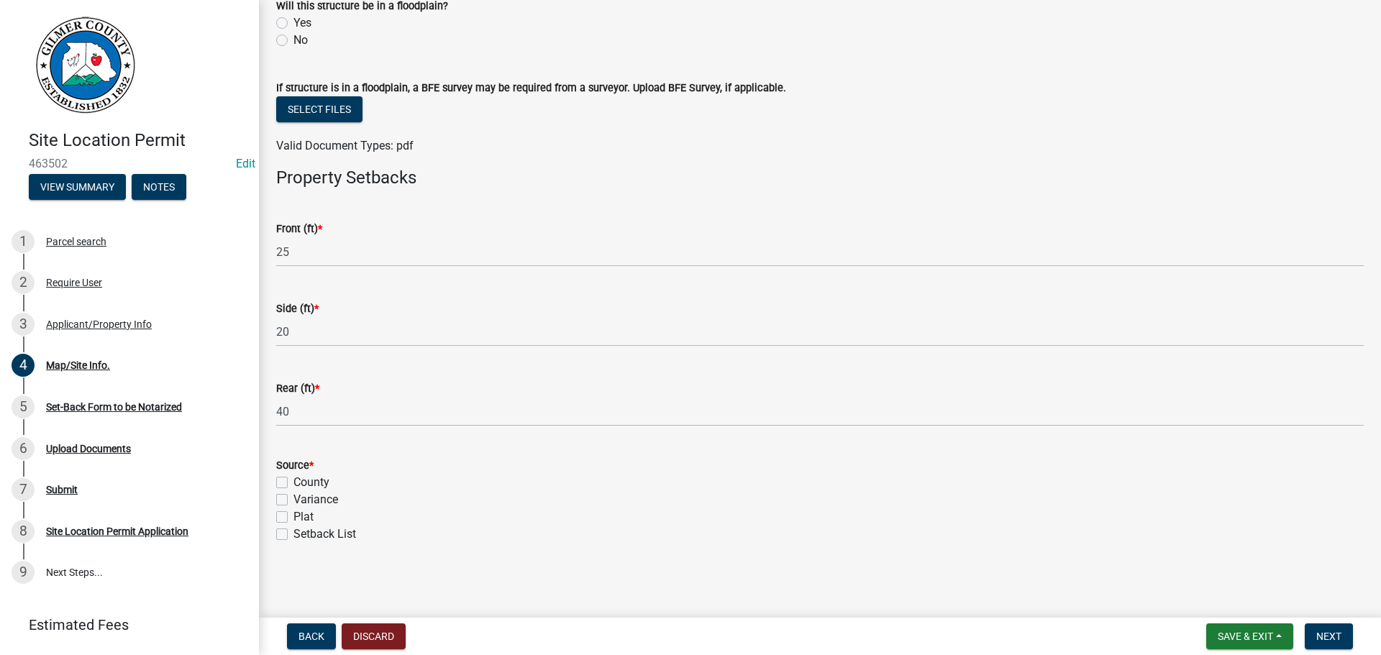
click at [294, 534] on label "Setback List" at bounding box center [325, 534] width 63 height 17
click at [294, 534] on input "Setback List" at bounding box center [298, 530] width 9 height 9
checkbox input "true"
checkbox input "false"
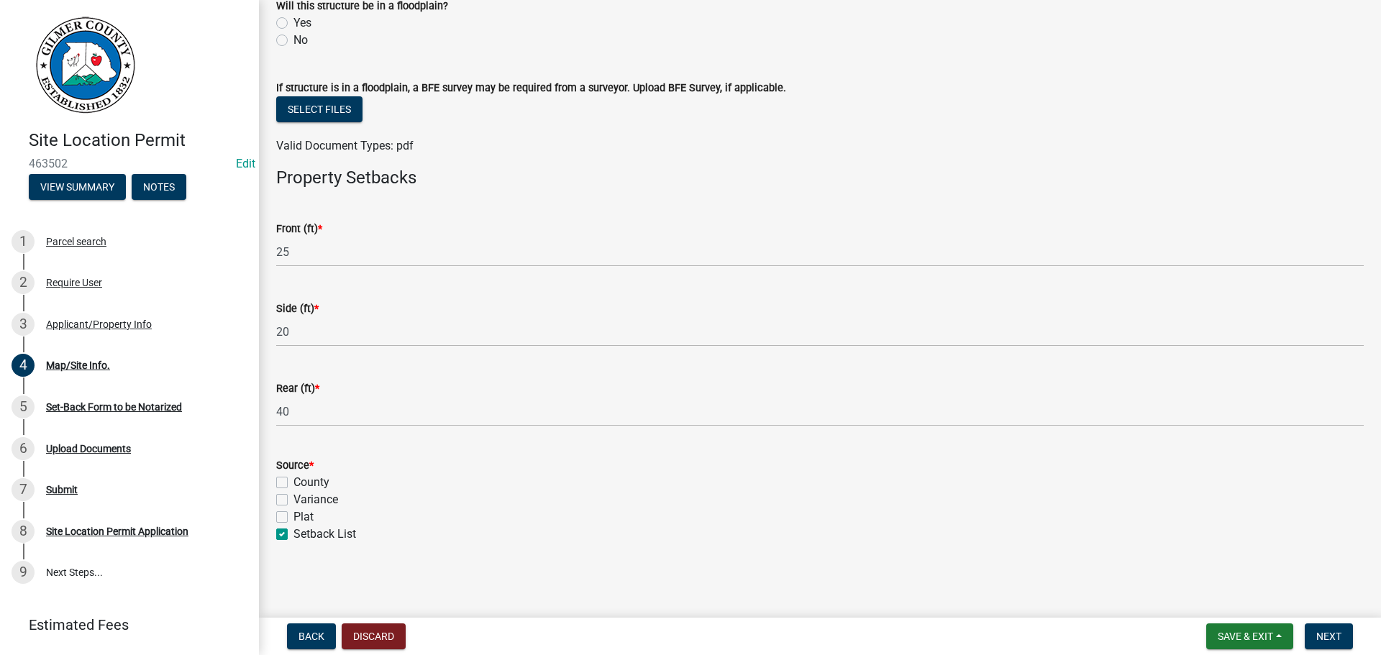
checkbox input "false"
checkbox input "true"
click at [1329, 636] on span "Next" at bounding box center [1328, 637] width 25 height 12
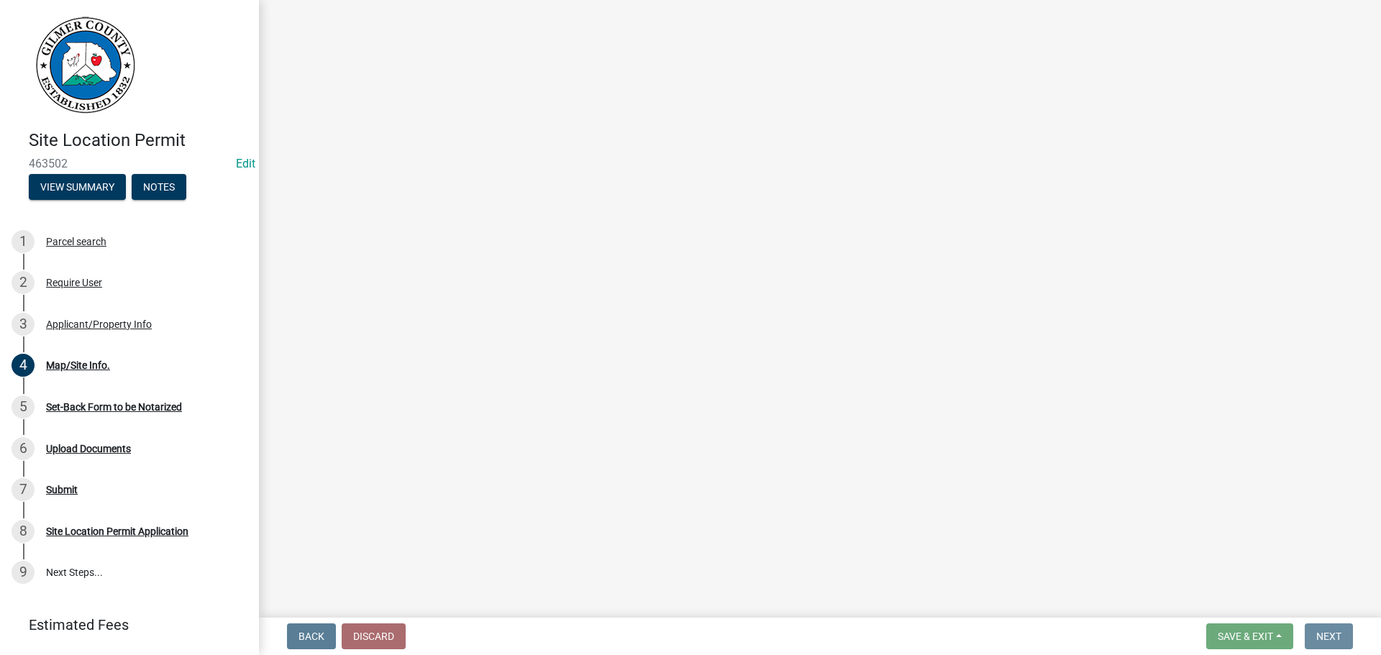
scroll to position [0, 0]
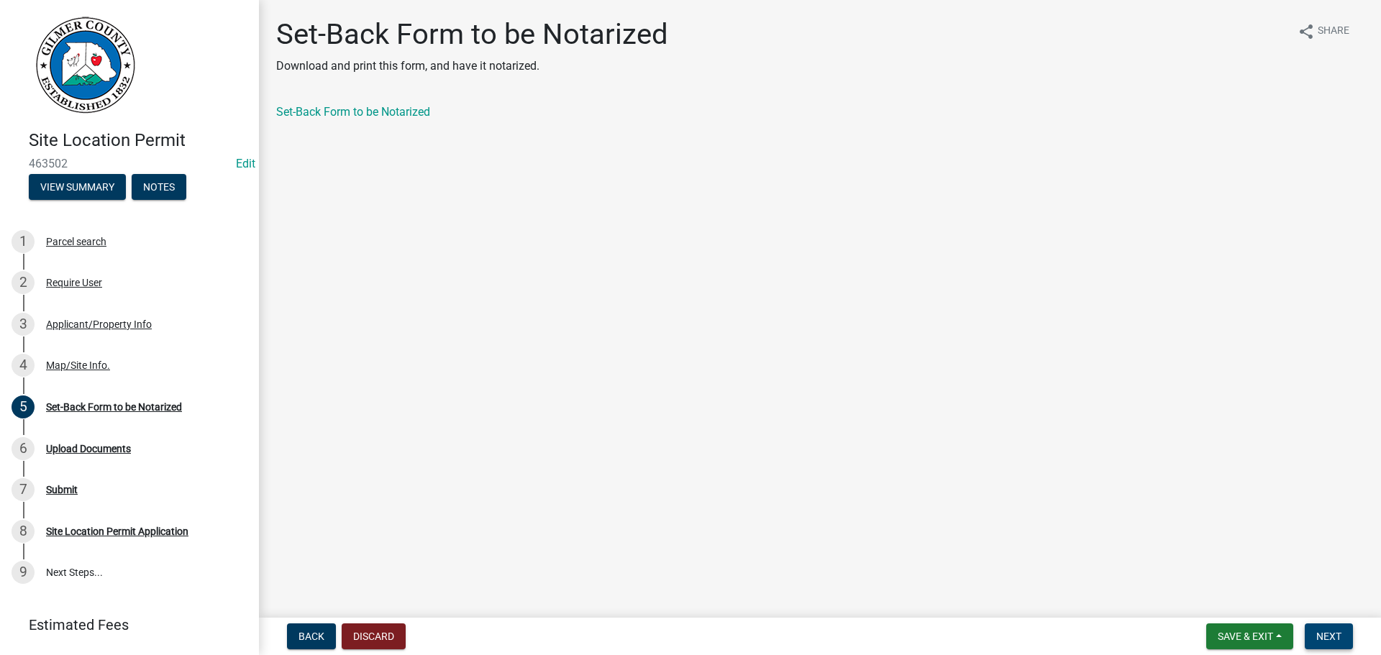
click at [1337, 633] on span "Next" at bounding box center [1328, 637] width 25 height 12
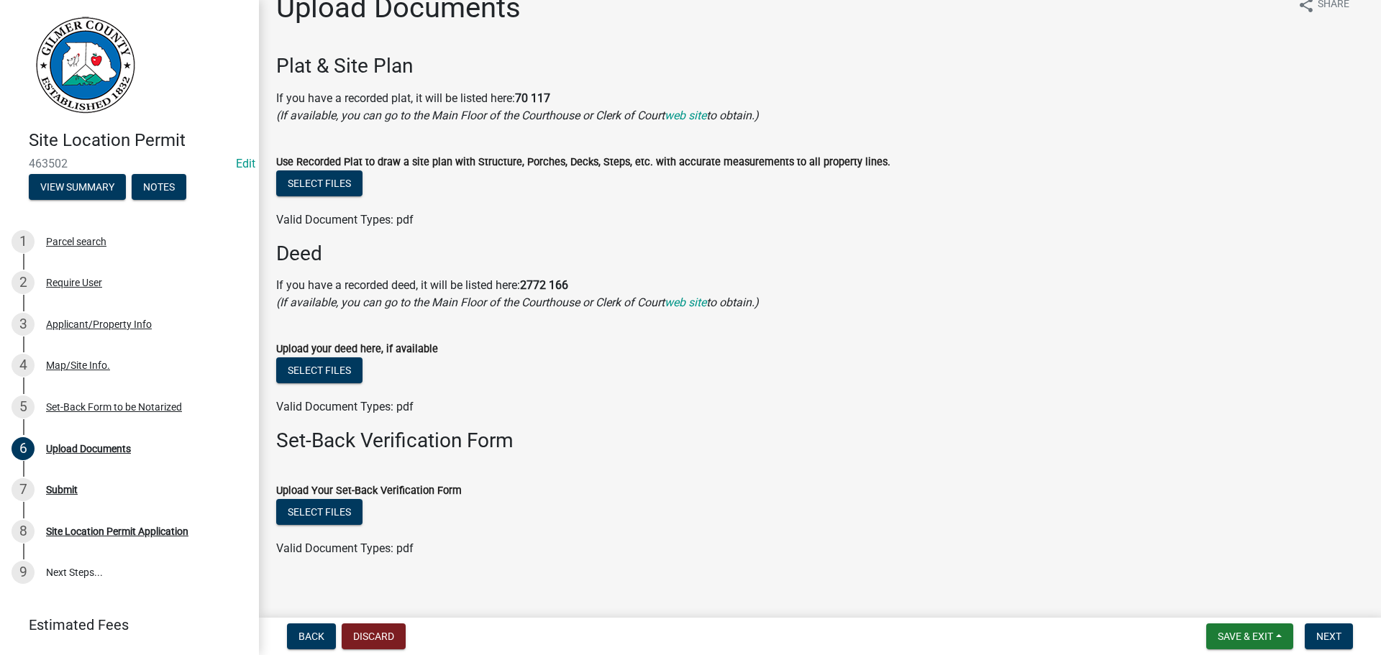
scroll to position [41, 0]
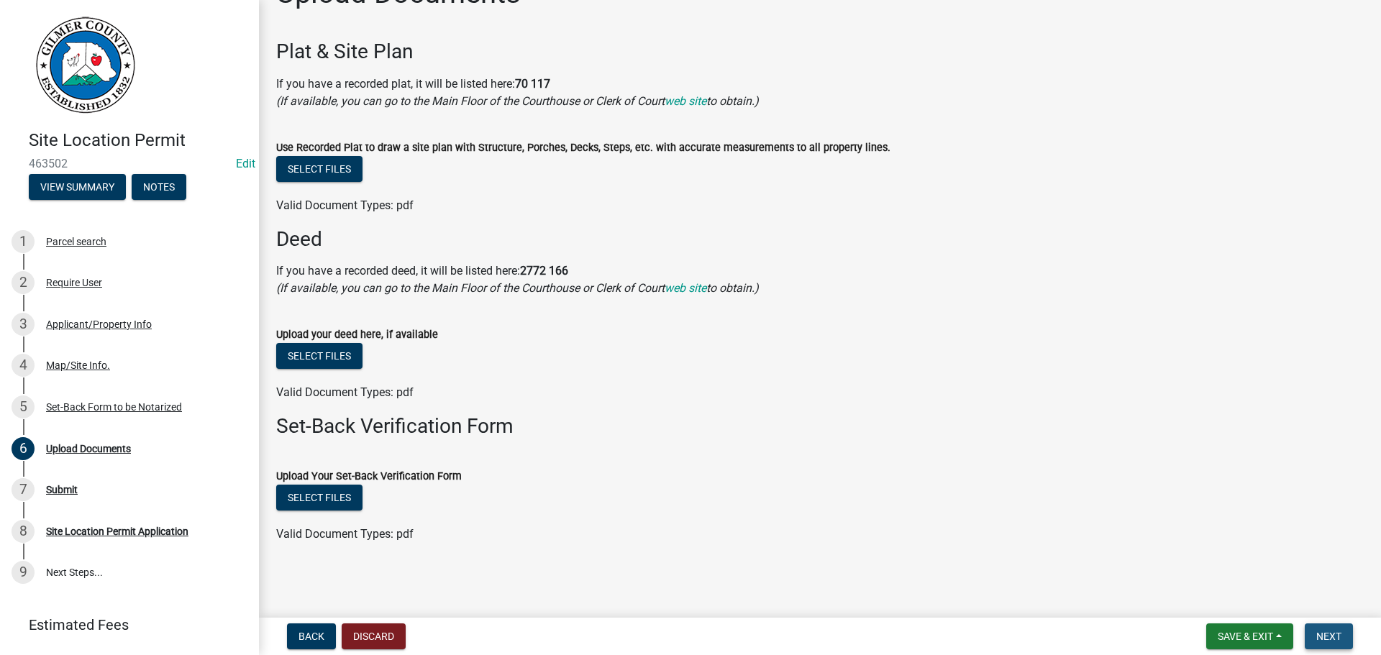
click at [1337, 637] on span "Next" at bounding box center [1328, 637] width 25 height 12
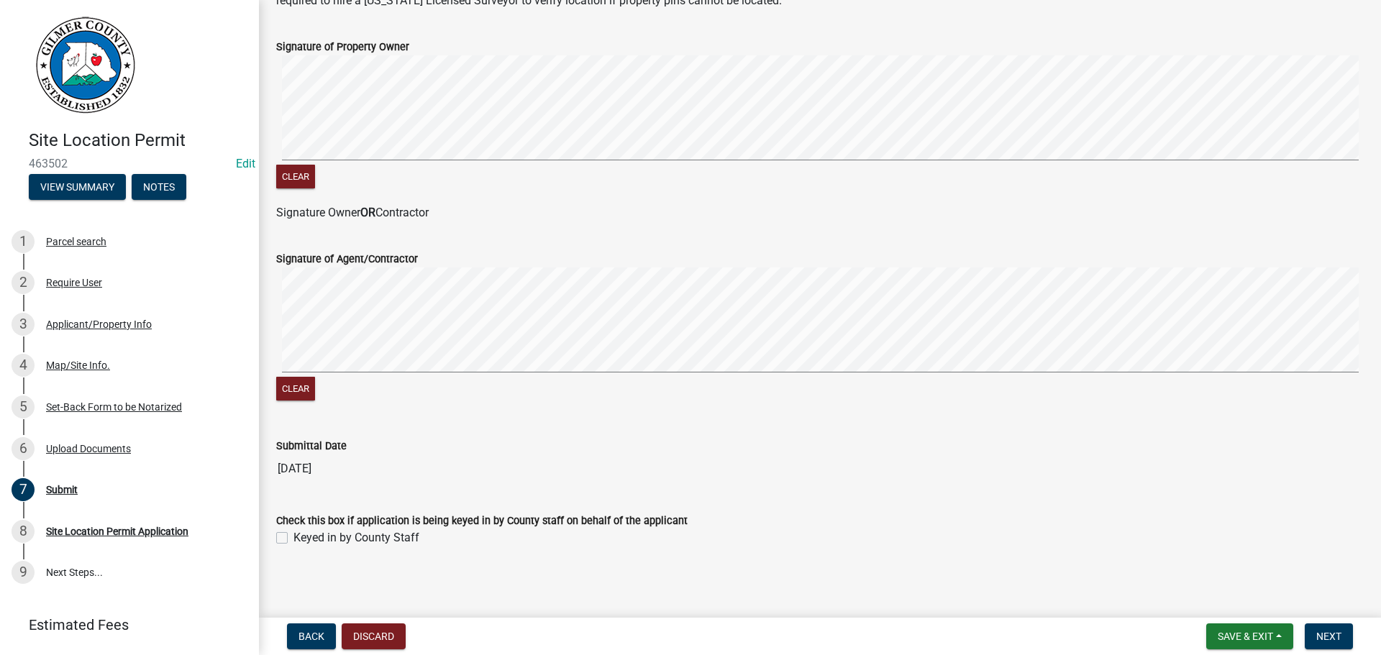
scroll to position [291, 0]
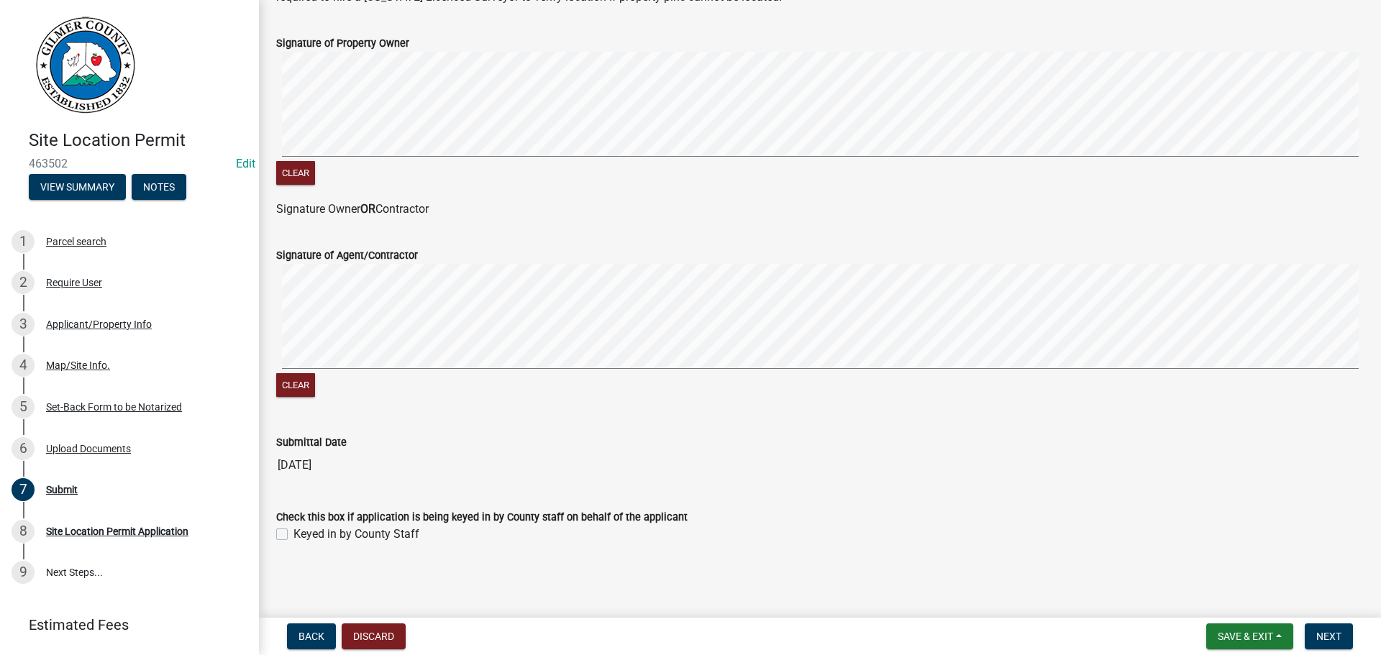
click at [294, 534] on label "Keyed in by County Staff" at bounding box center [357, 534] width 126 height 17
click at [294, 534] on input "Keyed in by County Staff" at bounding box center [298, 530] width 9 height 9
checkbox input "true"
click at [1311, 630] on button "Next" at bounding box center [1329, 637] width 48 height 26
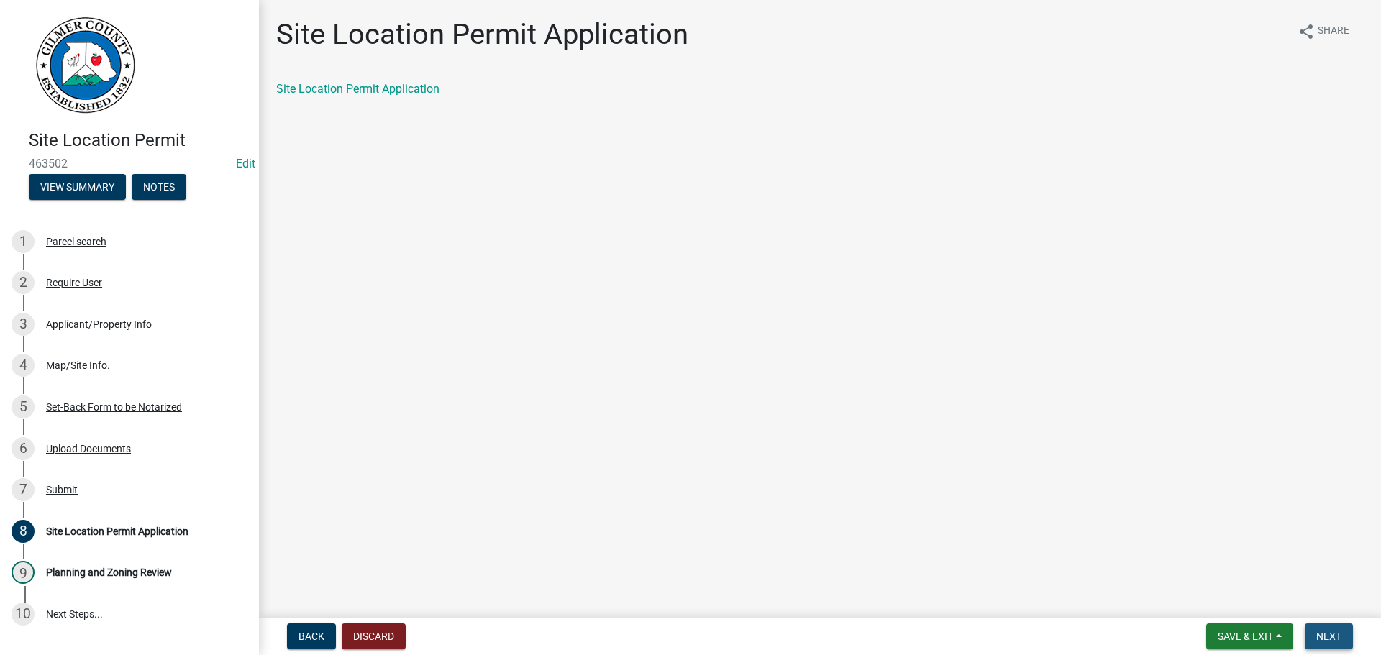
click at [1325, 632] on span "Next" at bounding box center [1328, 637] width 25 height 12
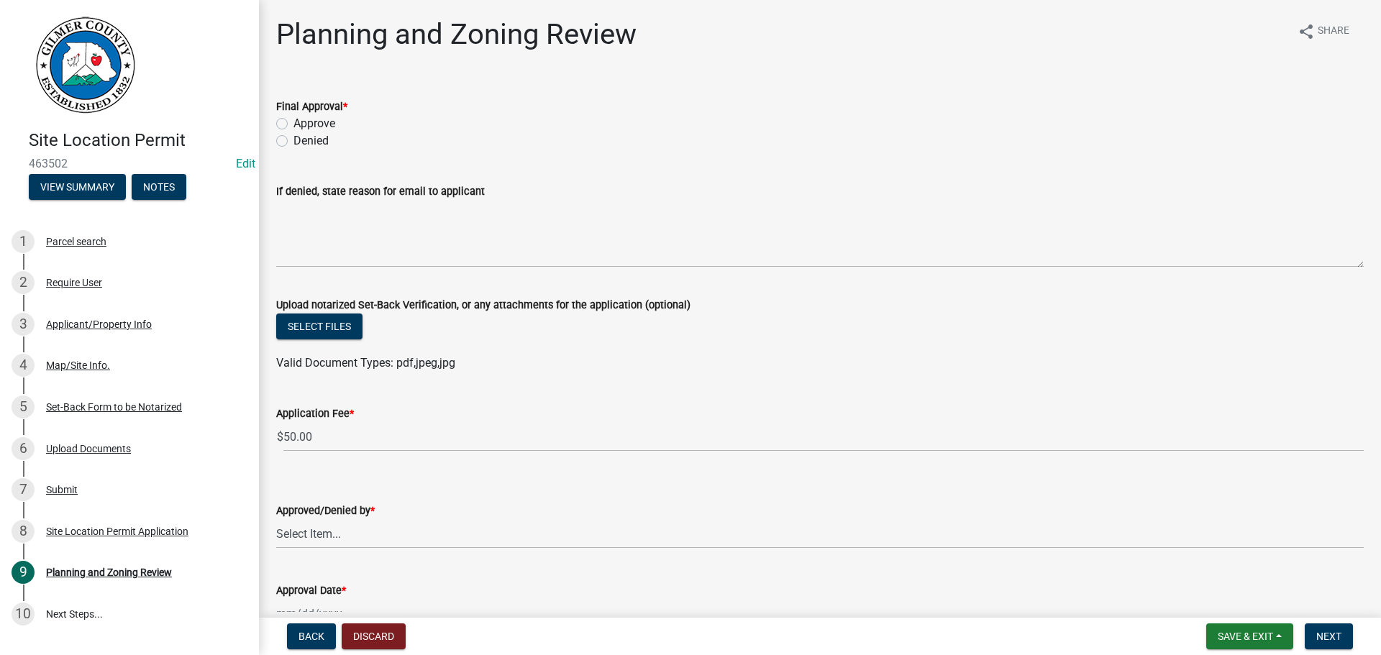
click at [294, 121] on label "Approve" at bounding box center [315, 123] width 42 height 17
click at [294, 121] on input "Approve" at bounding box center [298, 119] width 9 height 9
radio input "true"
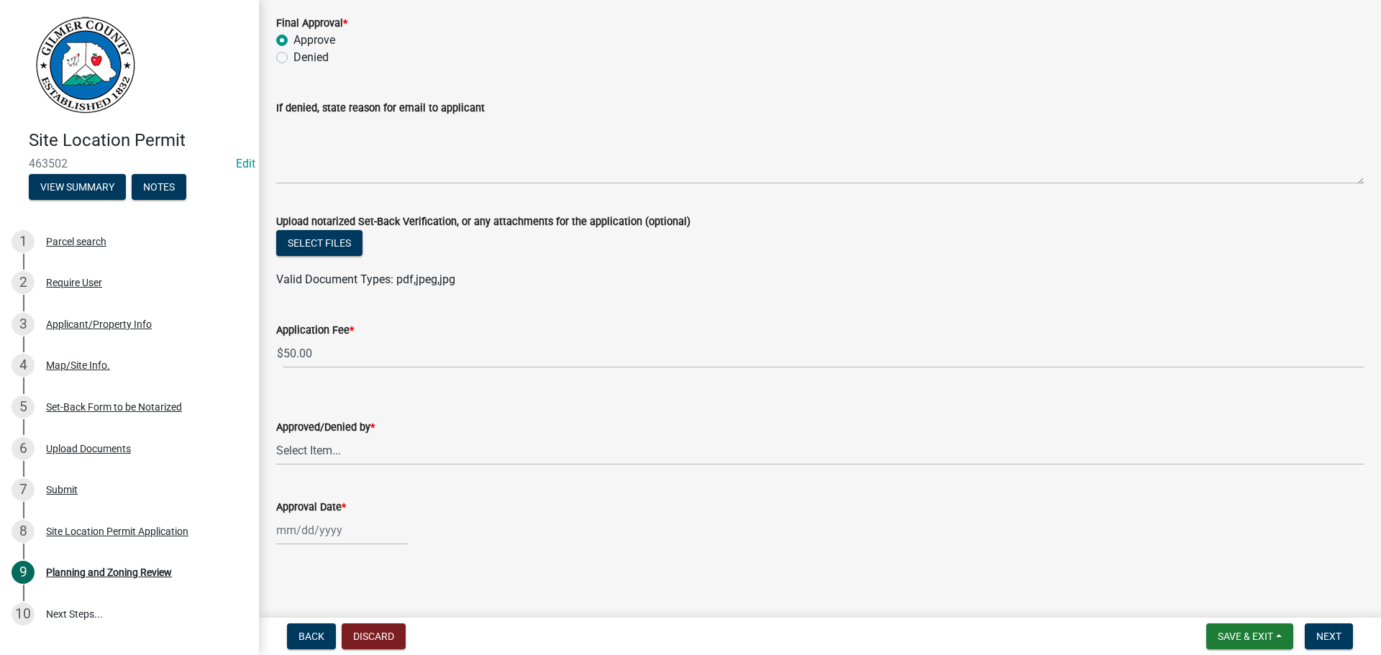
scroll to position [86, 0]
click at [315, 448] on select "Select Item... [PERSON_NAME] [PERSON_NAME] [PERSON_NAME] [PERSON_NAME] [PERSON_…" at bounding box center [820, 448] width 1088 height 29
click at [276, 434] on select "Select Item... [PERSON_NAME] [PERSON_NAME] [PERSON_NAME] [PERSON_NAME] [PERSON_…" at bounding box center [820, 448] width 1088 height 29
select select "f66b4cef-93c9-440c-84d8-a2c8d35cb7c1"
click at [298, 529] on div at bounding box center [342, 528] width 132 height 29
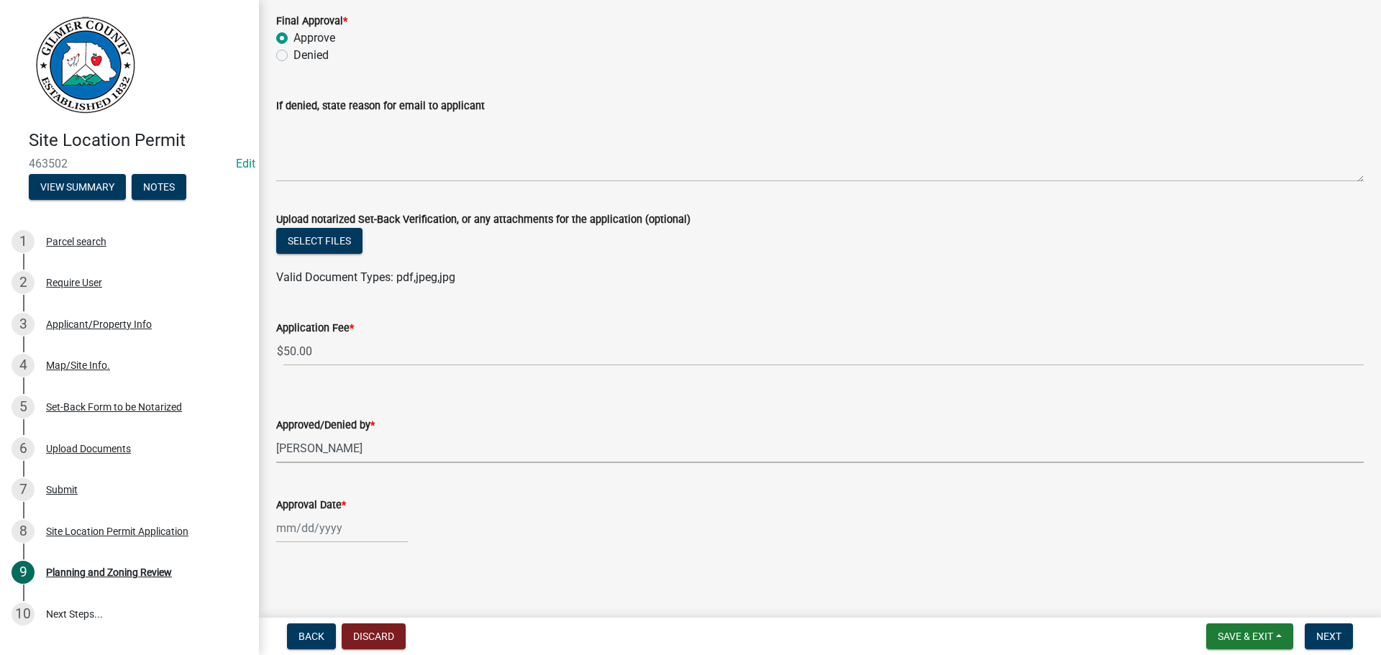
select select "8"
select select "2025"
click at [336, 427] on div "13" at bounding box center [336, 428] width 23 height 23
type input "[DATE]"
click at [1329, 627] on button "Next" at bounding box center [1329, 637] width 48 height 26
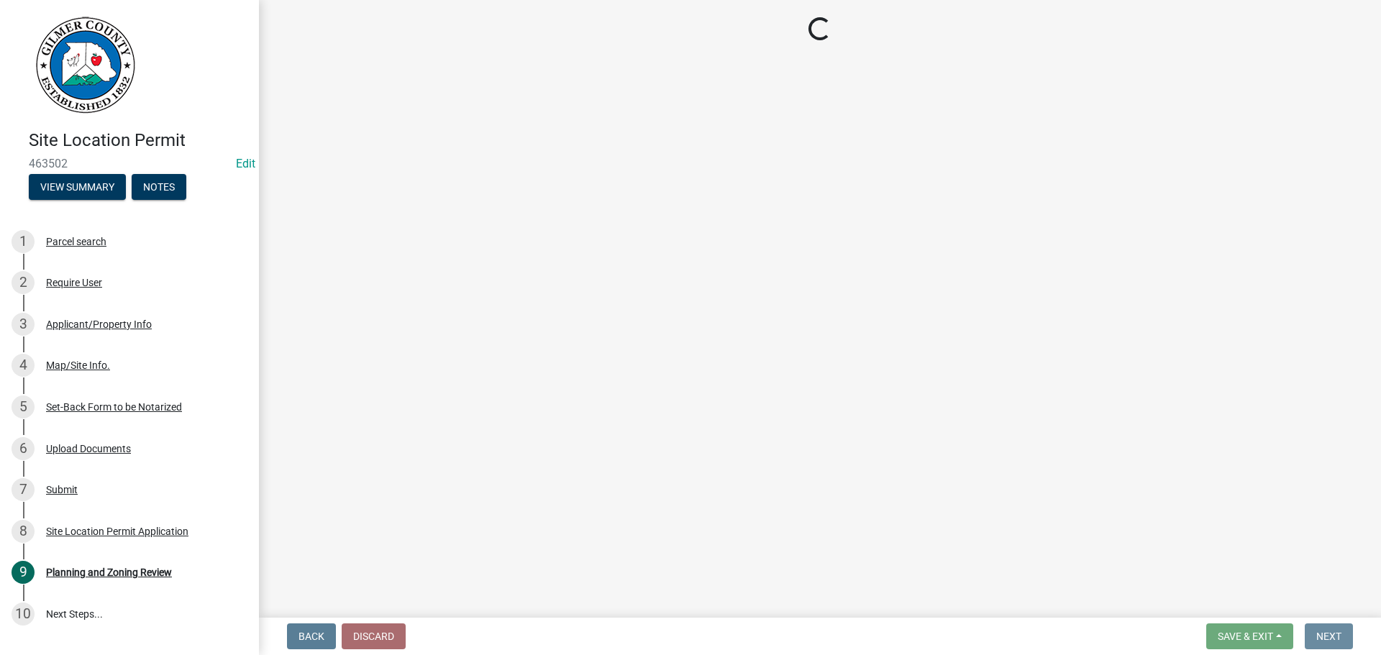
scroll to position [0, 0]
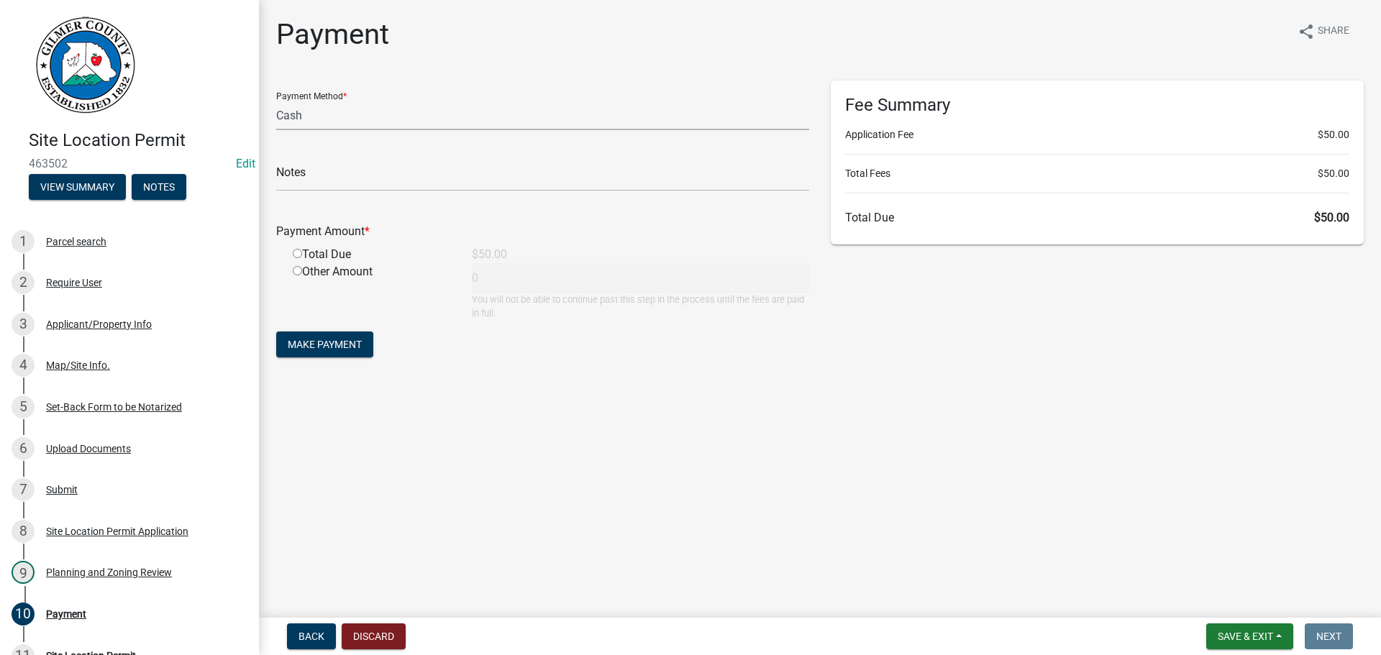
click at [316, 119] on select "Credit Card POS Check Cash" at bounding box center [542, 115] width 533 height 29
select select "1: 0"
click at [276, 101] on select "Credit Card POS Check Cash" at bounding box center [542, 115] width 533 height 29
click at [325, 180] on input "text" at bounding box center [542, 176] width 533 height 29
type input "2881"
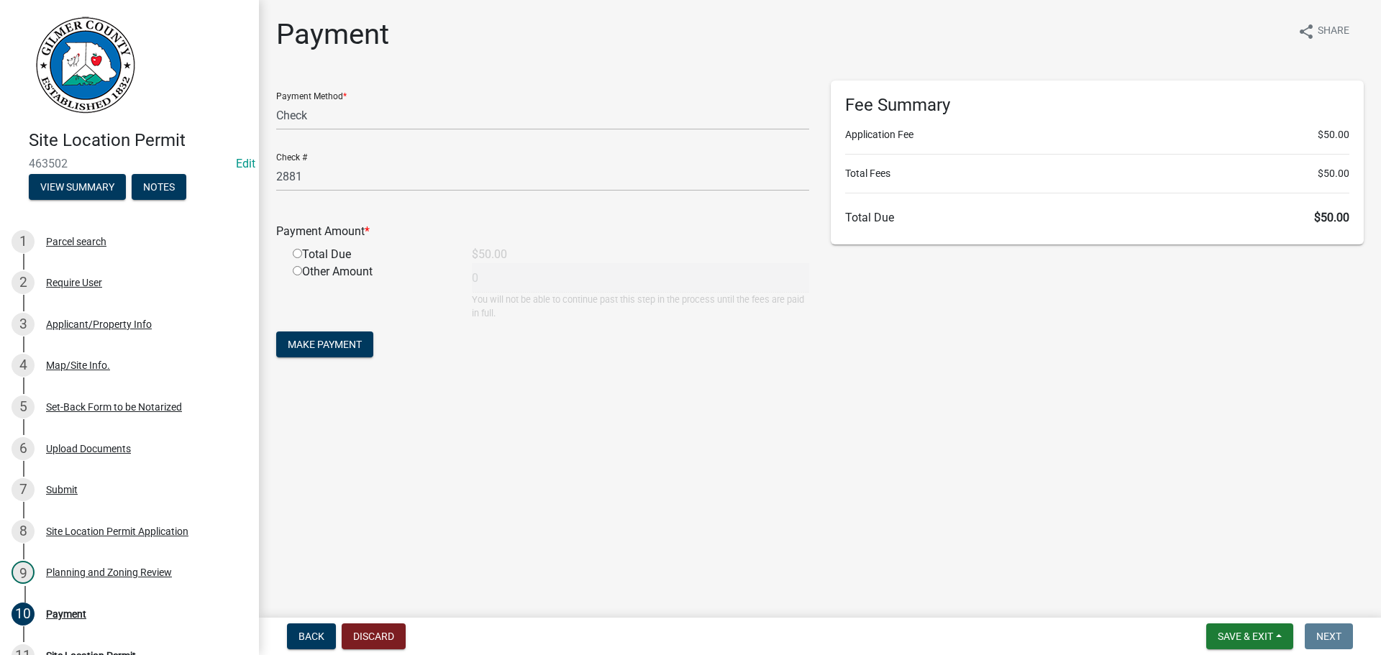
click at [295, 255] on input "radio" at bounding box center [297, 253] width 9 height 9
radio input "true"
type input "50"
click at [323, 335] on button "Make Payment" at bounding box center [324, 345] width 97 height 26
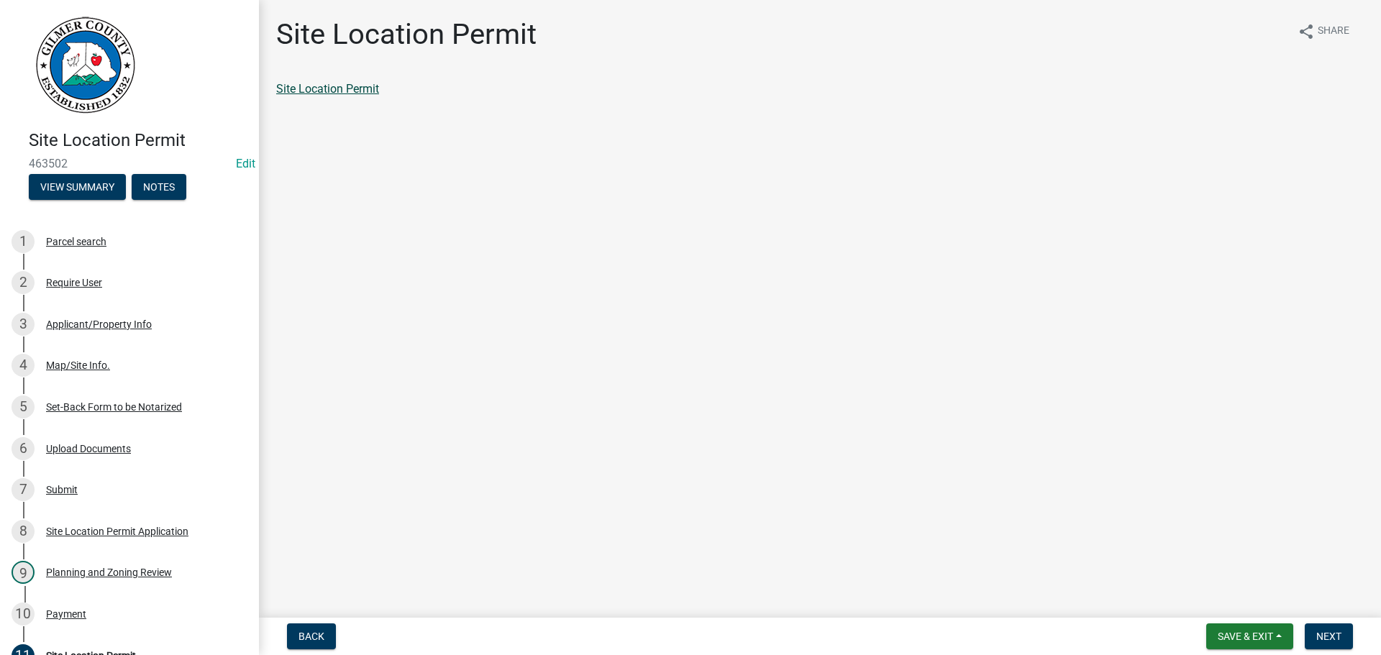
click at [336, 94] on link "Site Location Permit" at bounding box center [327, 89] width 103 height 14
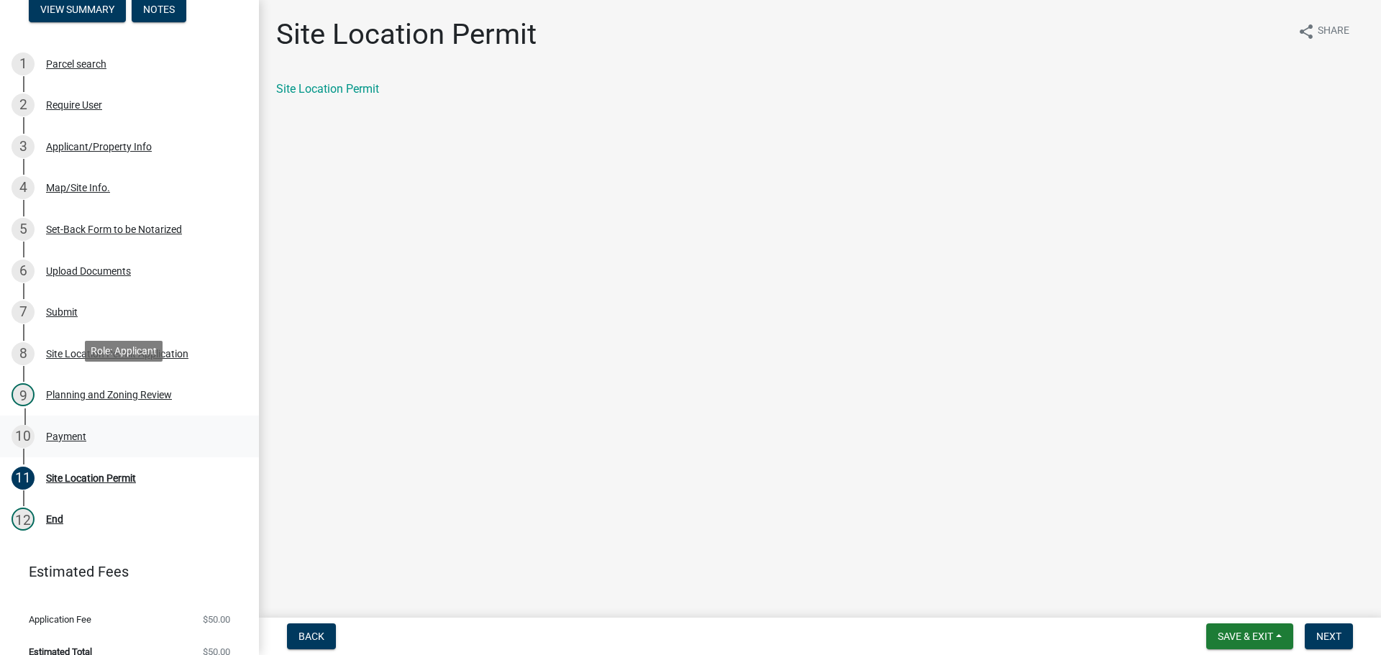
scroll to position [196, 0]
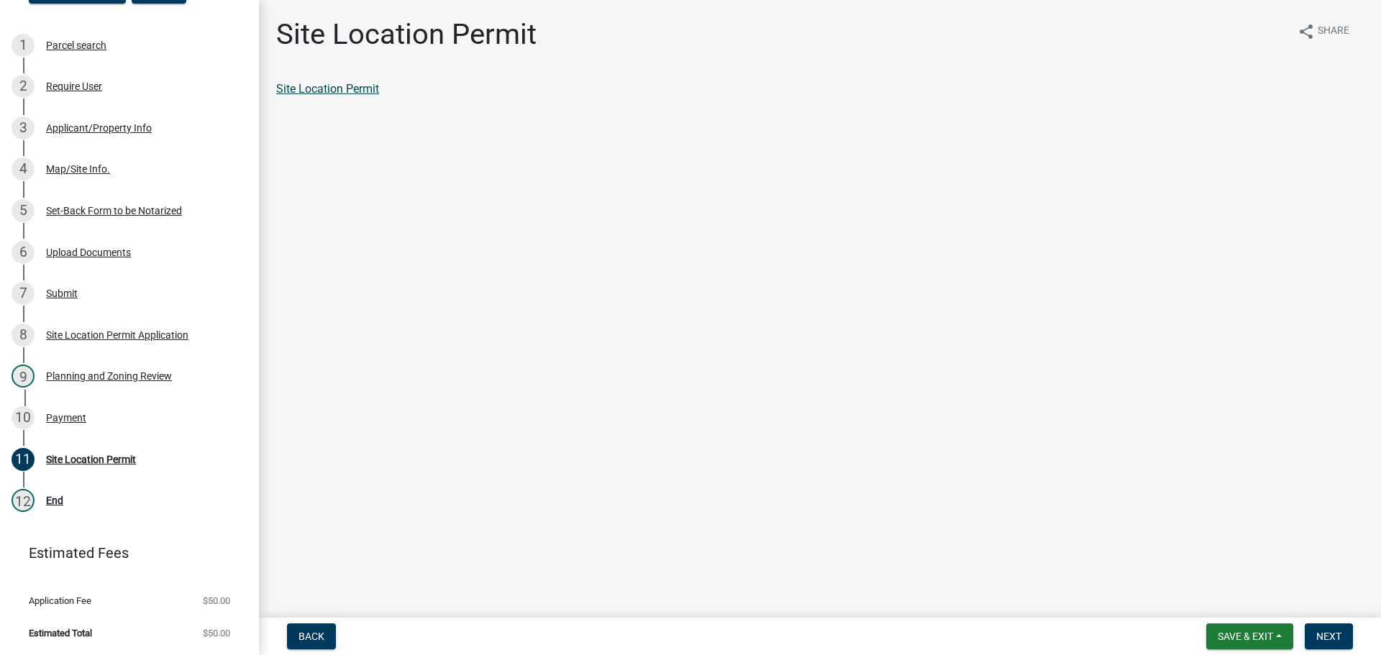
click at [324, 90] on link "Site Location Permit" at bounding box center [327, 89] width 103 height 14
click at [64, 415] on div "Payment" at bounding box center [66, 418] width 40 height 10
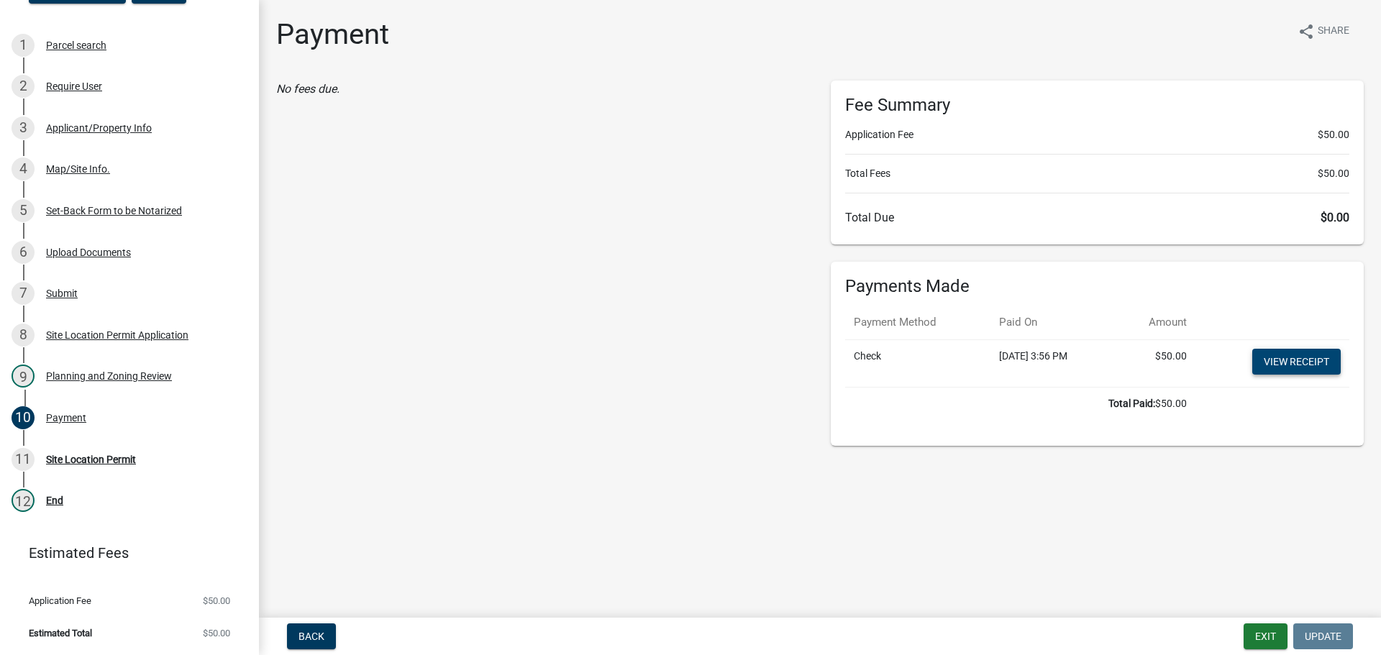
click at [1287, 355] on link "View receipt" at bounding box center [1296, 362] width 88 height 26
click at [606, 414] on div "No fees due." at bounding box center [542, 263] width 555 height 365
click at [1258, 639] on button "Exit" at bounding box center [1266, 637] width 44 height 26
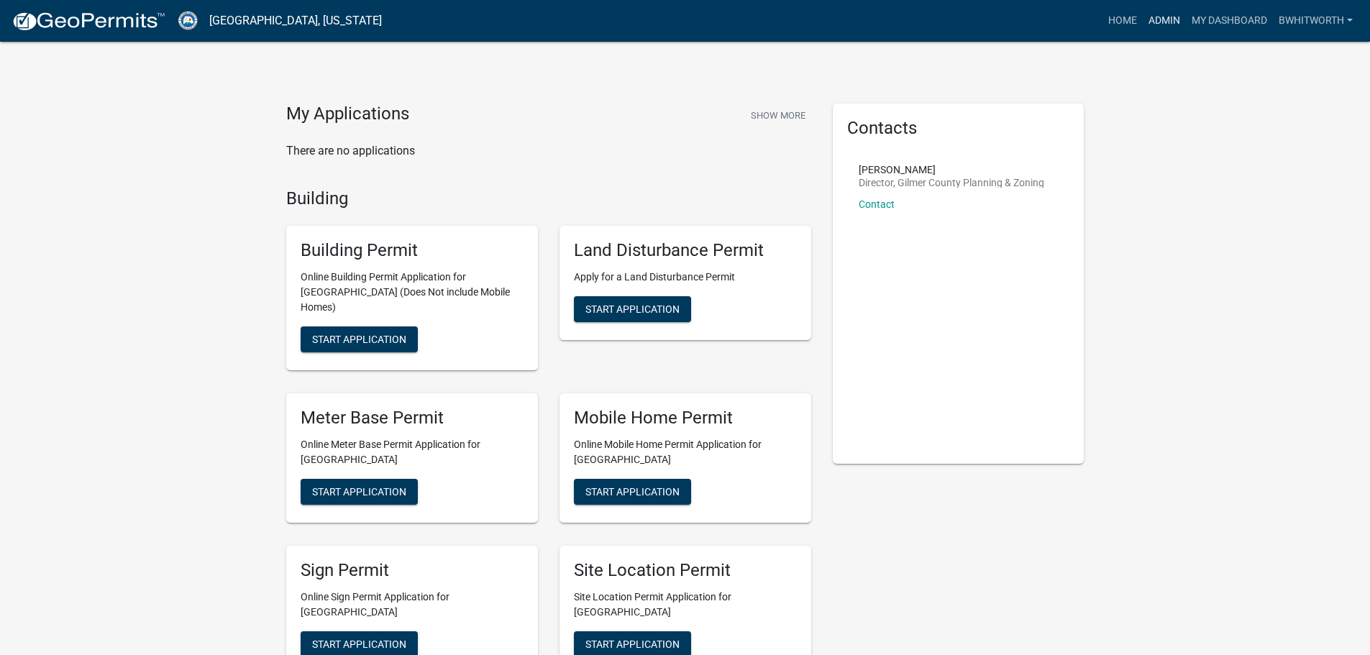
click at [1159, 12] on link "Admin" at bounding box center [1164, 20] width 43 height 27
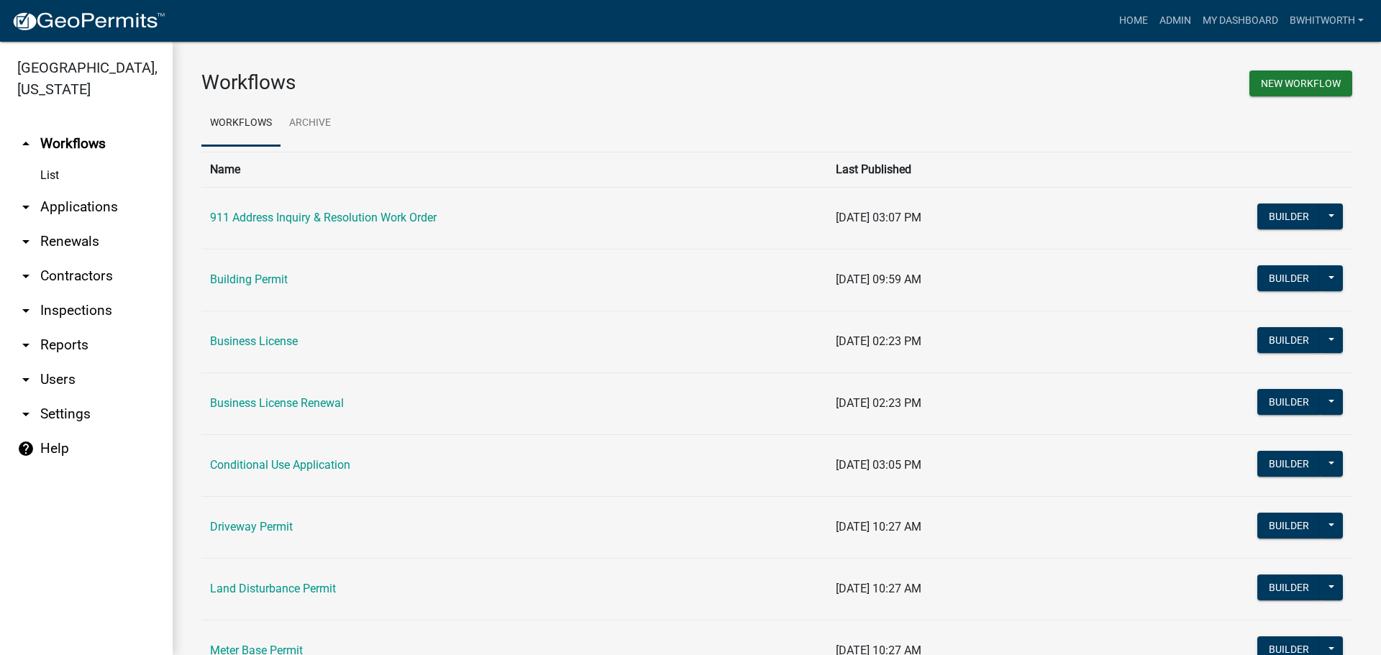
click at [34, 208] on icon "arrow_drop_down" at bounding box center [25, 207] width 17 height 17
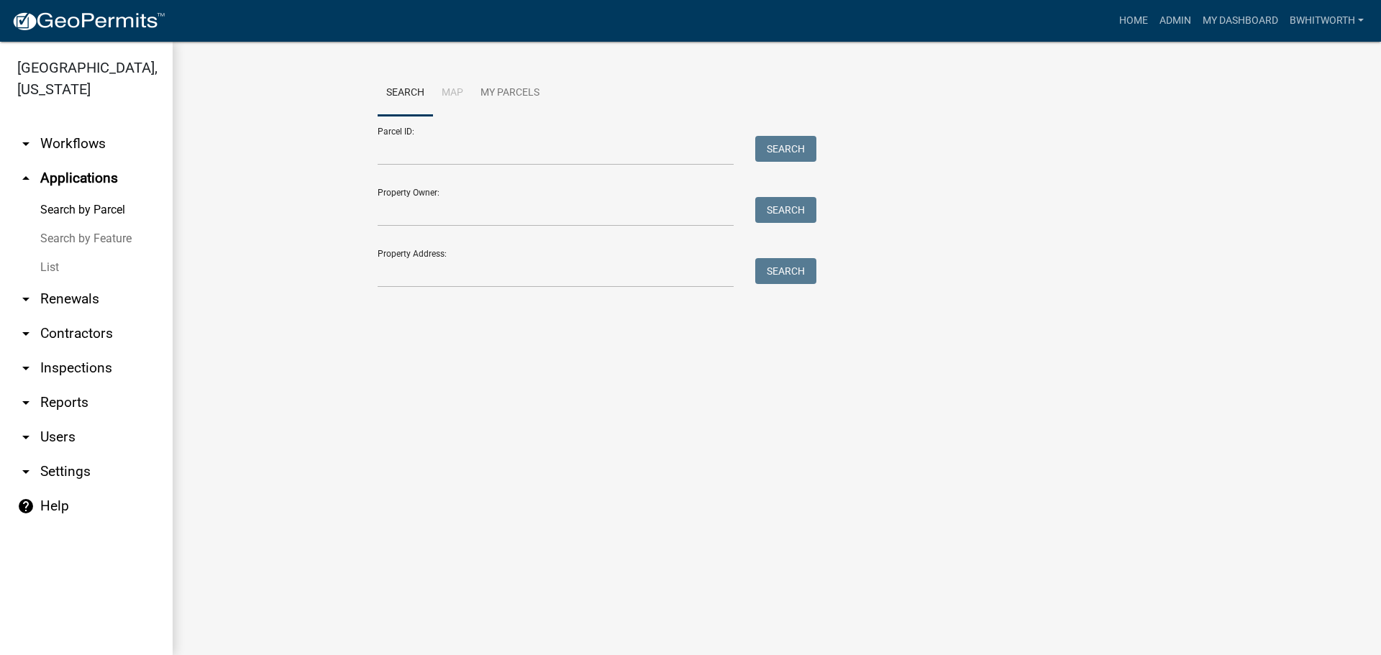
click at [38, 264] on link "List" at bounding box center [86, 267] width 173 height 29
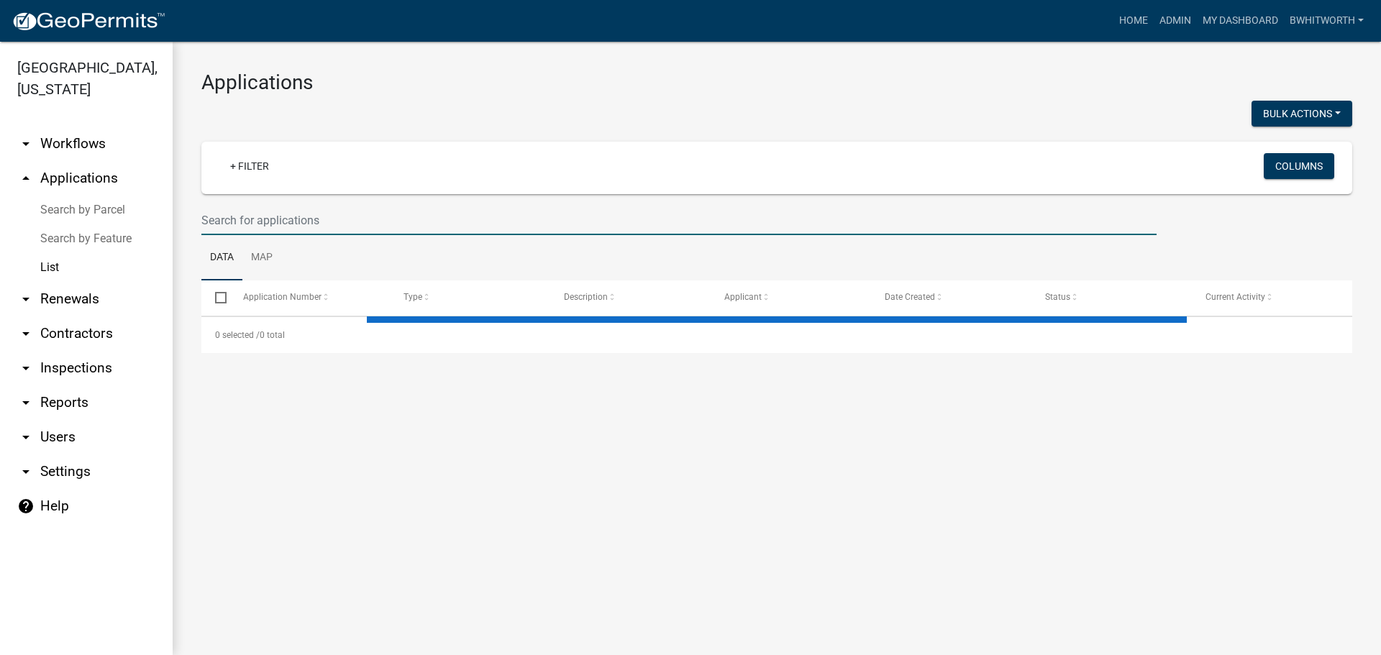
click at [312, 217] on input "text" at bounding box center [678, 220] width 955 height 29
select select "3: 100"
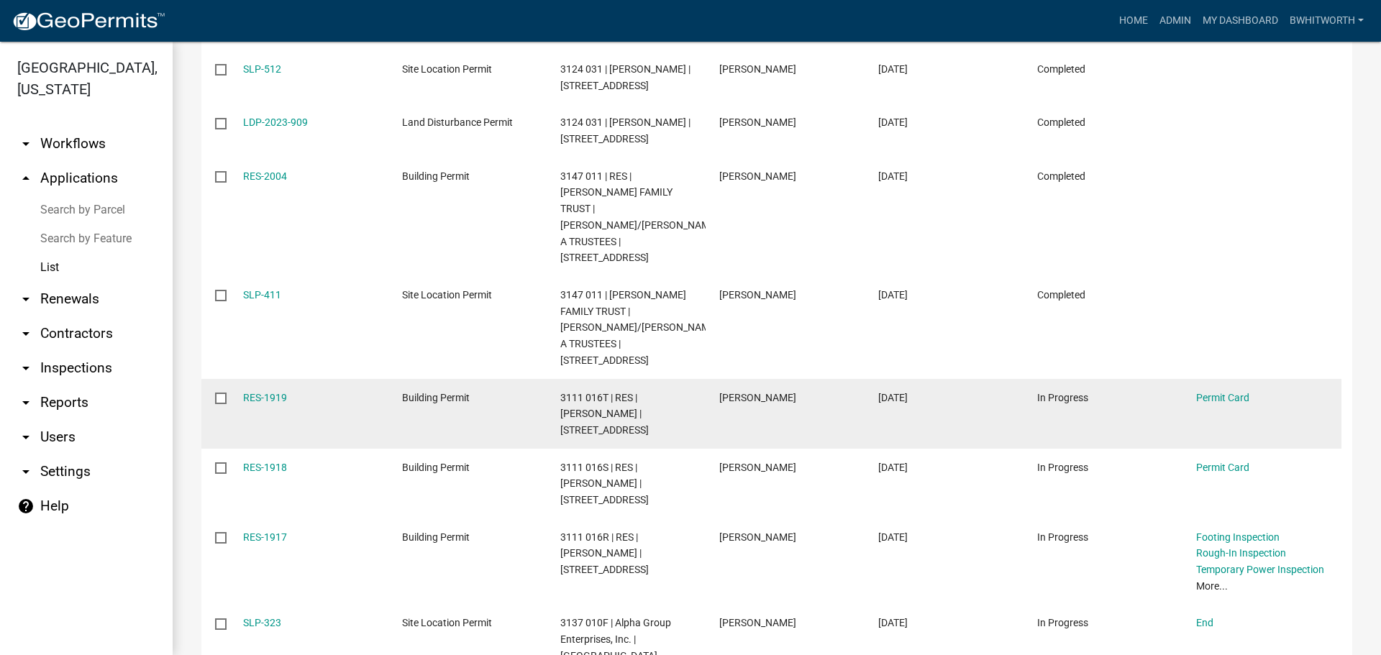
scroll to position [172, 0]
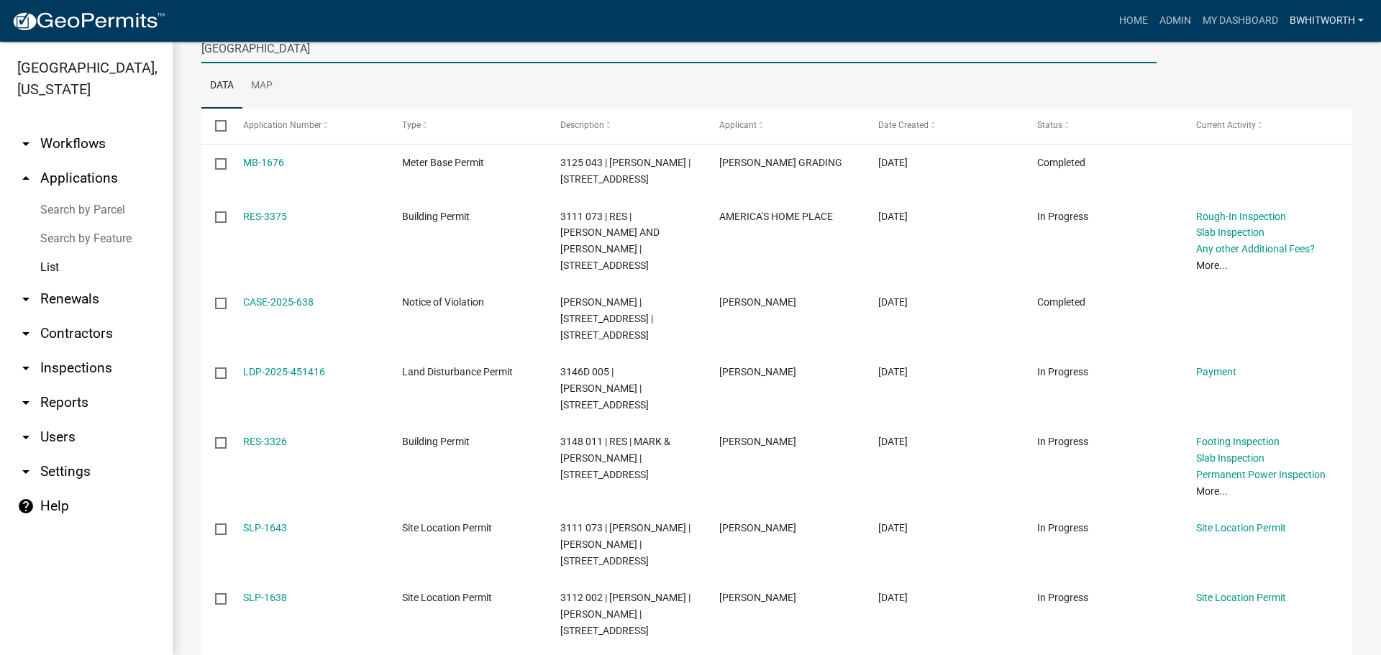
type input "[GEOGRAPHIC_DATA]"
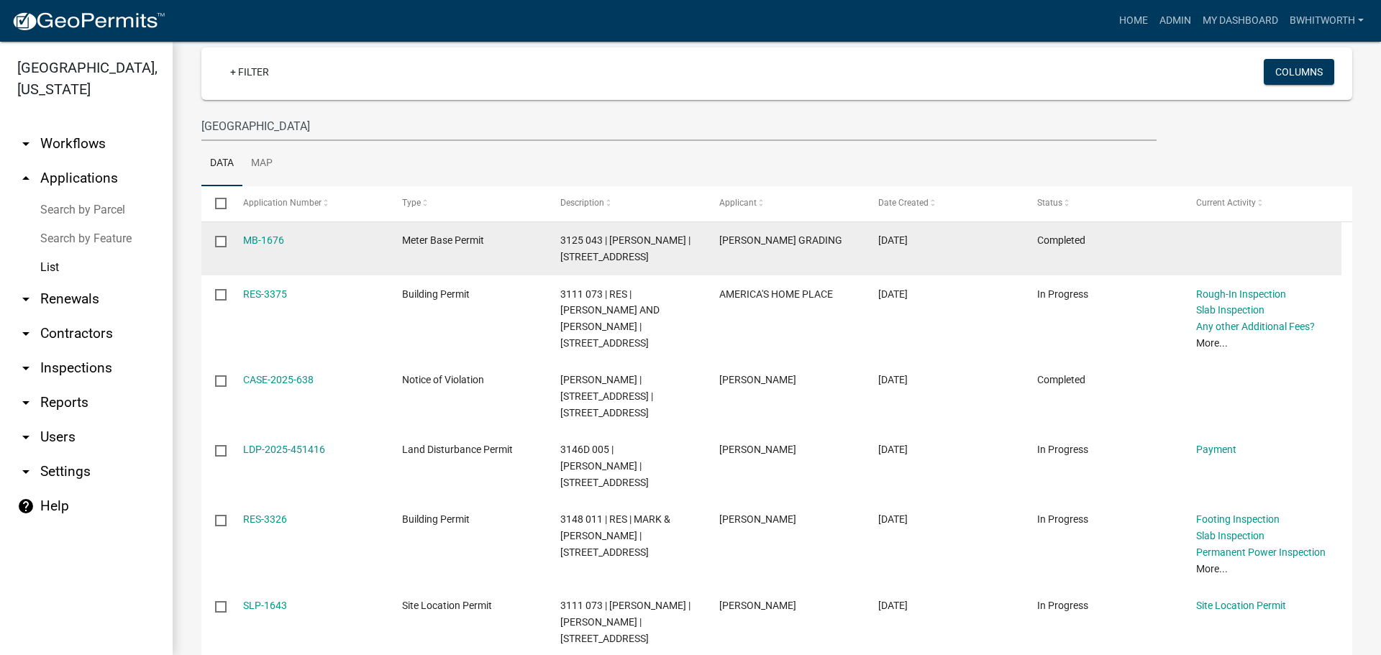
scroll to position [0, 0]
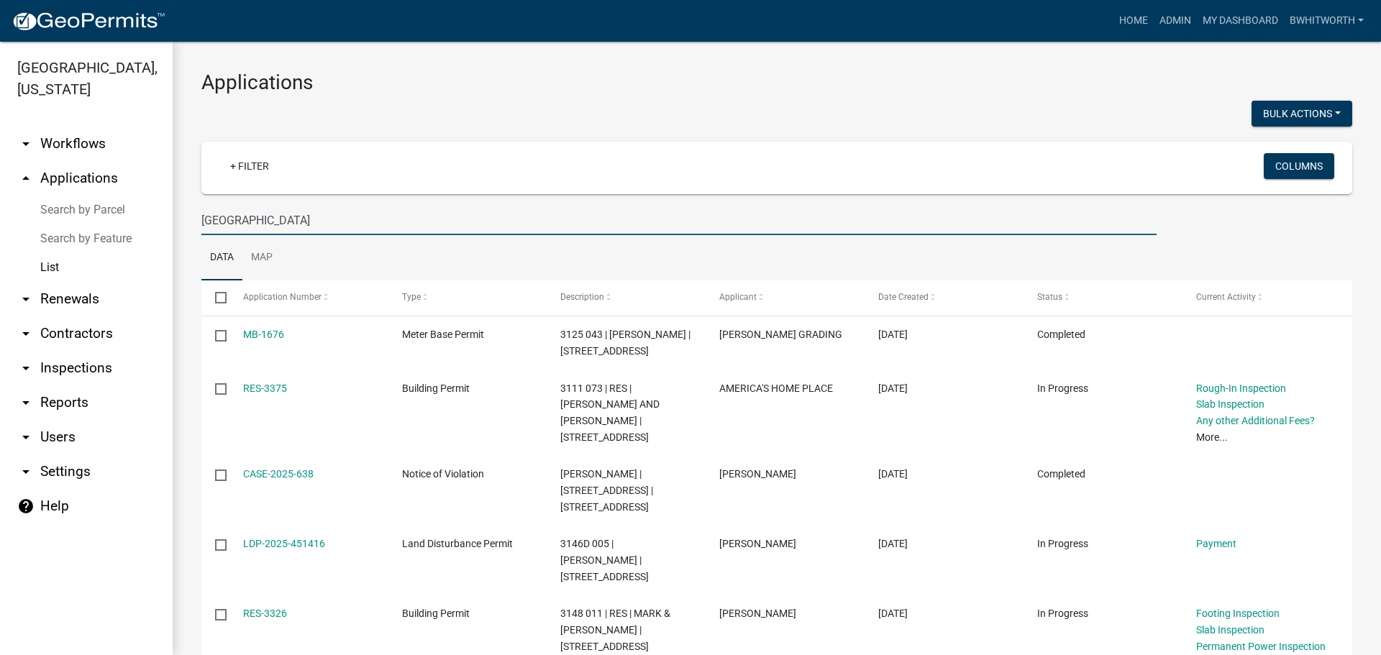
drag, startPoint x: 293, startPoint y: 222, endPoint x: 0, endPoint y: 183, distance: 295.4
click at [0, 183] on div "[GEOGRAPHIC_DATA], [US_STATE] arrow_drop_down Workflows List arrow_drop_up Appl…" at bounding box center [690, 349] width 1381 height 614
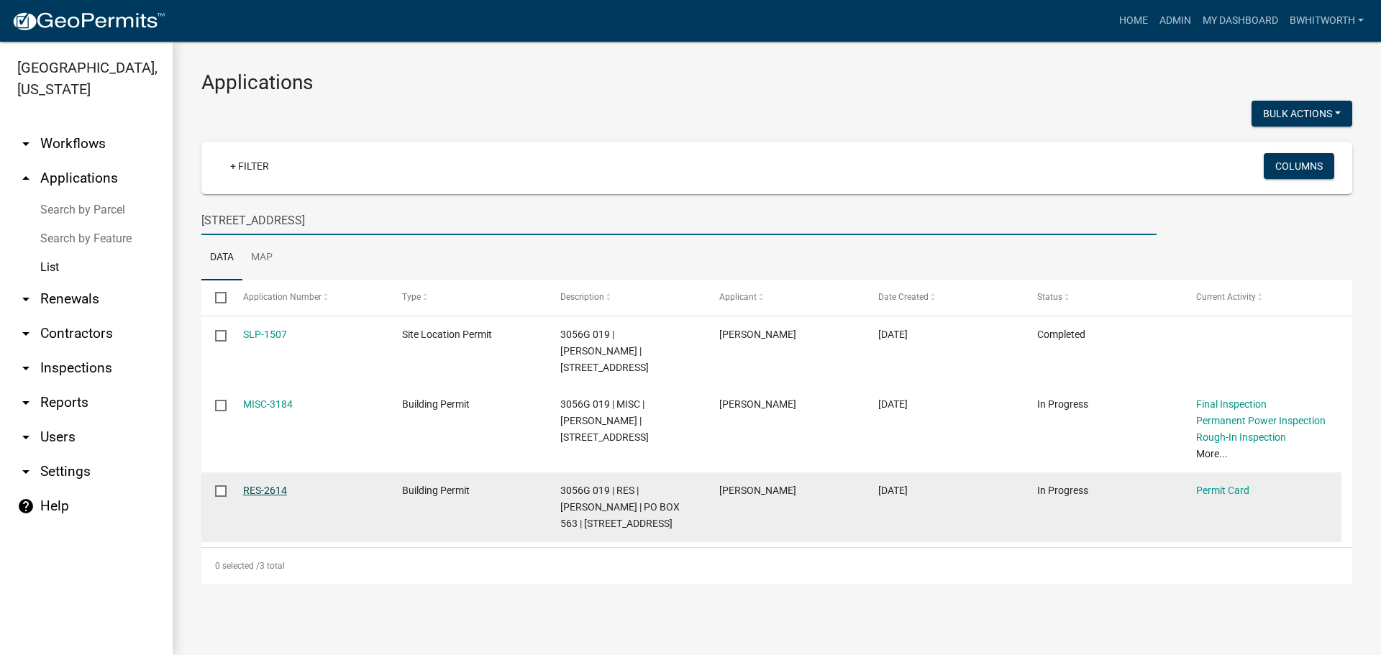
type input "[STREET_ADDRESS]"
click at [262, 485] on link "RES-2614" at bounding box center [265, 491] width 44 height 12
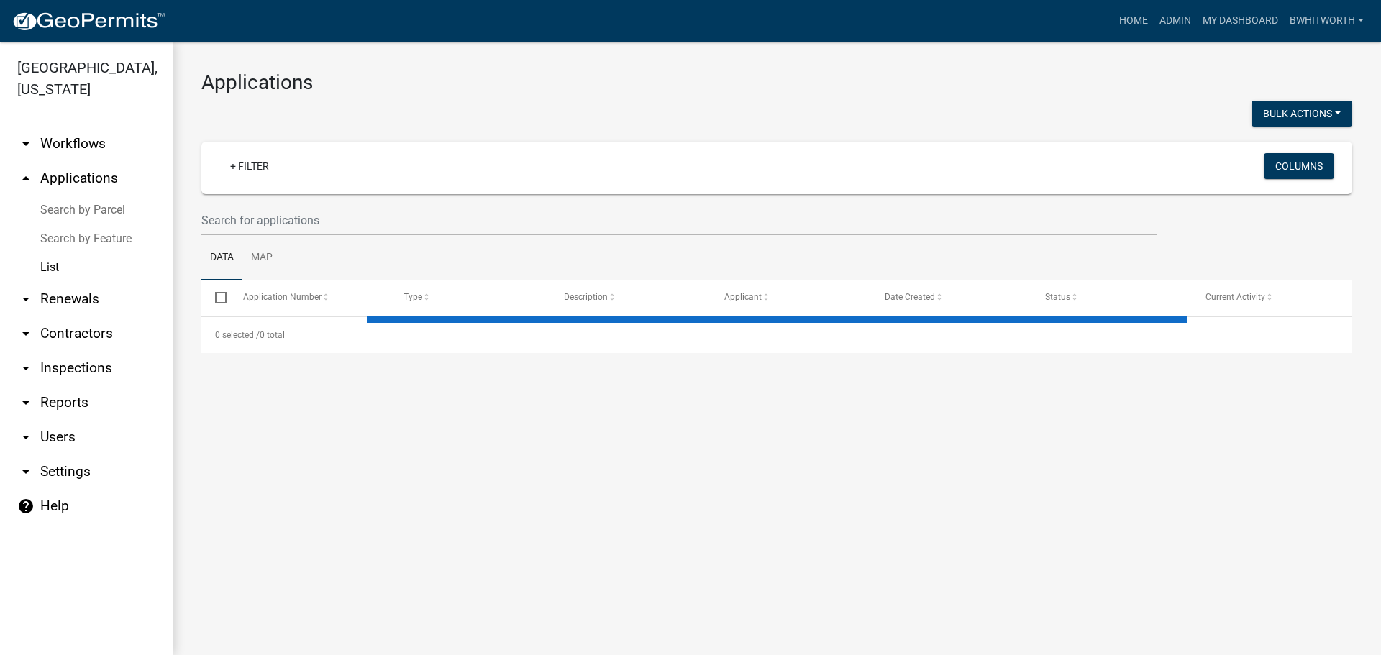
select select "3: 100"
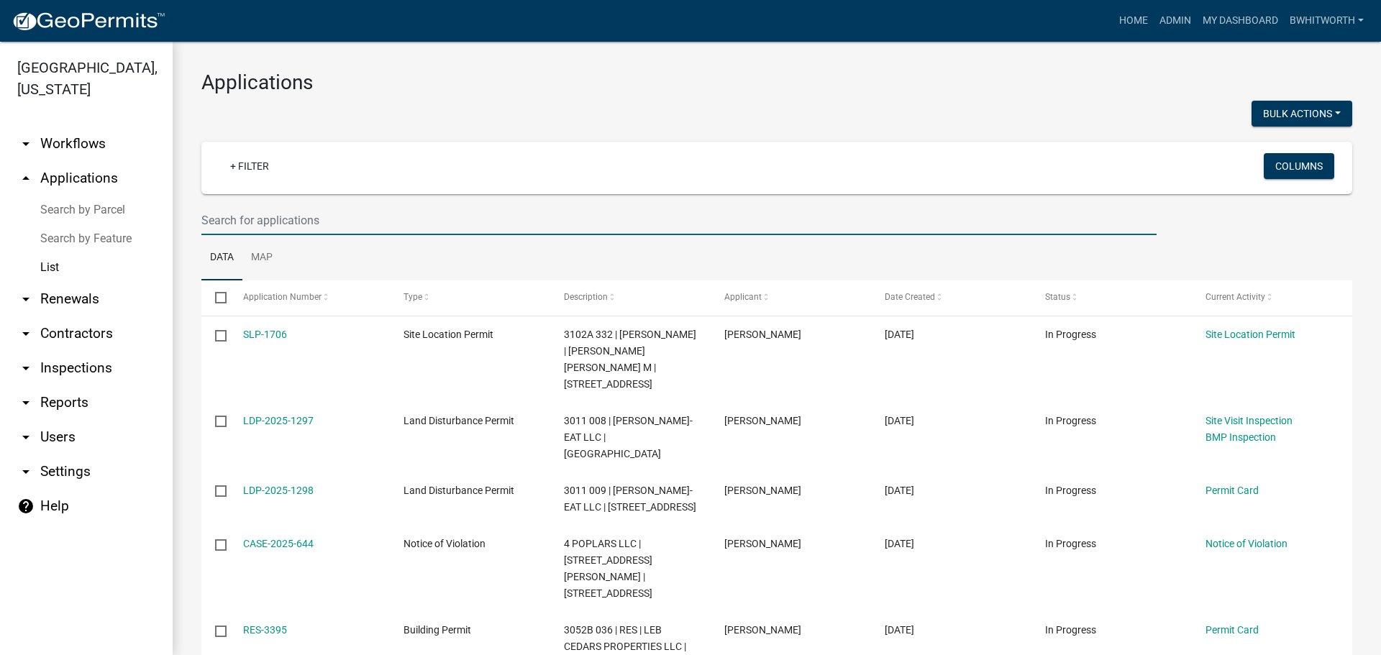
click at [346, 222] on input "text" at bounding box center [678, 220] width 955 height 29
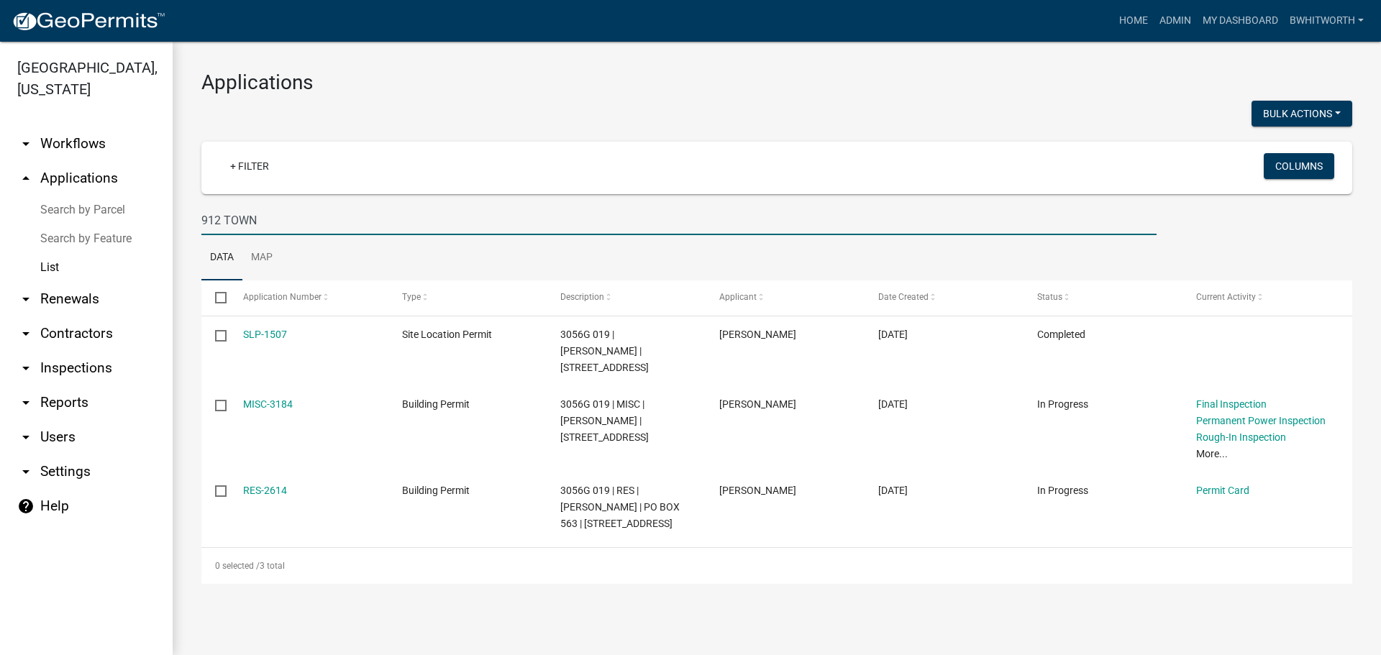
type input "912 TOWN"
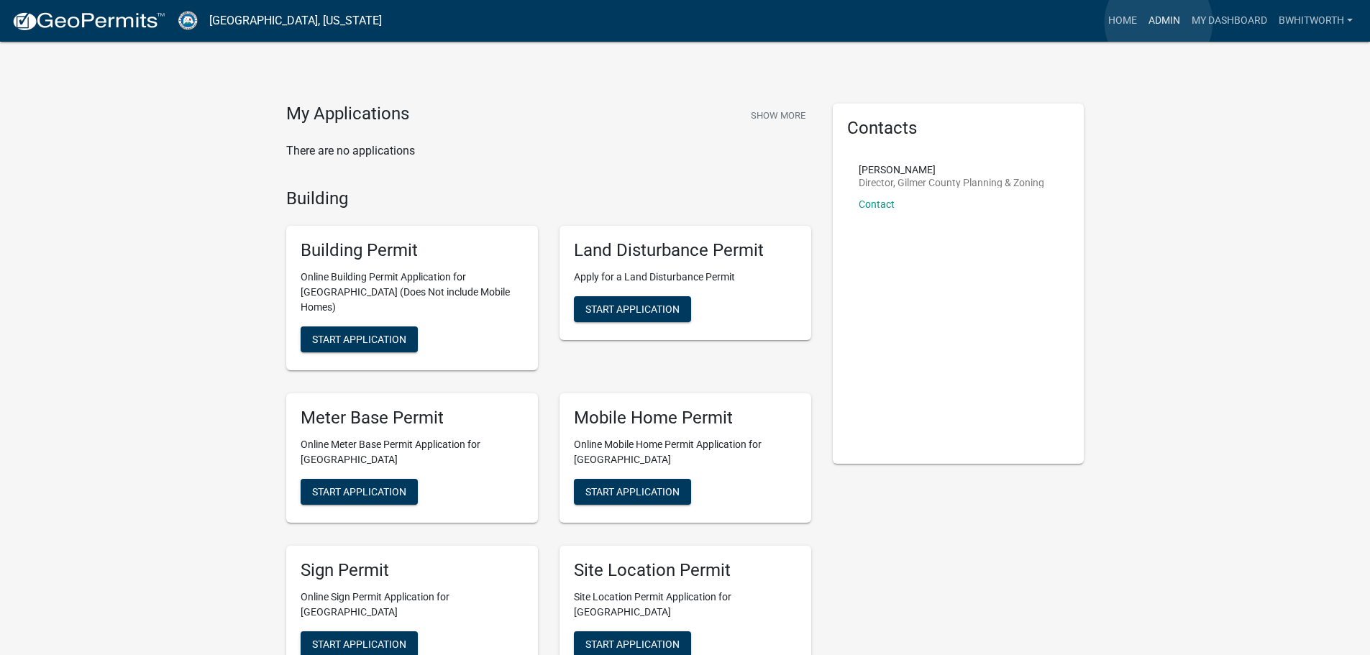
click at [1159, 22] on link "Admin" at bounding box center [1164, 20] width 43 height 27
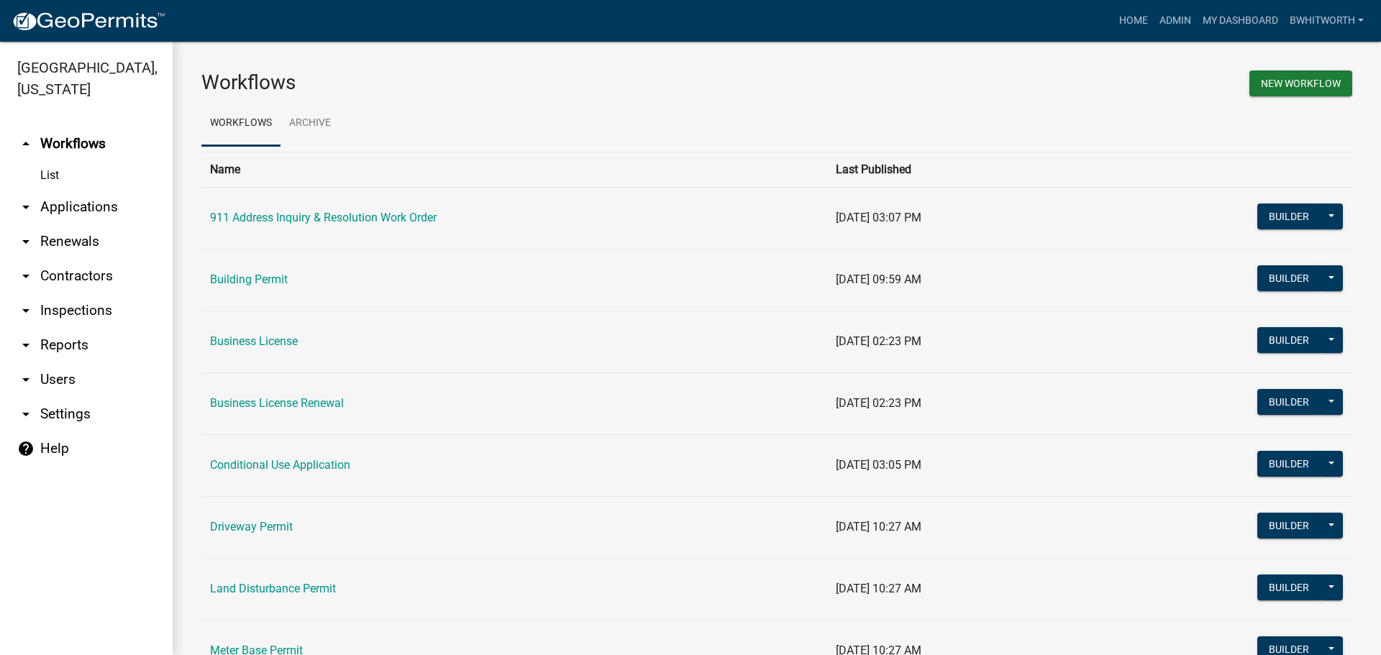
click at [65, 235] on link "arrow_drop_down Renewals" at bounding box center [86, 241] width 173 height 35
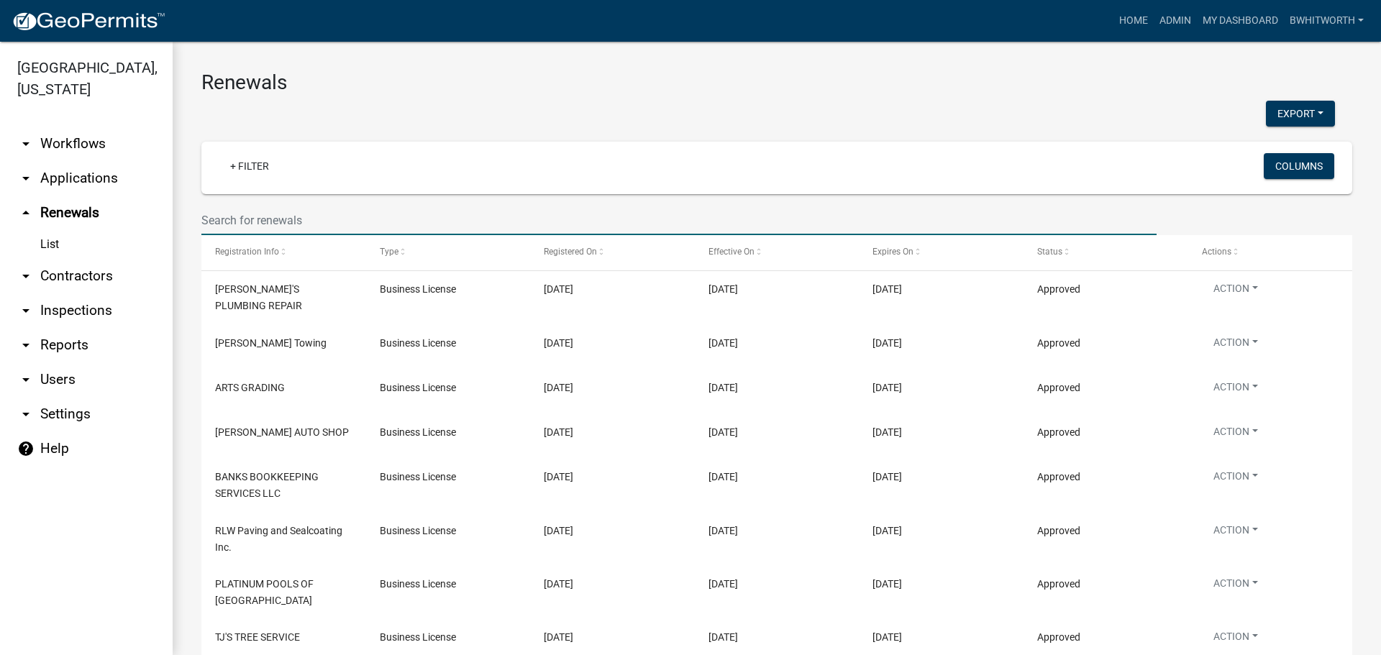
click at [293, 222] on input "text" at bounding box center [678, 220] width 955 height 29
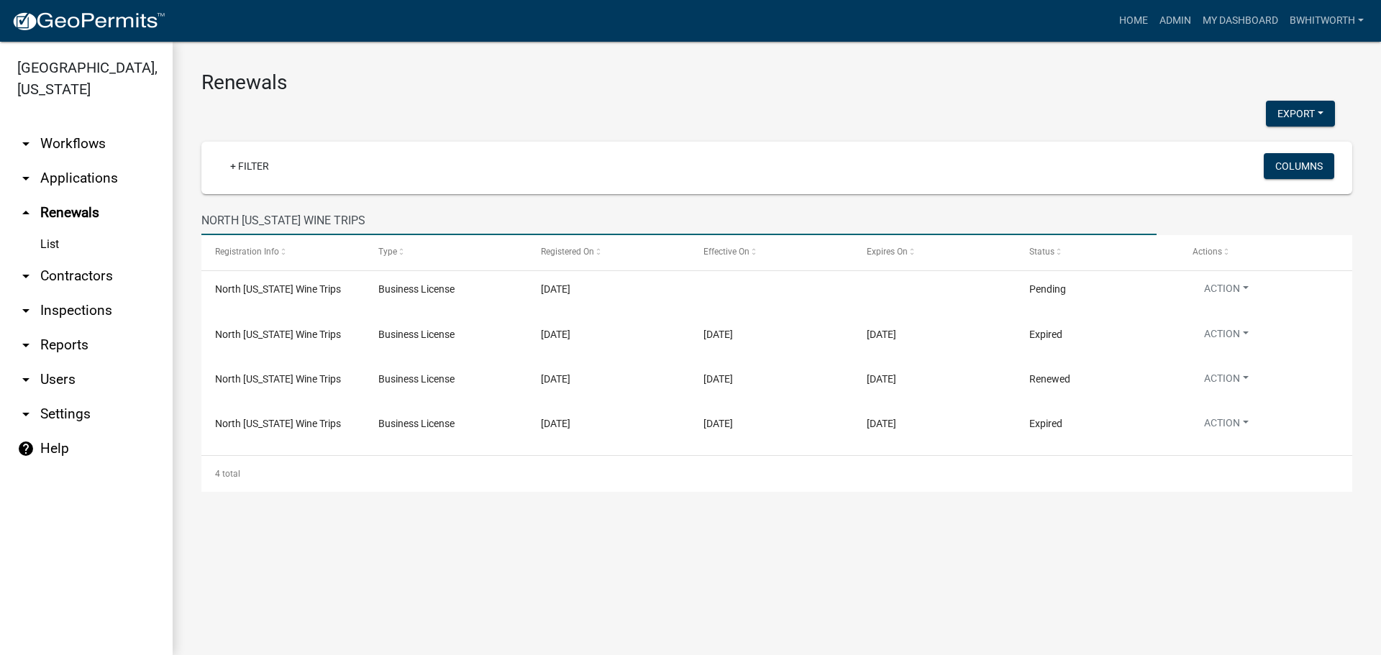
type input "NORTH [US_STATE] WINE TRIPS"
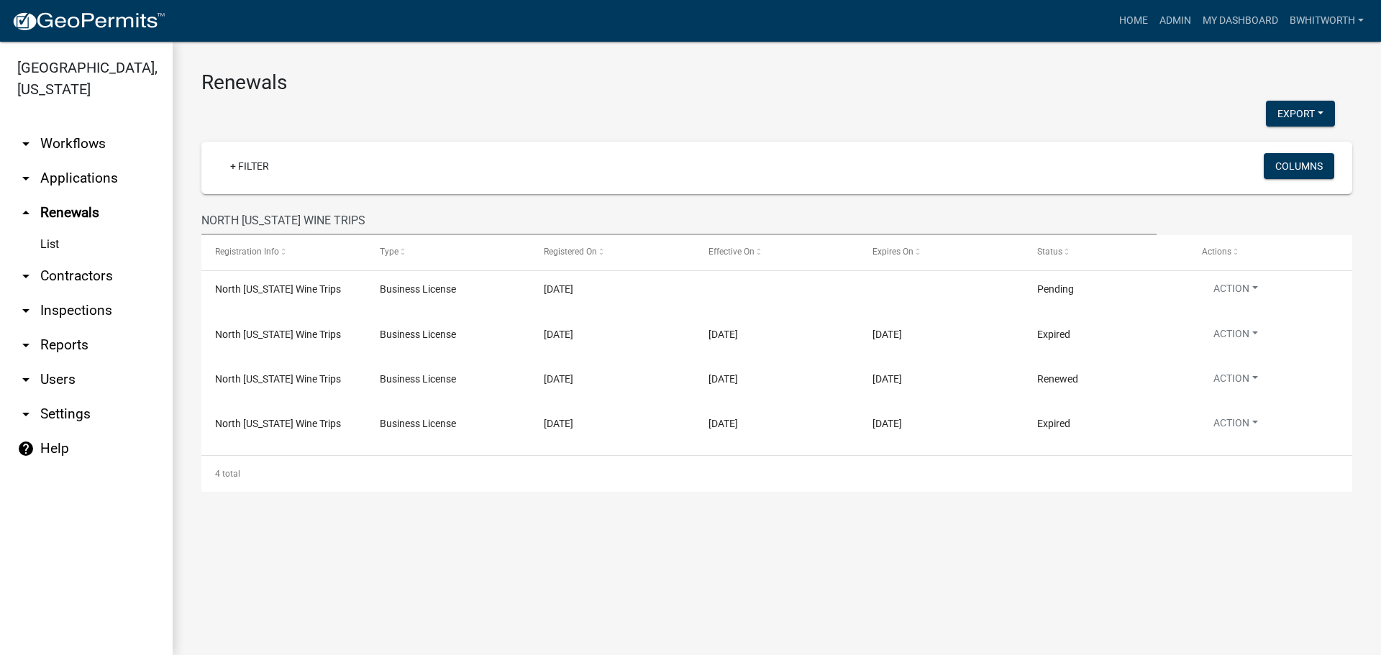
drag, startPoint x: 337, startPoint y: 580, endPoint x: 744, endPoint y: 588, distance: 406.5
click at [744, 588] on main "Renewals Export Excel Format (.xlsx) CSV Format (.csv) + Filter Columns NORTH G…" at bounding box center [777, 349] width 1209 height 614
